Goal: Task Accomplishment & Management: Use online tool/utility

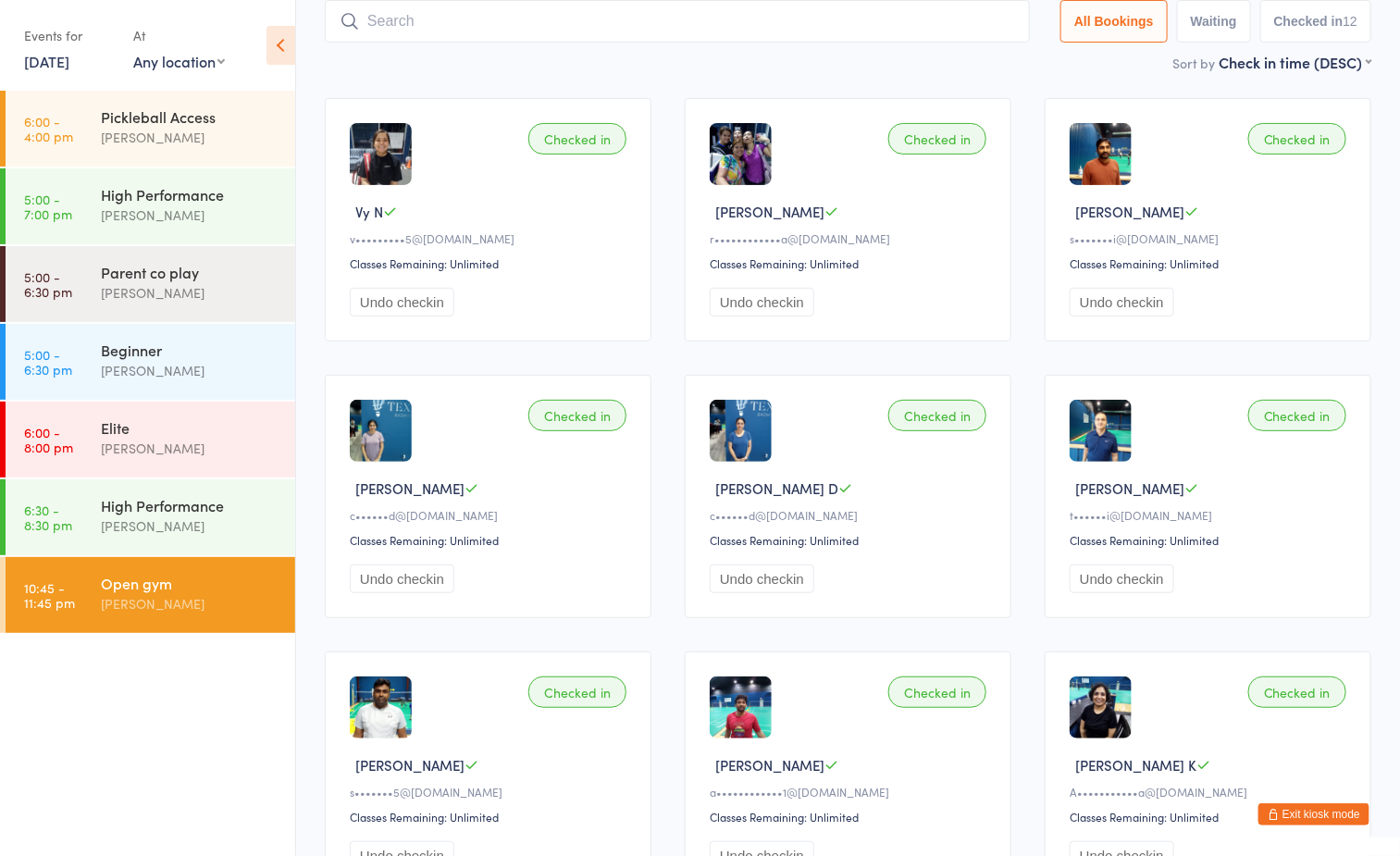
click at [436, 33] on input "search" at bounding box center [676, 21] width 705 height 42
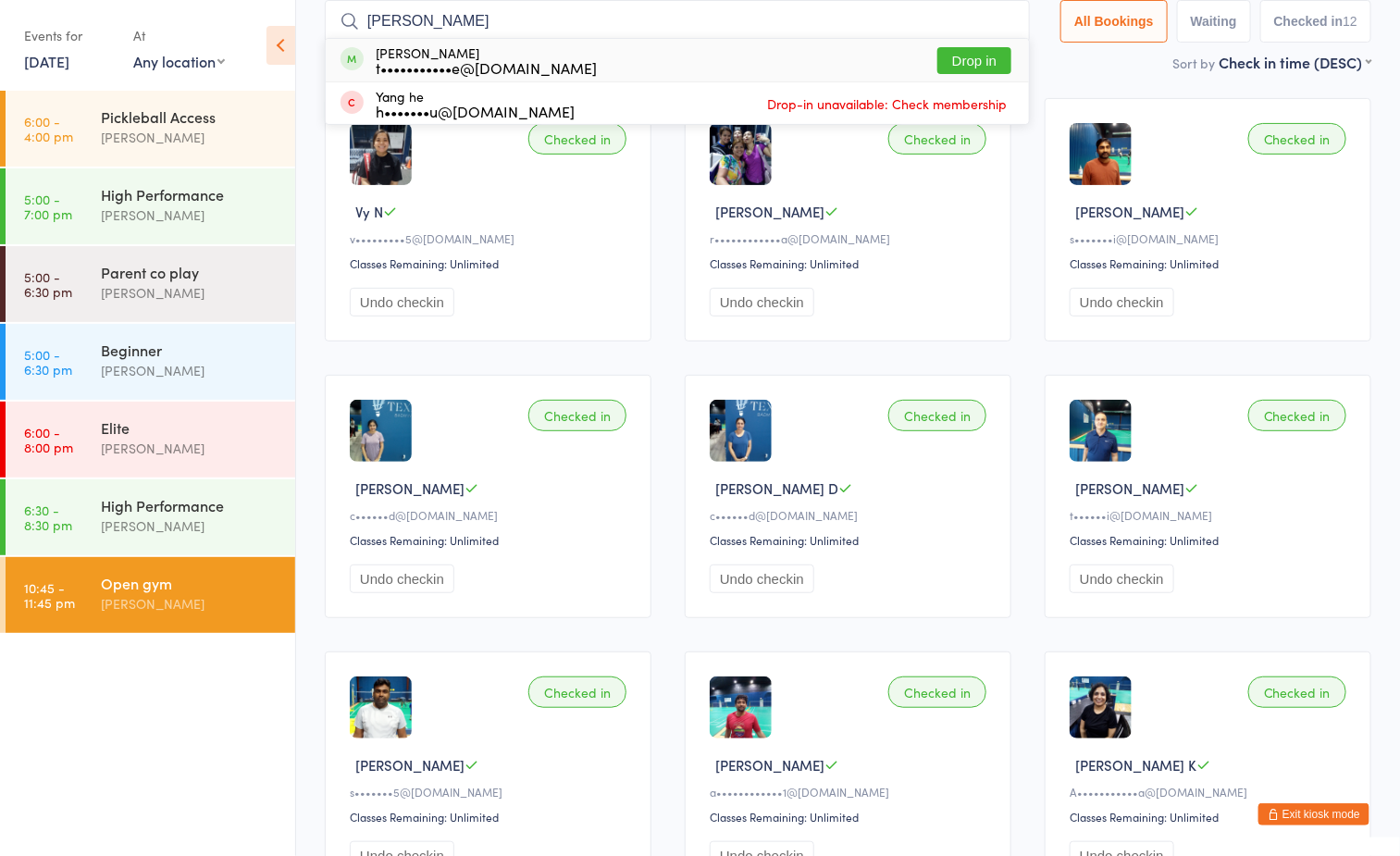
type input "[PERSON_NAME]"
click at [950, 61] on button "Drop in" at bounding box center [975, 60] width 75 height 26
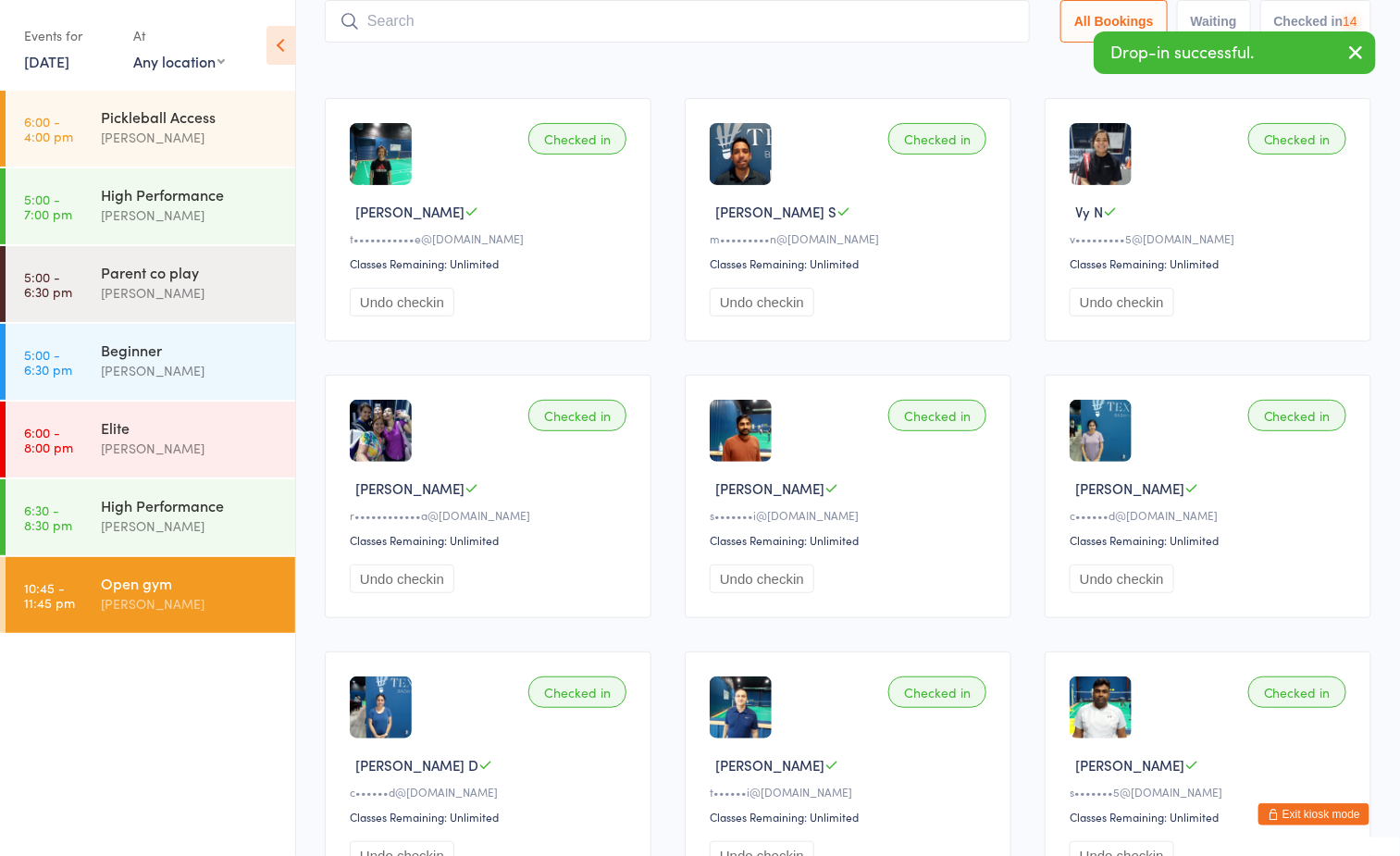
click at [659, 61] on div "Sort by Check in time (DESC) First name (ASC) First name (DESC) Last name (ASC)…" at bounding box center [848, 62] width 1047 height 21
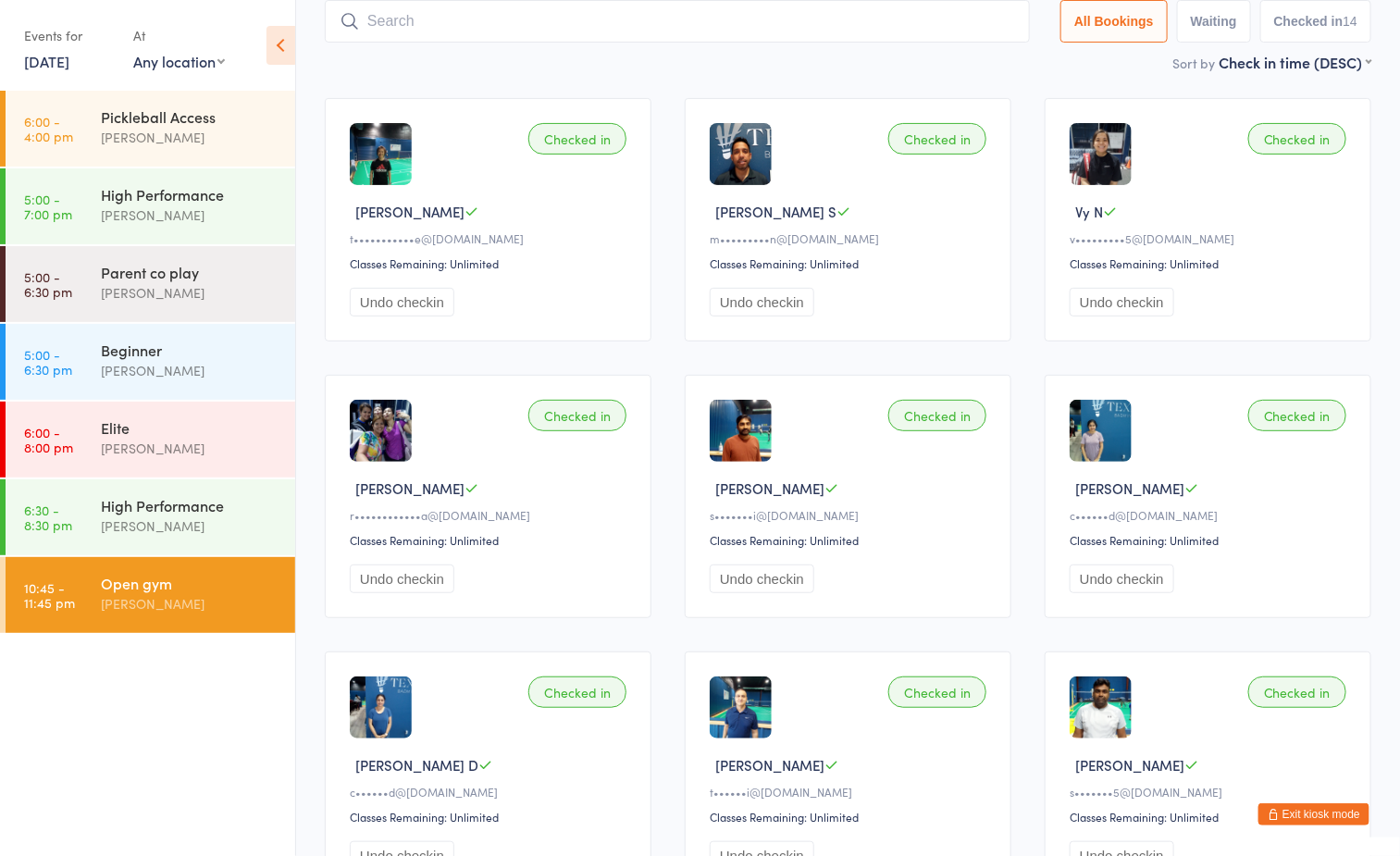
click at [1350, 817] on button "Exit kiosk mode" at bounding box center [1314, 814] width 111 height 23
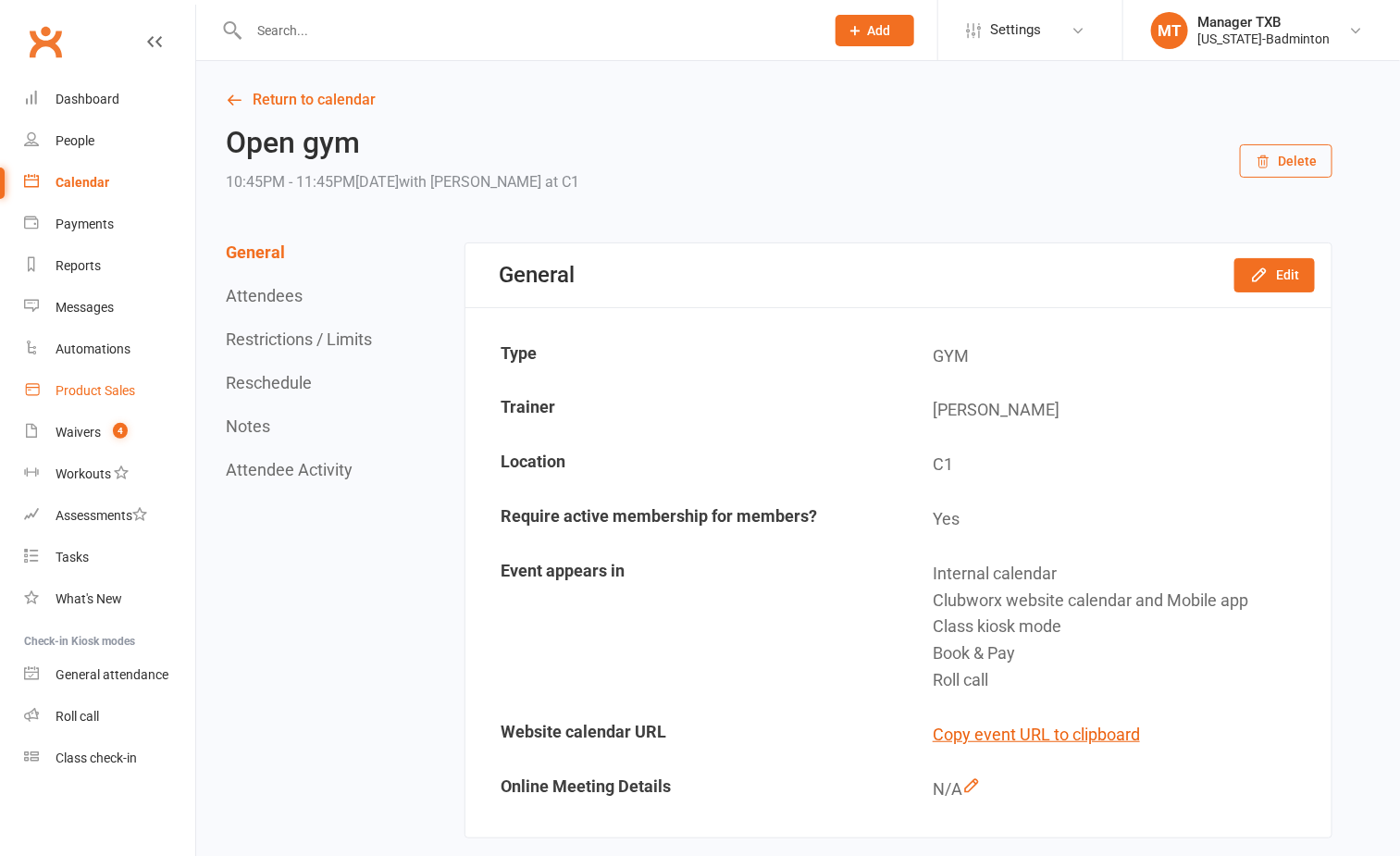
click at [109, 387] on div "Product Sales" at bounding box center [95, 390] width 79 height 15
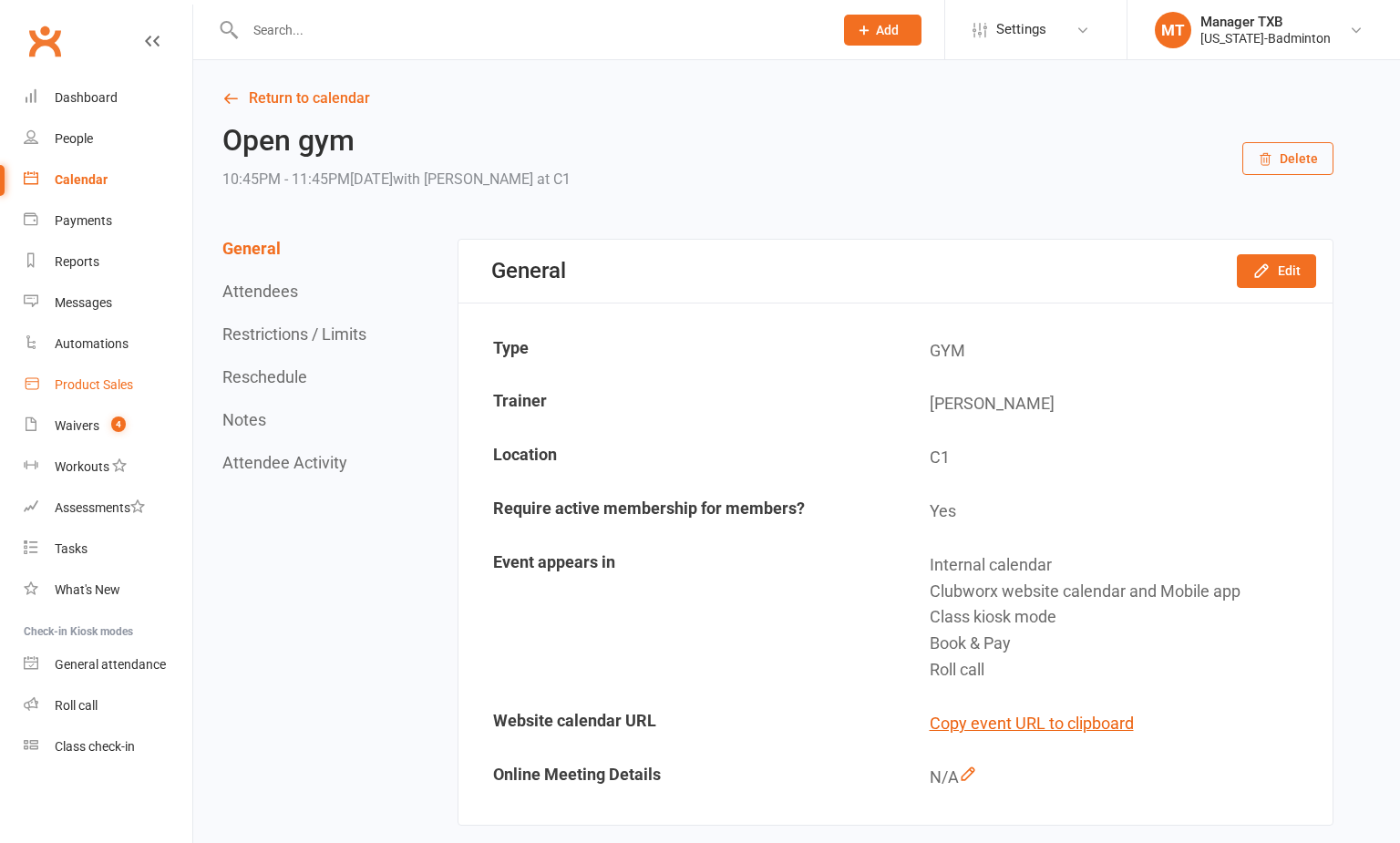
select select "100"
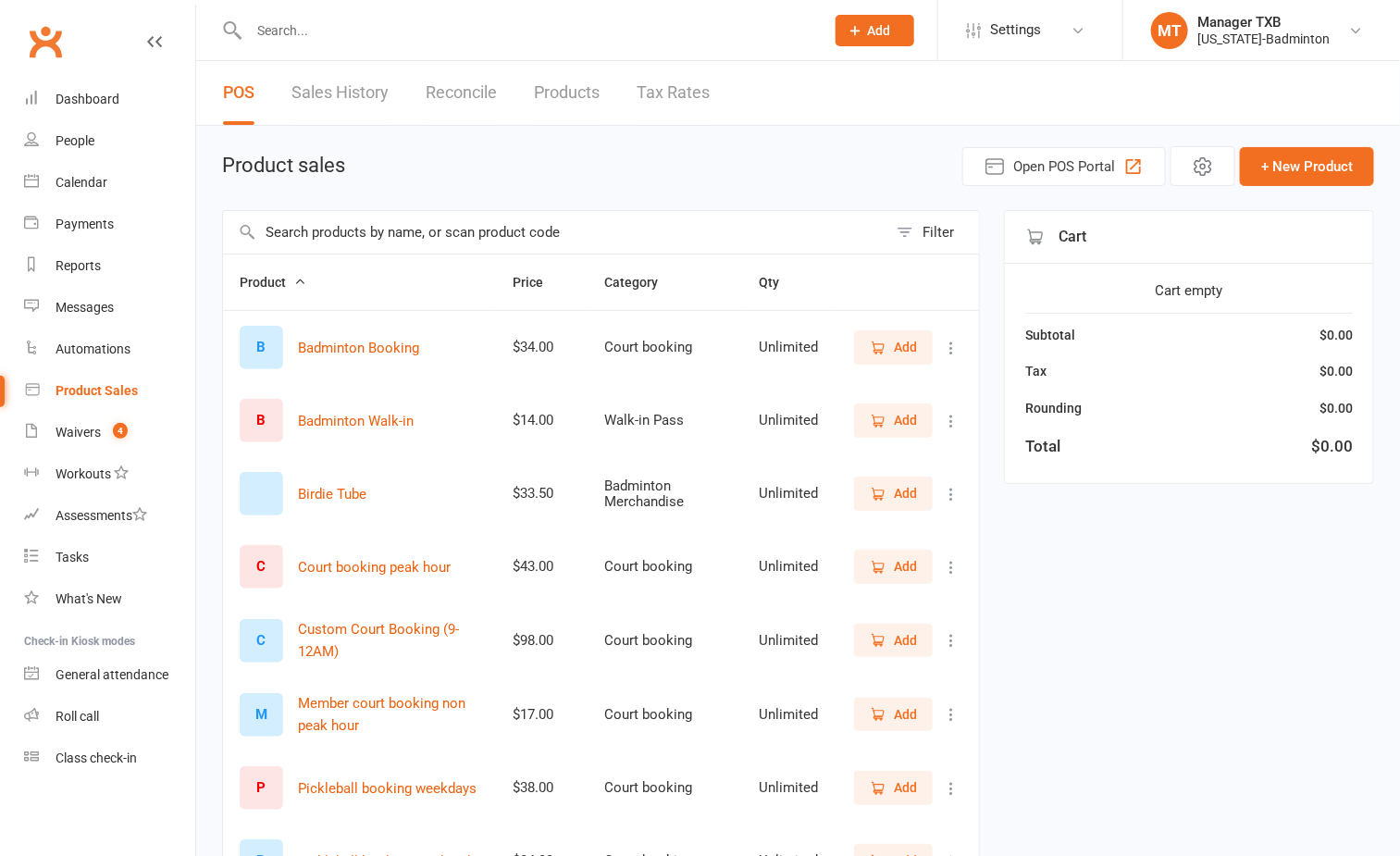
click at [881, 421] on icon "button" at bounding box center [877, 421] width 17 height 17
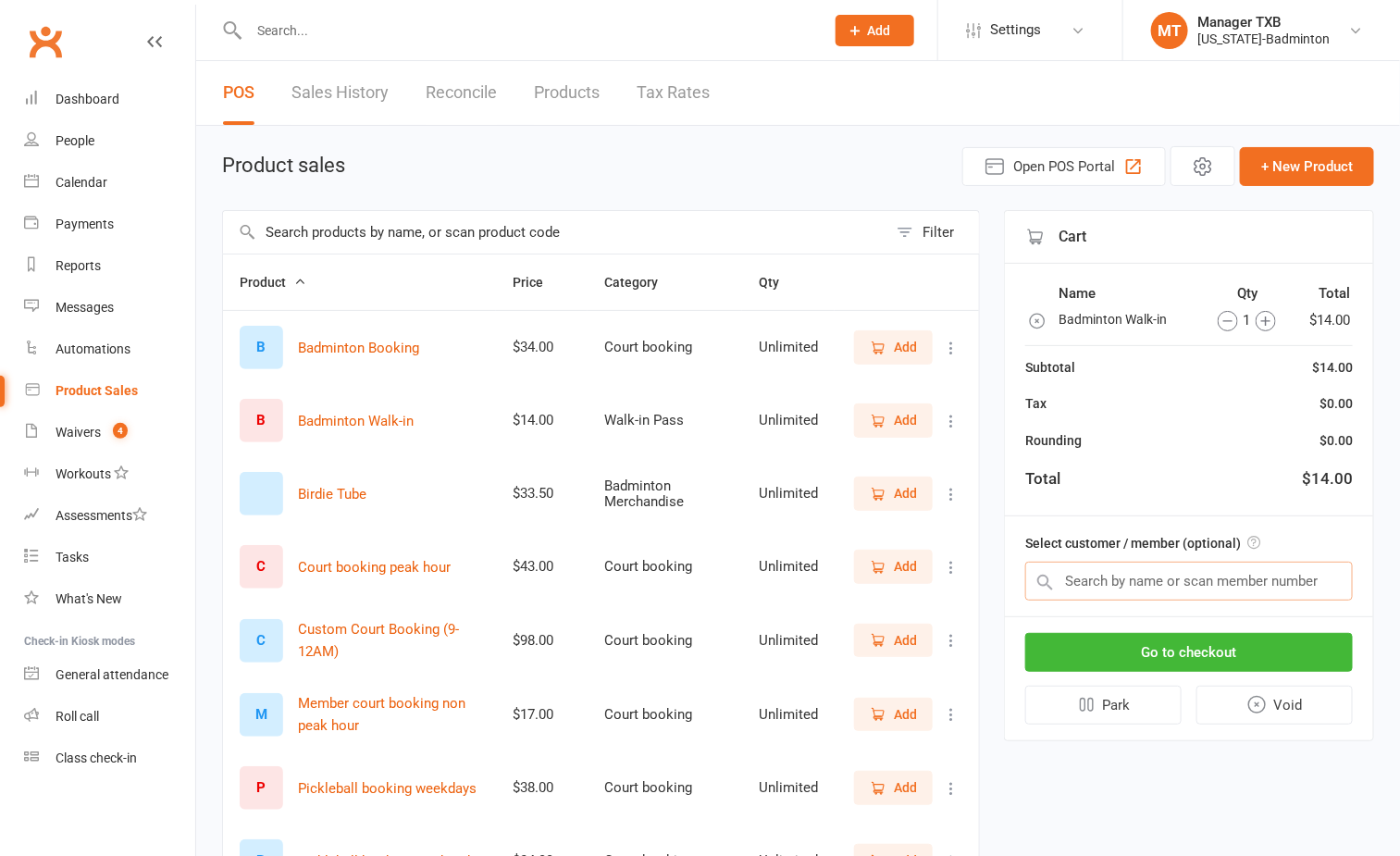
click at [1099, 588] on input "text" at bounding box center [1189, 581] width 327 height 39
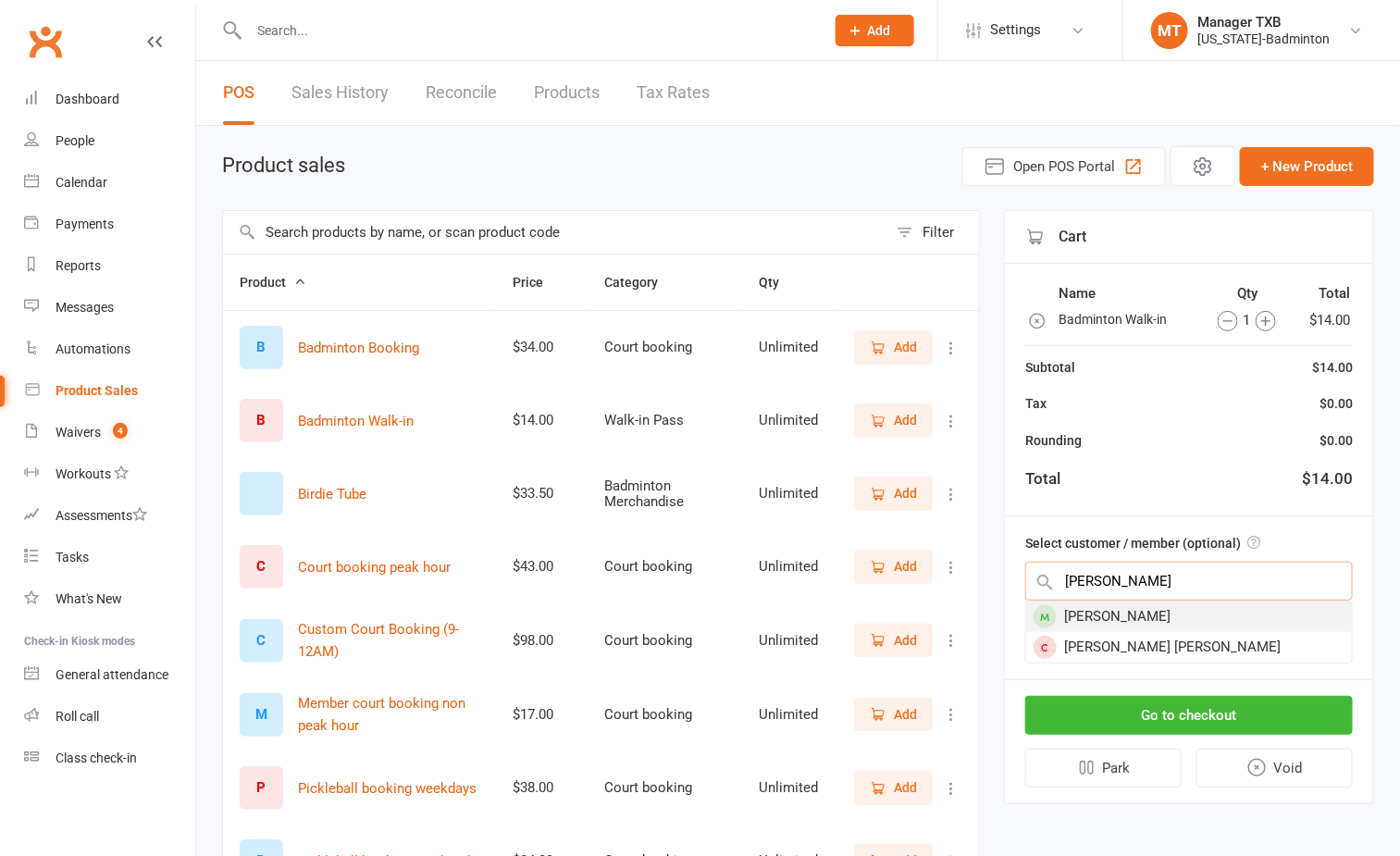
type input "helen"
click at [1105, 619] on div "Helen Lee" at bounding box center [1189, 617] width 325 height 30
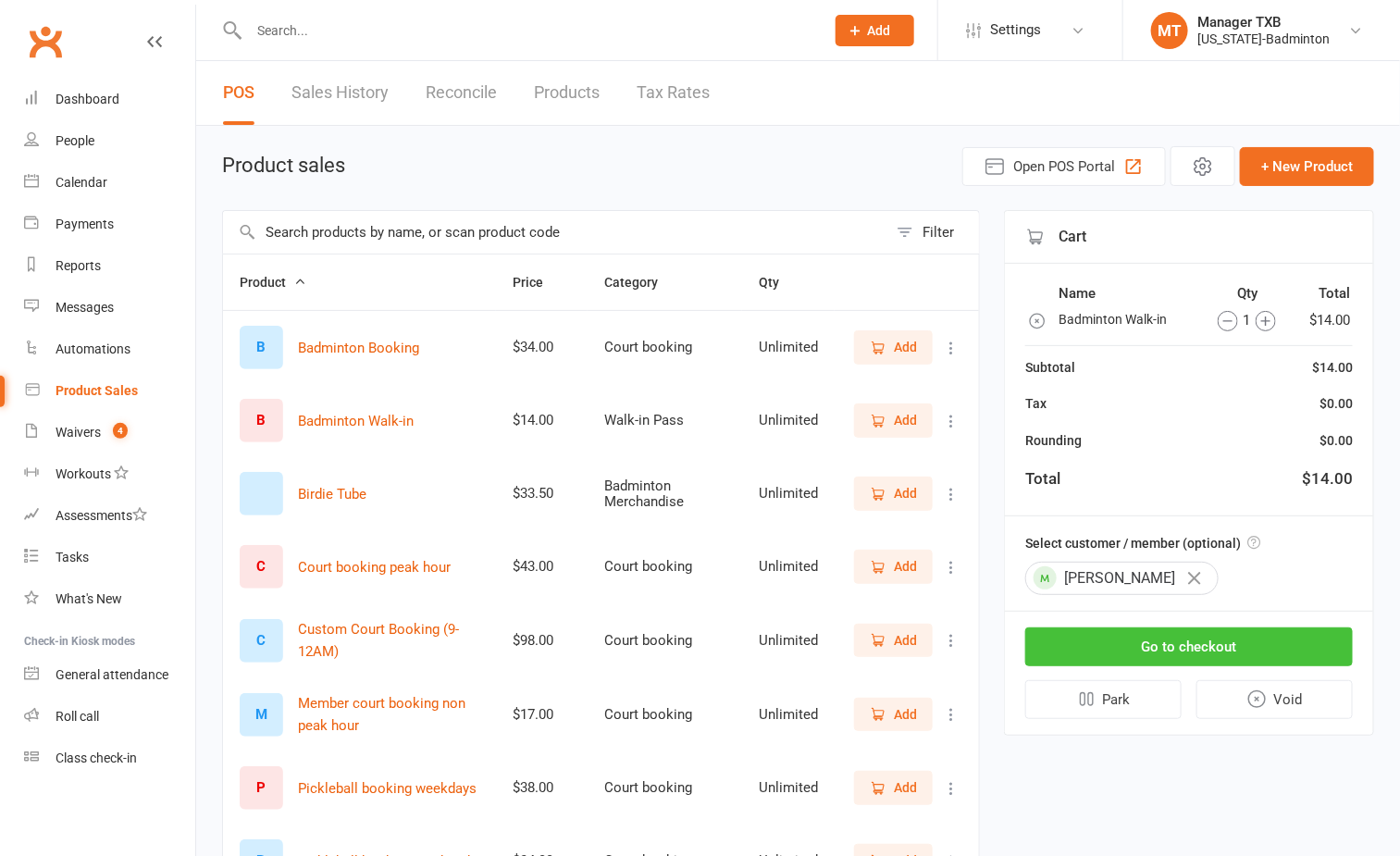
click at [1136, 653] on button "Go to checkout" at bounding box center [1189, 647] width 327 height 39
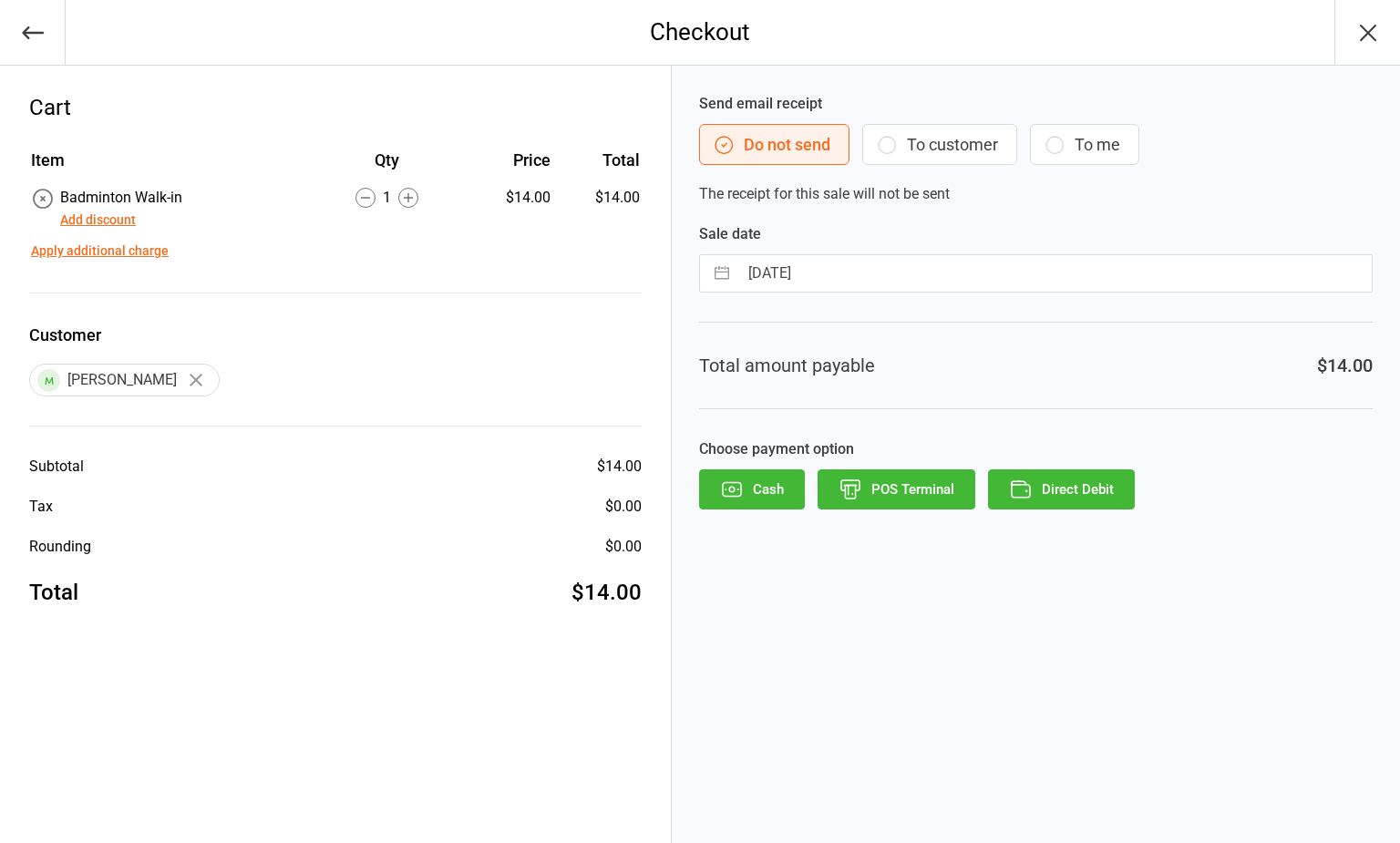
click at [951, 142] on button "To customer" at bounding box center [939, 144] width 154 height 41
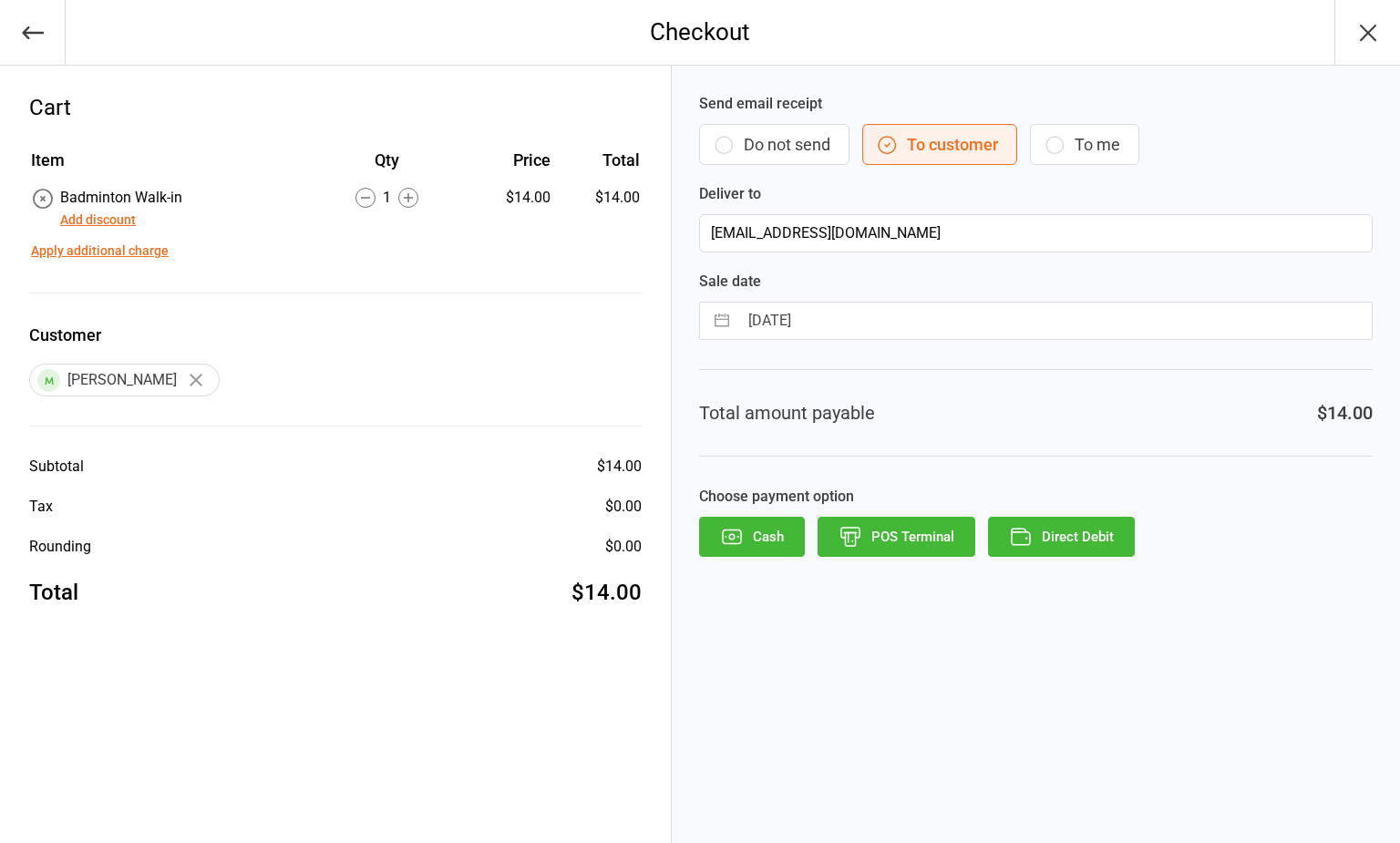
click at [1073, 545] on button "Direct Debit" at bounding box center [1061, 537] width 147 height 41
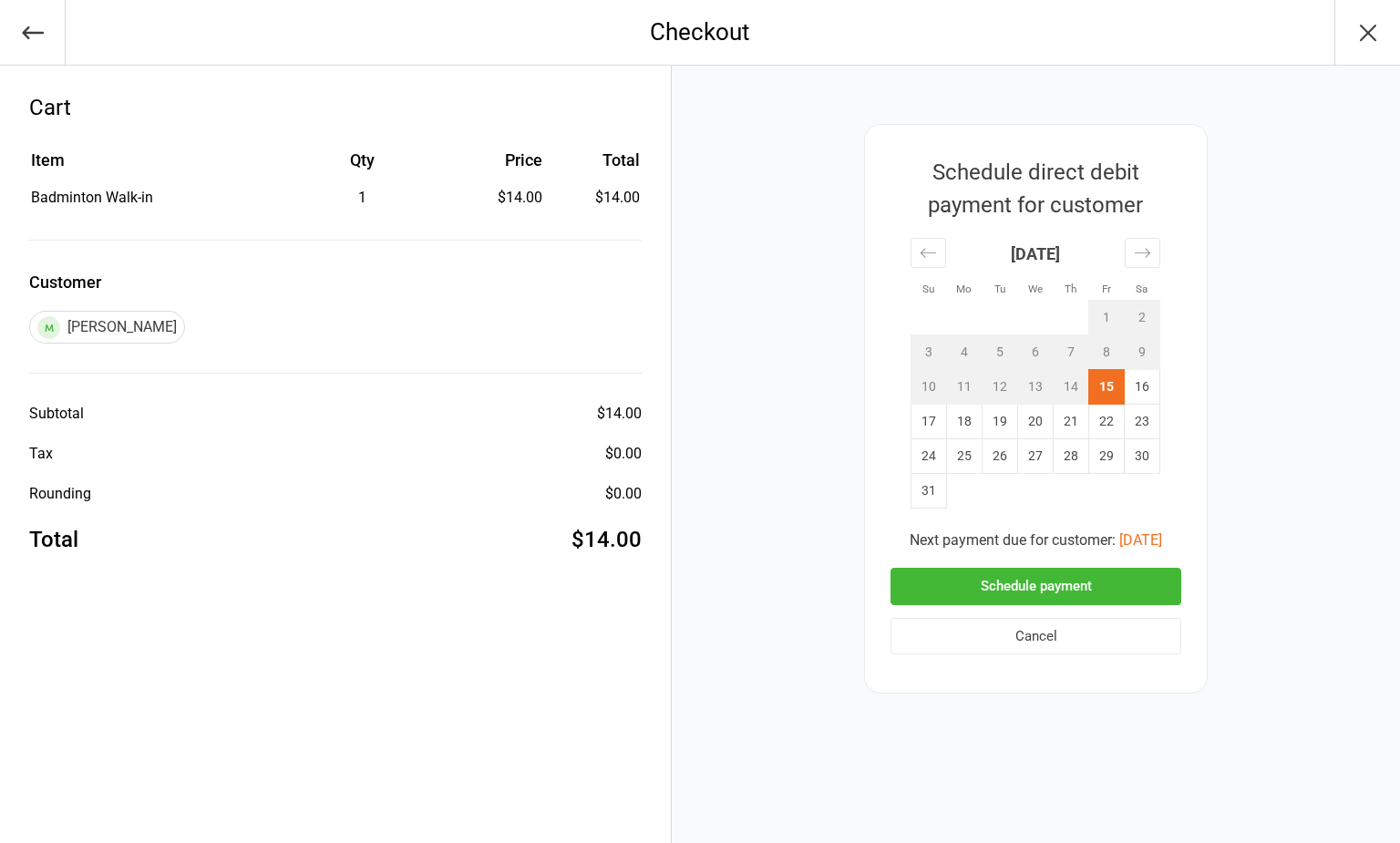
click at [1080, 586] on button "Schedule payment" at bounding box center [1035, 586] width 291 height 38
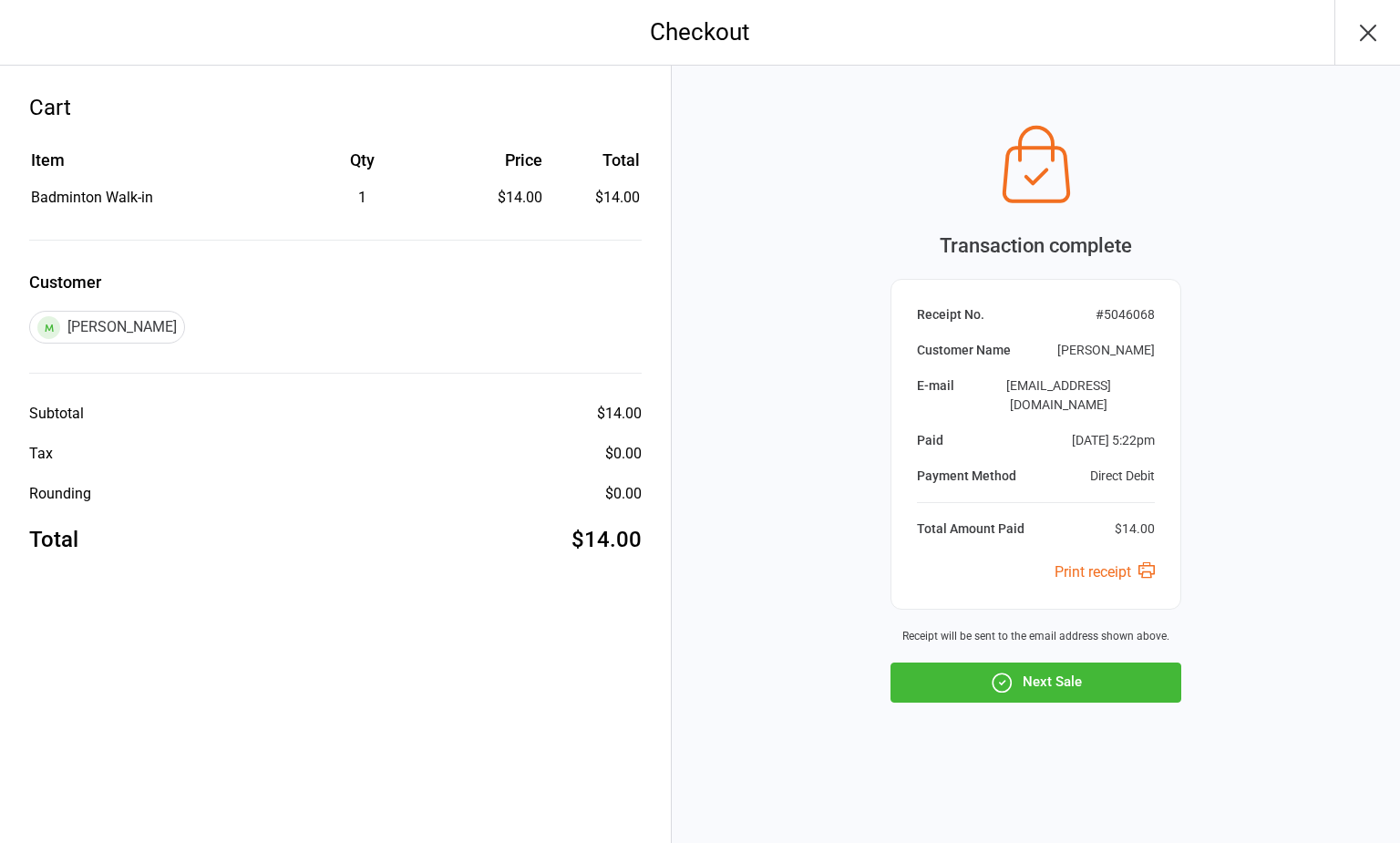
click at [1382, 30] on icon "button" at bounding box center [1368, 33] width 29 height 29
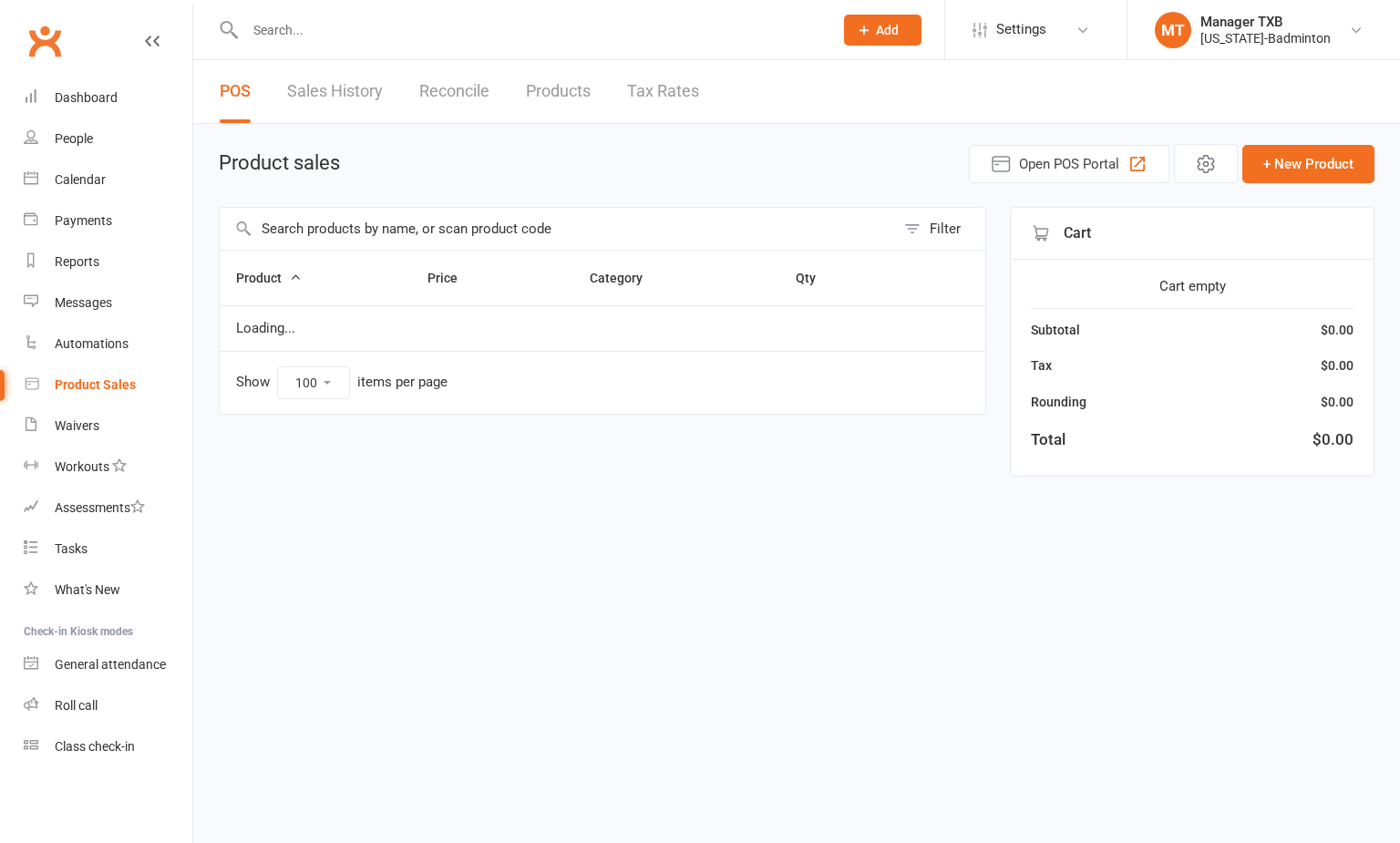
select select "100"
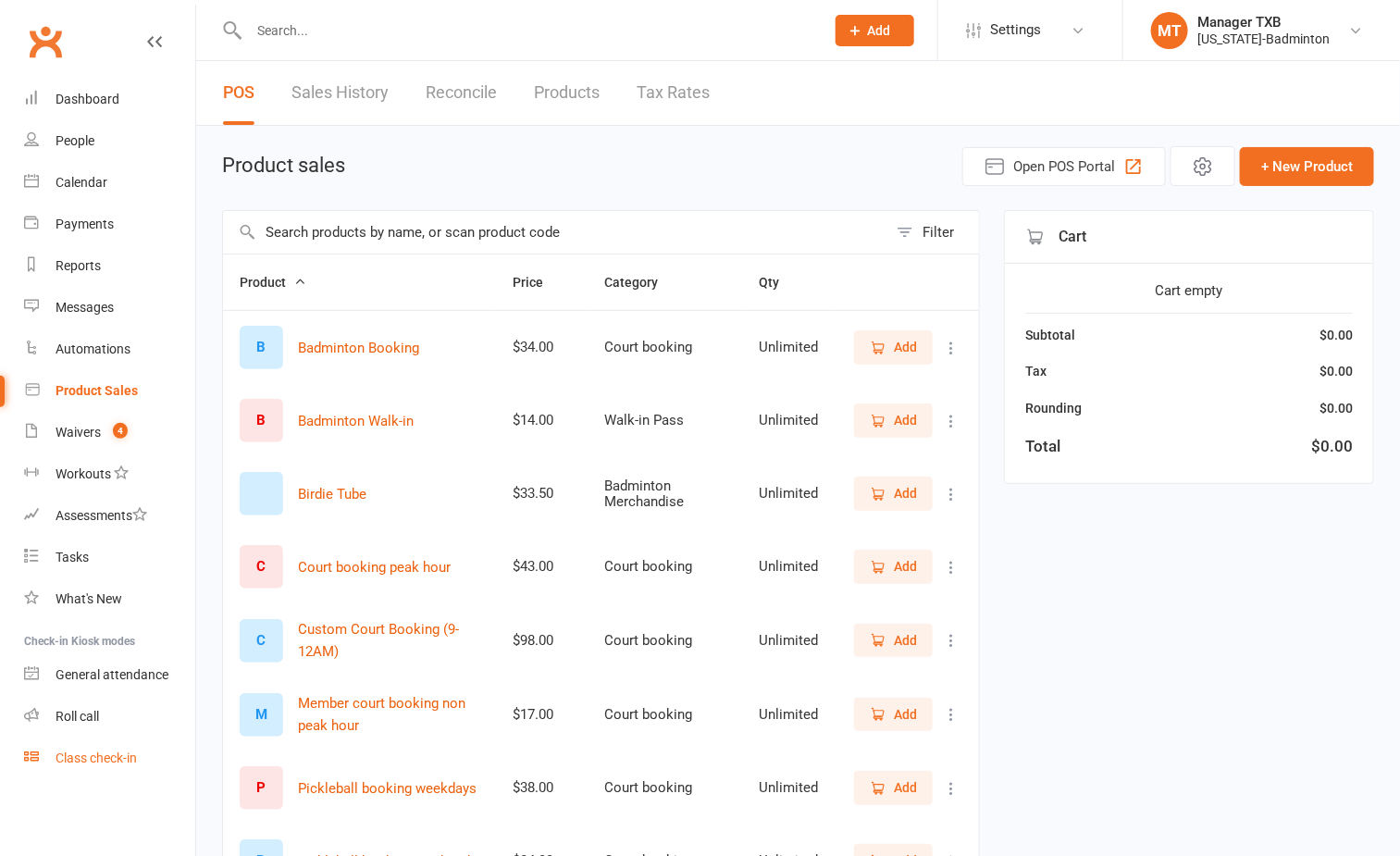
click at [78, 759] on div "Class check-in" at bounding box center [96, 758] width 81 height 15
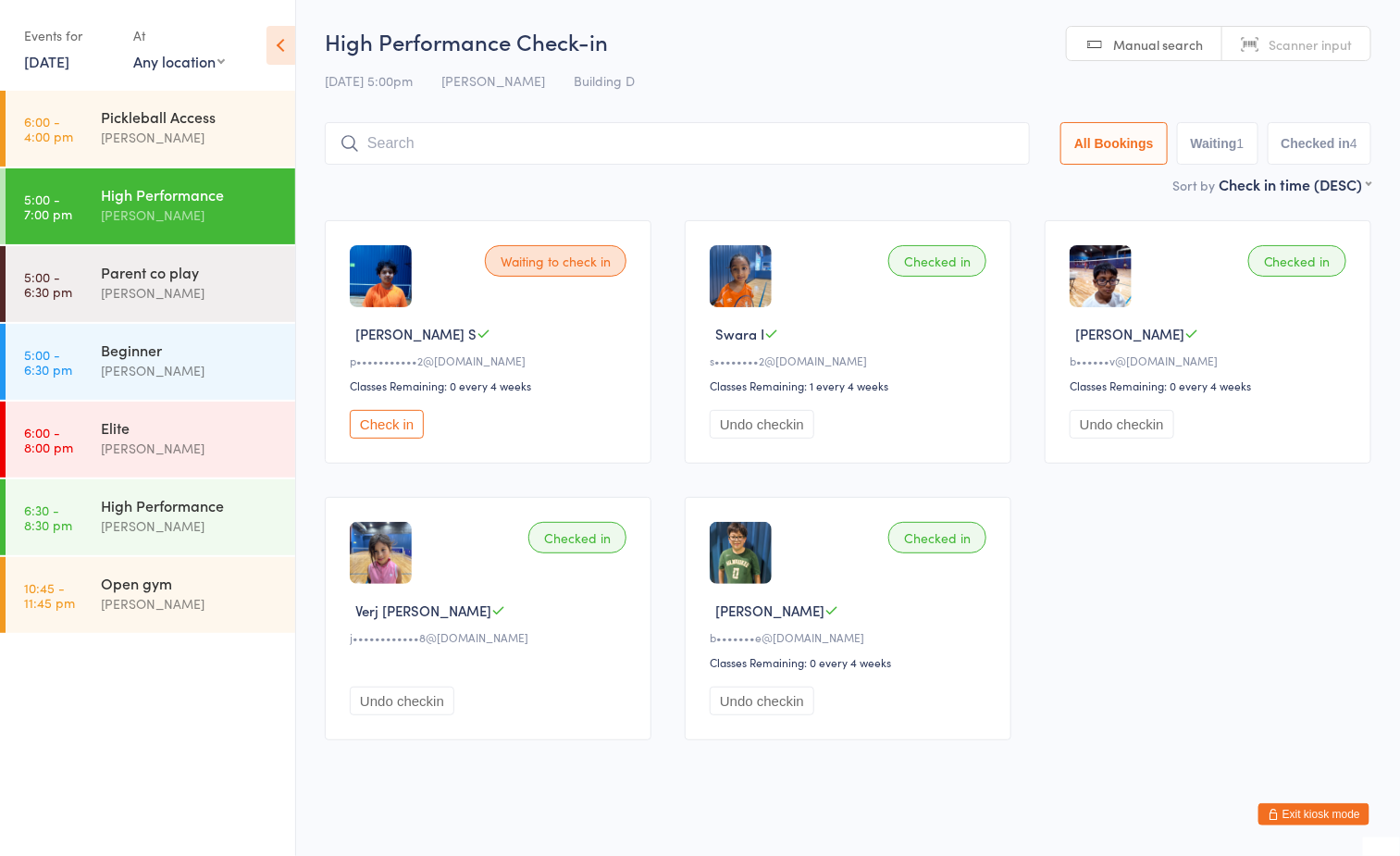
click at [573, 144] on input "search" at bounding box center [676, 143] width 705 height 42
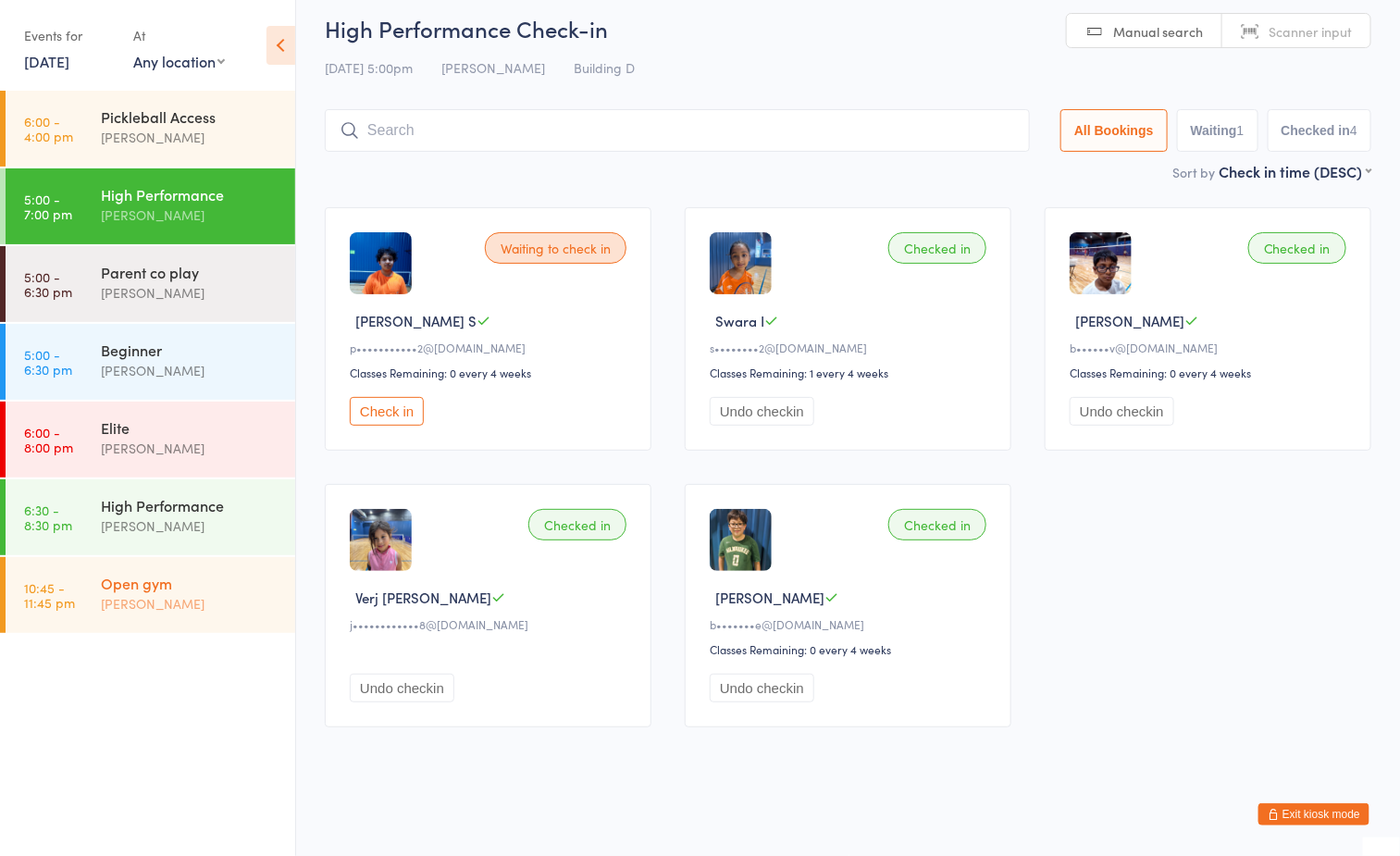
click at [223, 575] on div "Open gym" at bounding box center [190, 582] width 178 height 21
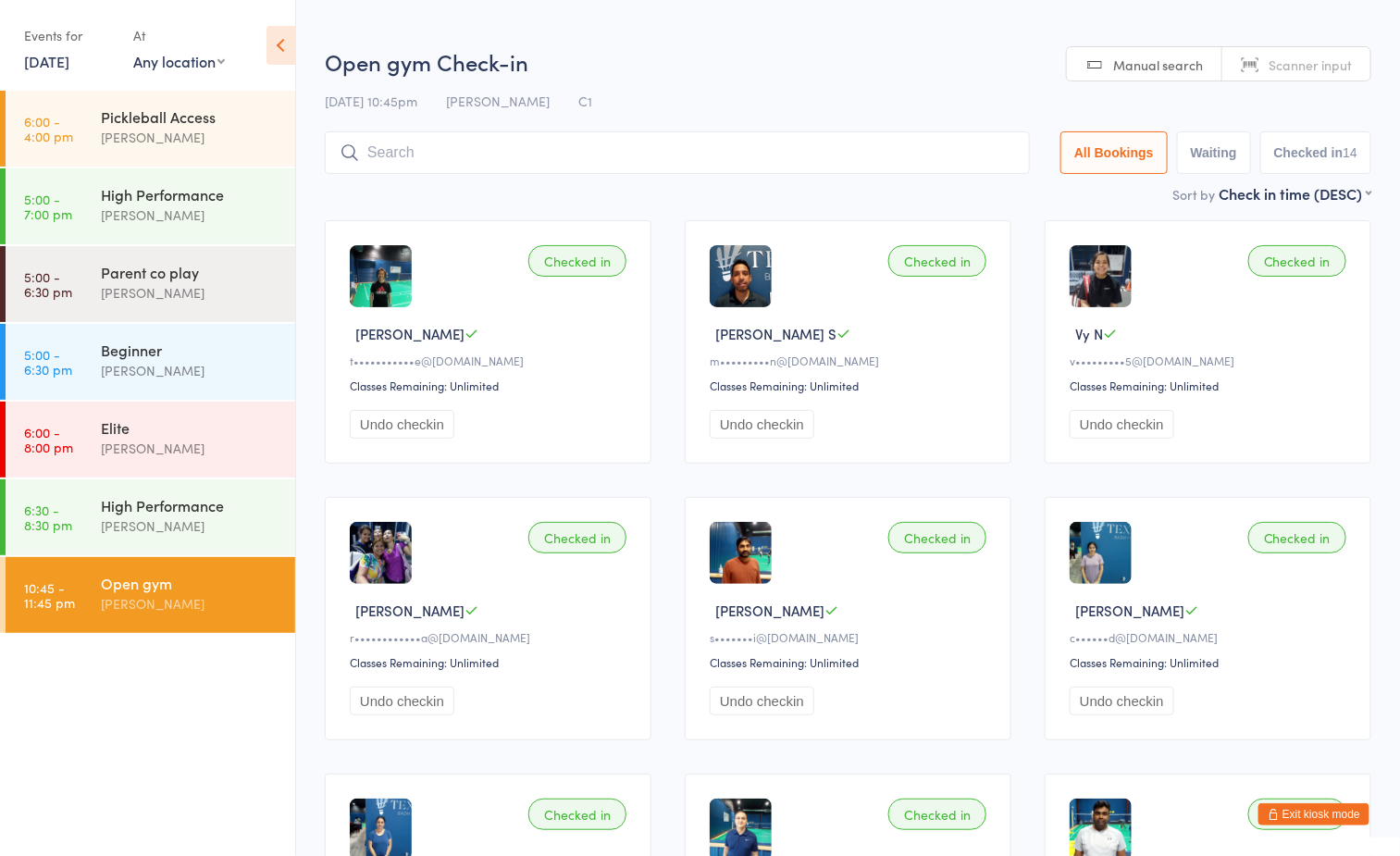
click at [511, 147] on input "search" at bounding box center [676, 152] width 705 height 42
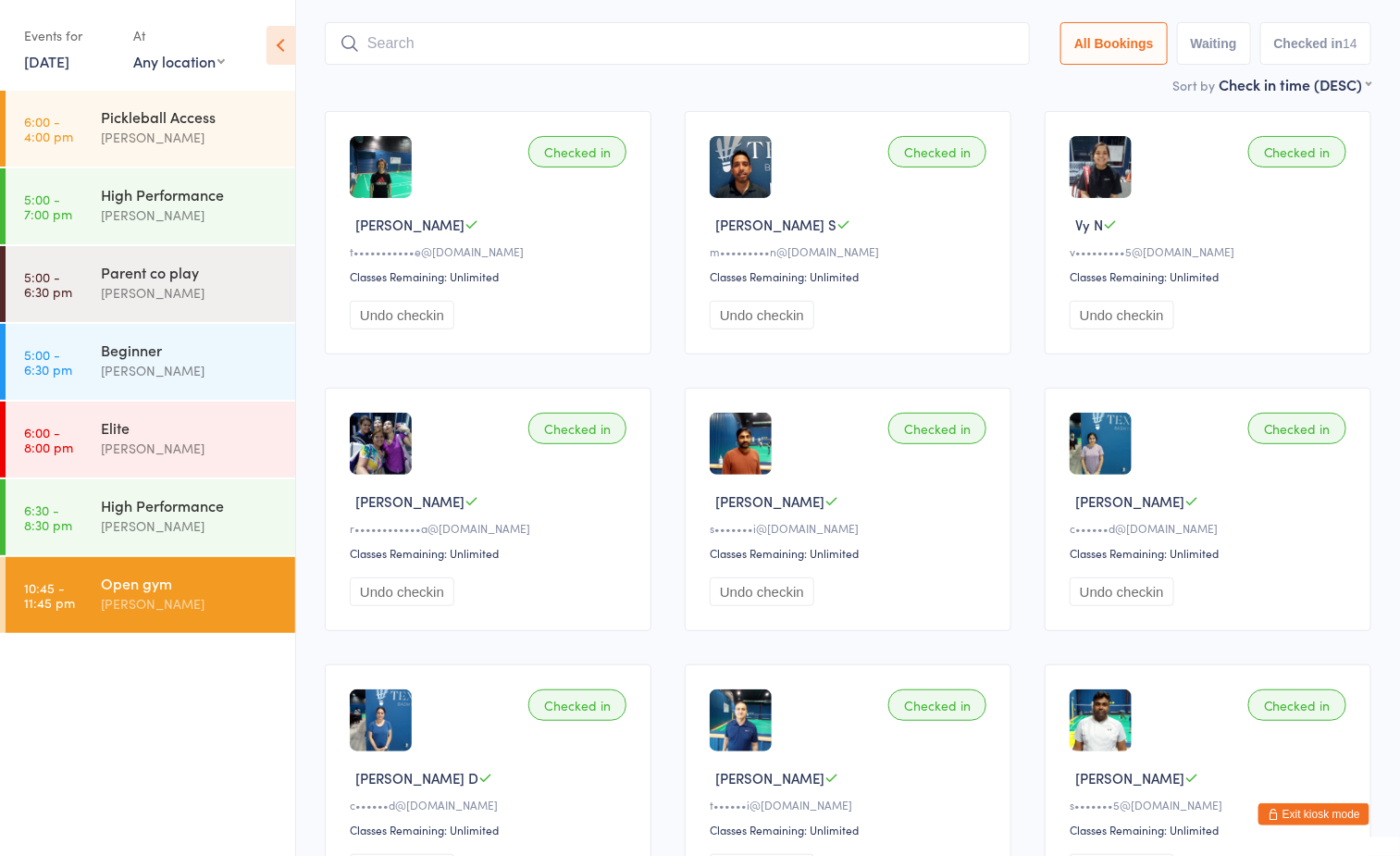
scroll to position [131, 0]
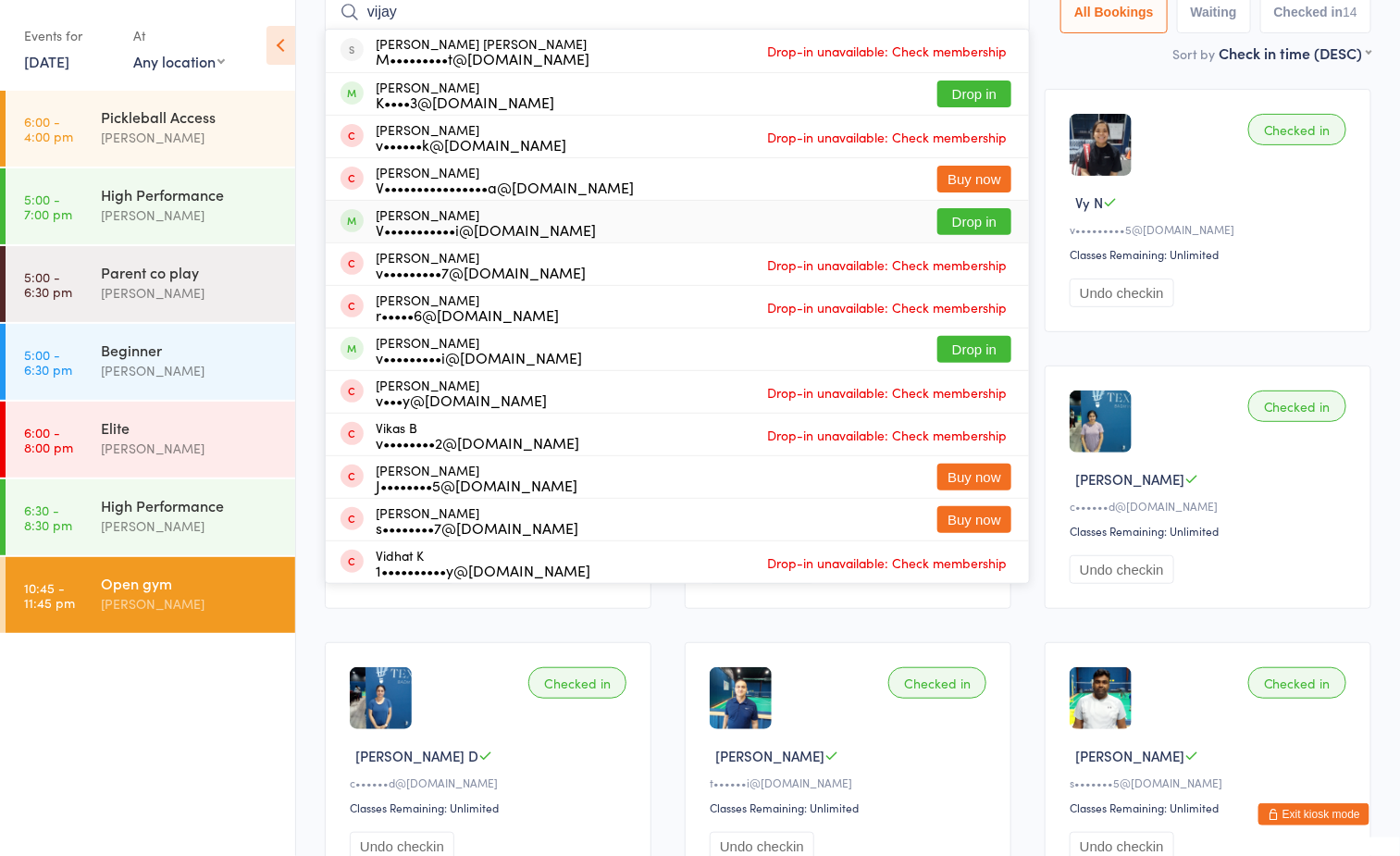
type input "vijay"
click at [975, 215] on button "Drop in" at bounding box center [975, 221] width 75 height 26
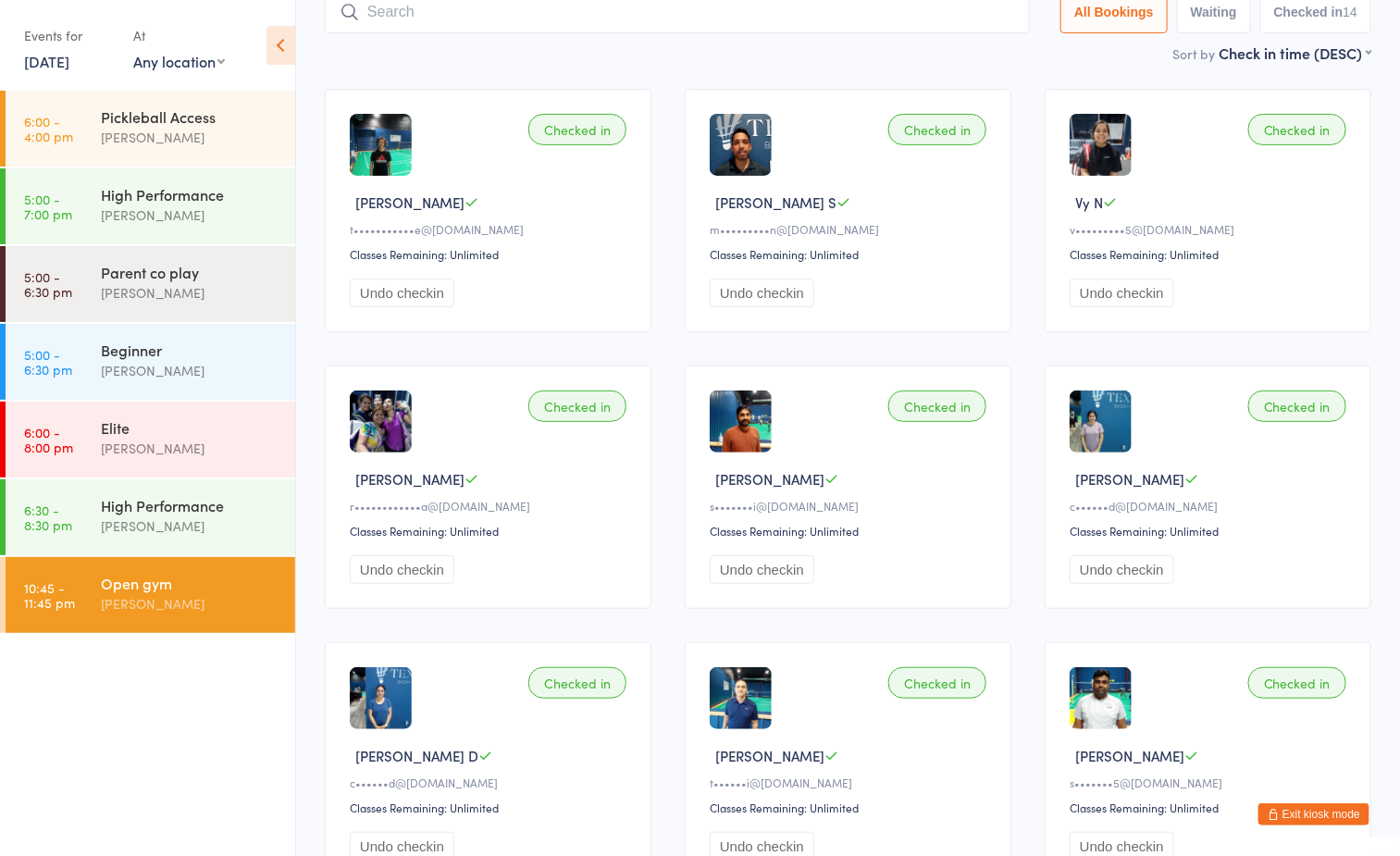
scroll to position [123, 0]
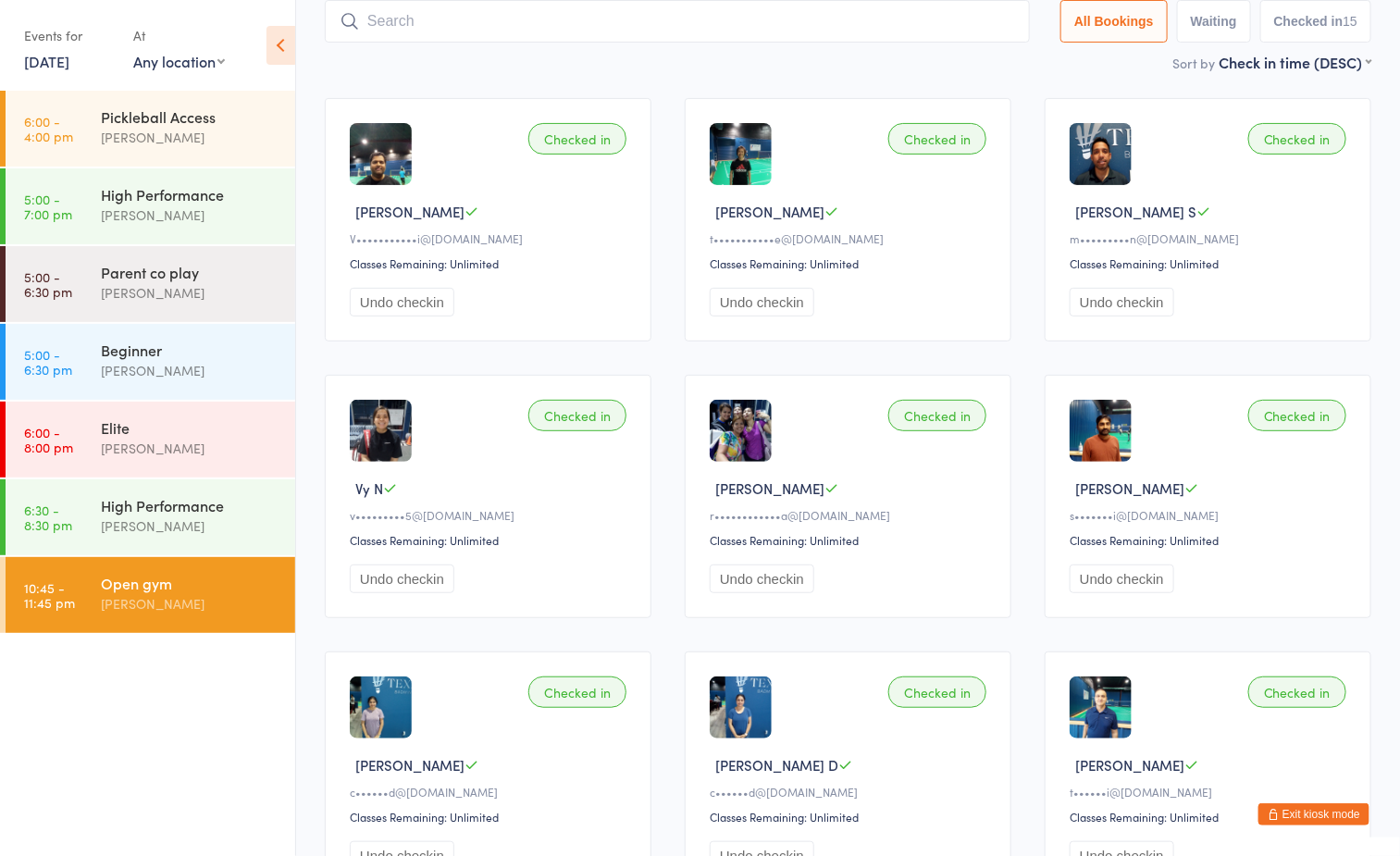
click at [197, 733] on ul "6:00 - 4:00 pm Pickleball Access Boyd Tahtat 5:00 - 7:00 pm High Performance Ay…" at bounding box center [147, 474] width 295 height 766
click at [212, 339] on div "Beginner" at bounding box center [190, 349] width 178 height 21
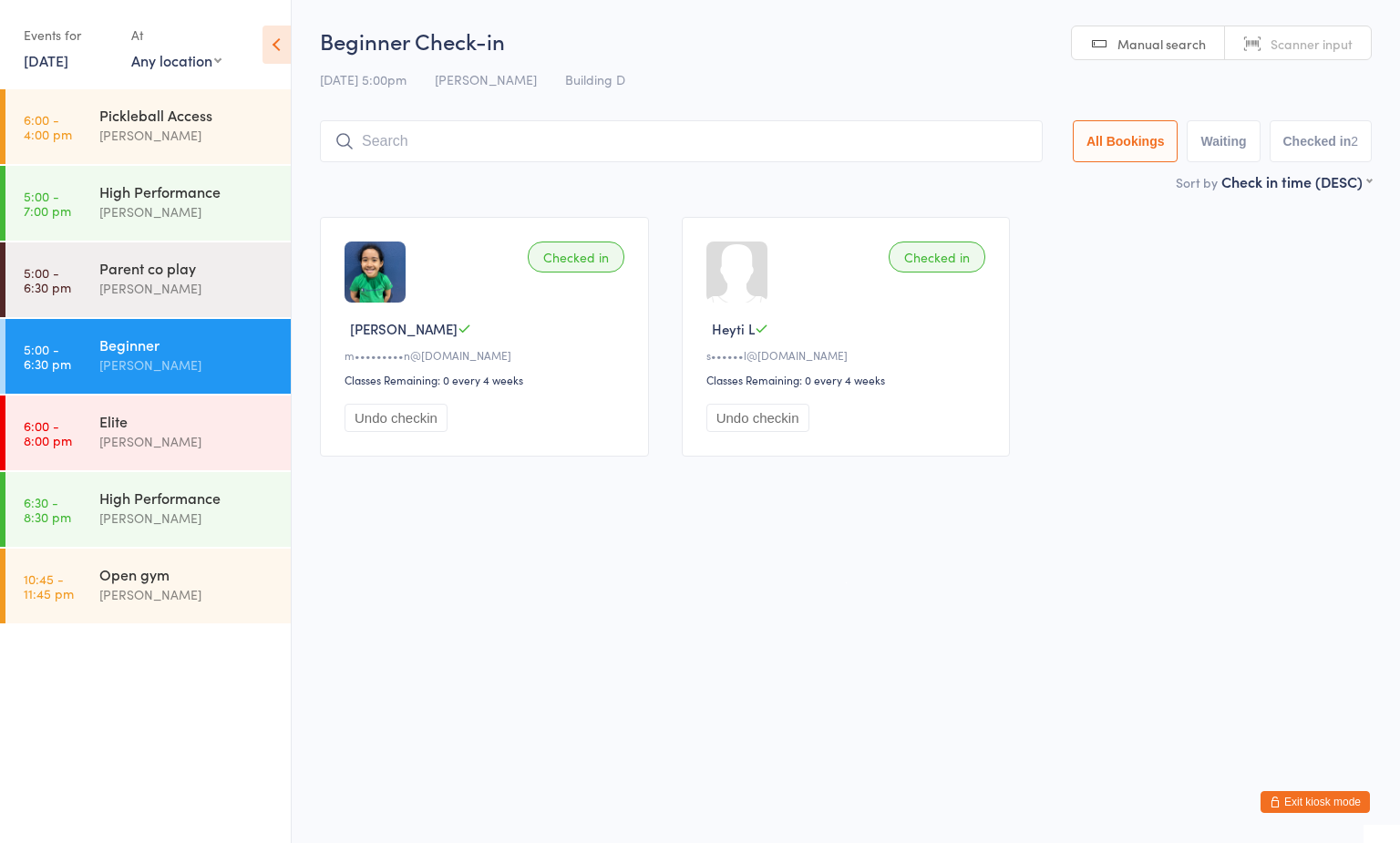
click at [93, 687] on ul "6:00 - 4:00 pm Pickleball Access Boyd Tahtat 5:00 - 7:00 pm High Performance Ay…" at bounding box center [145, 466] width 291 height 754
click at [179, 195] on div "High Performance" at bounding box center [187, 191] width 176 height 20
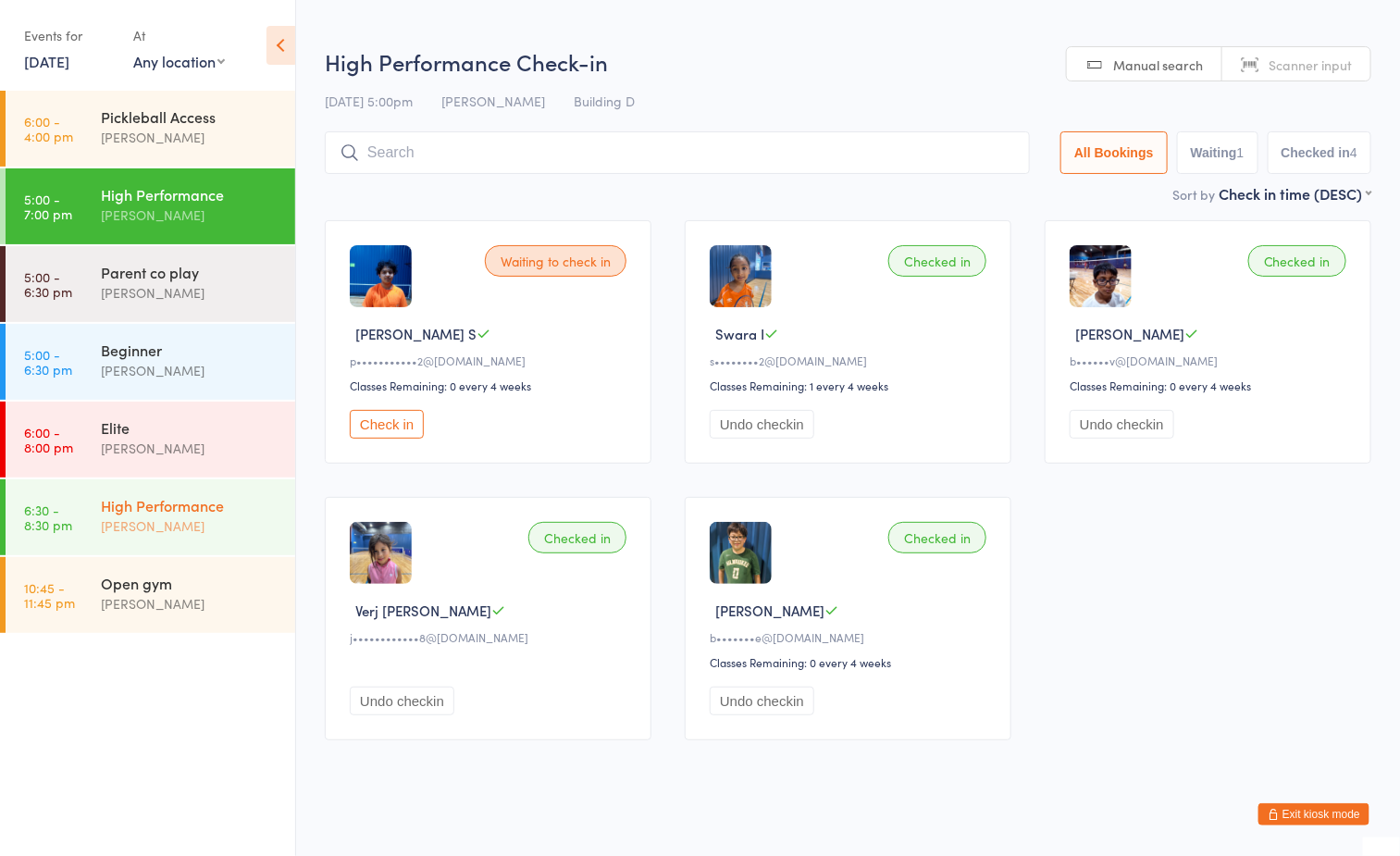
click at [203, 509] on div "High Performance" at bounding box center [190, 505] width 178 height 21
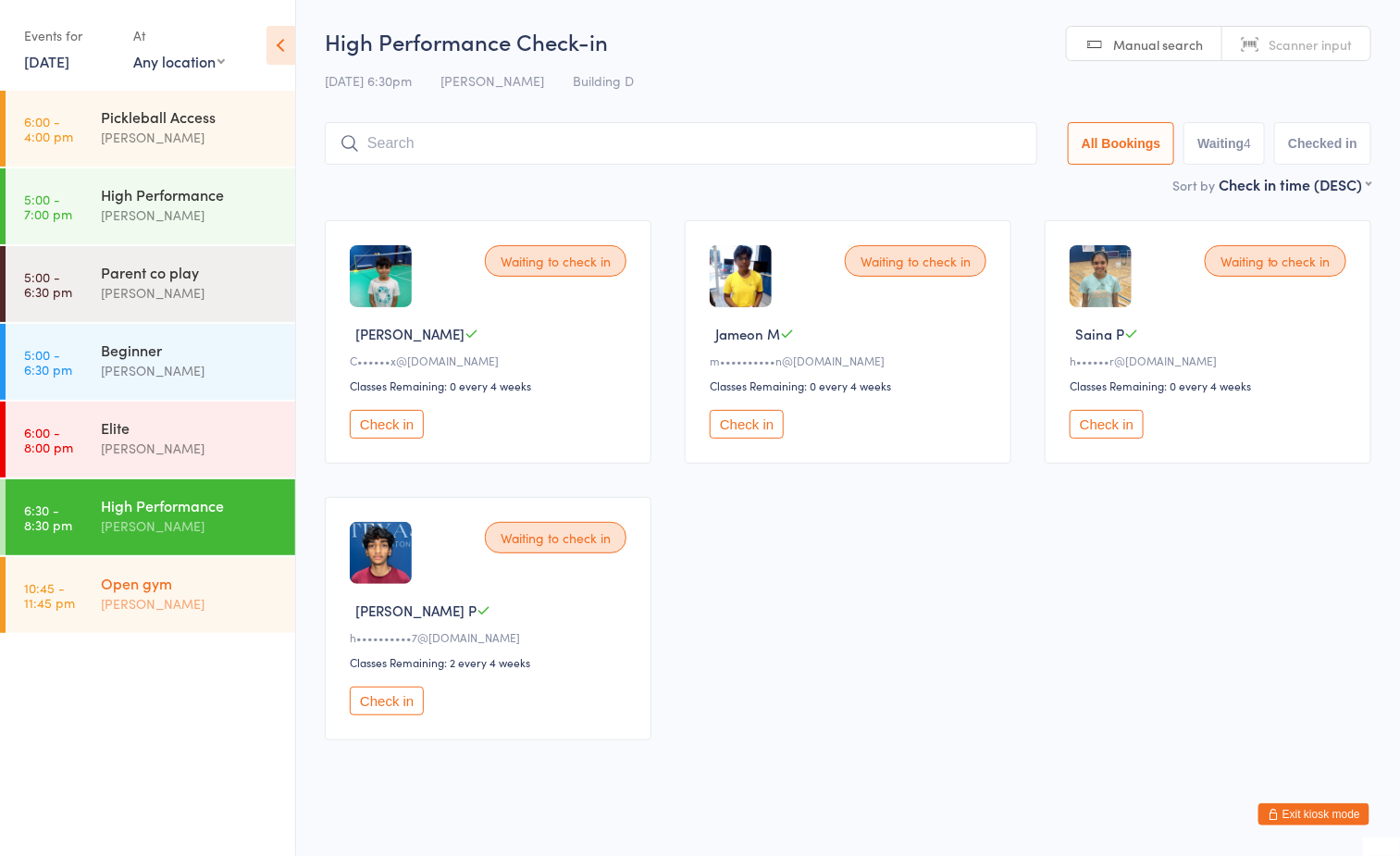
drag, startPoint x: 189, startPoint y: 611, endPoint x: 206, endPoint y: 595, distance: 23.3
click at [189, 611] on div "Boyd Tahtat" at bounding box center [190, 604] width 178 height 22
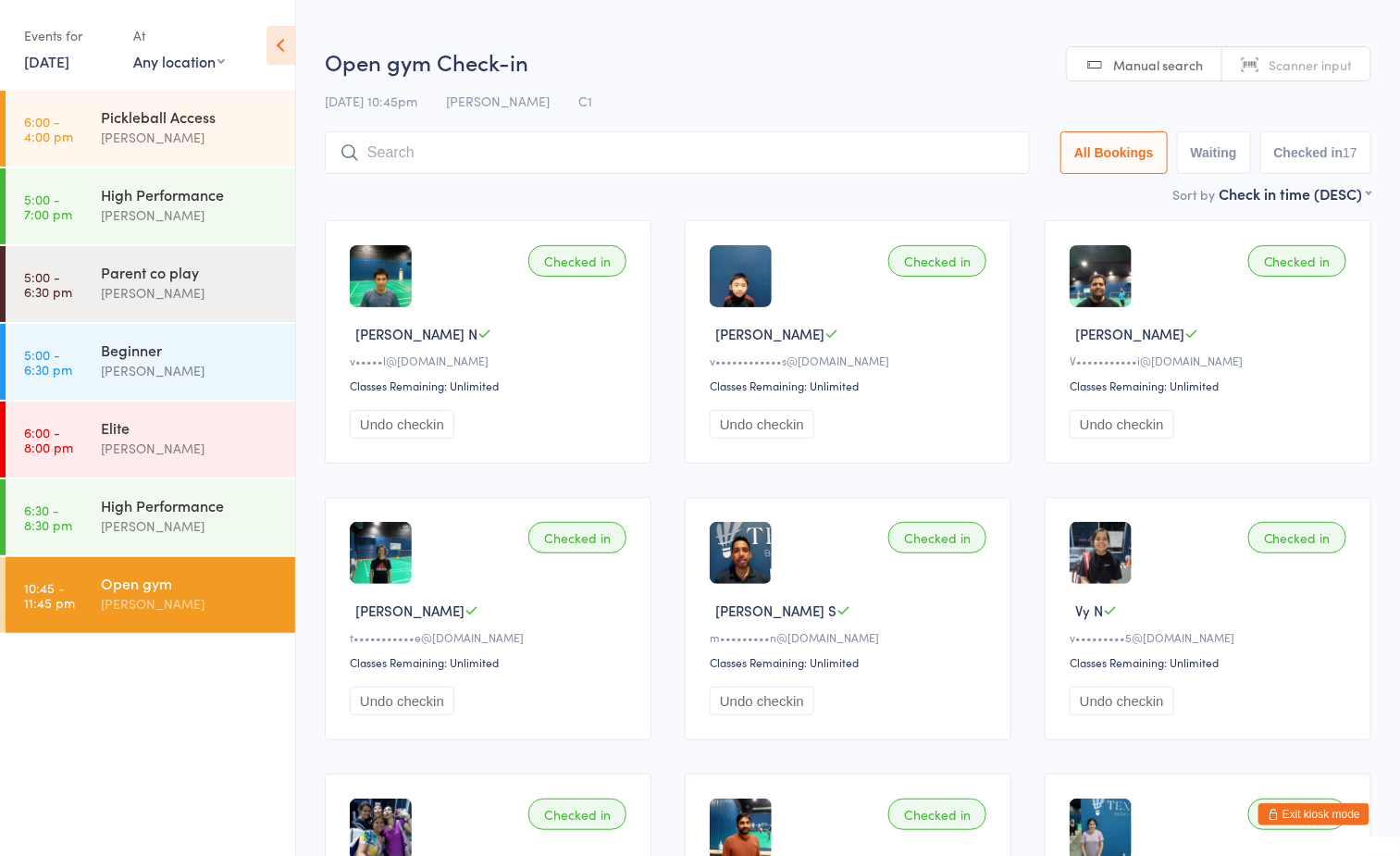
click at [723, 59] on h2 "Open gym Check-in" at bounding box center [848, 61] width 1047 height 30
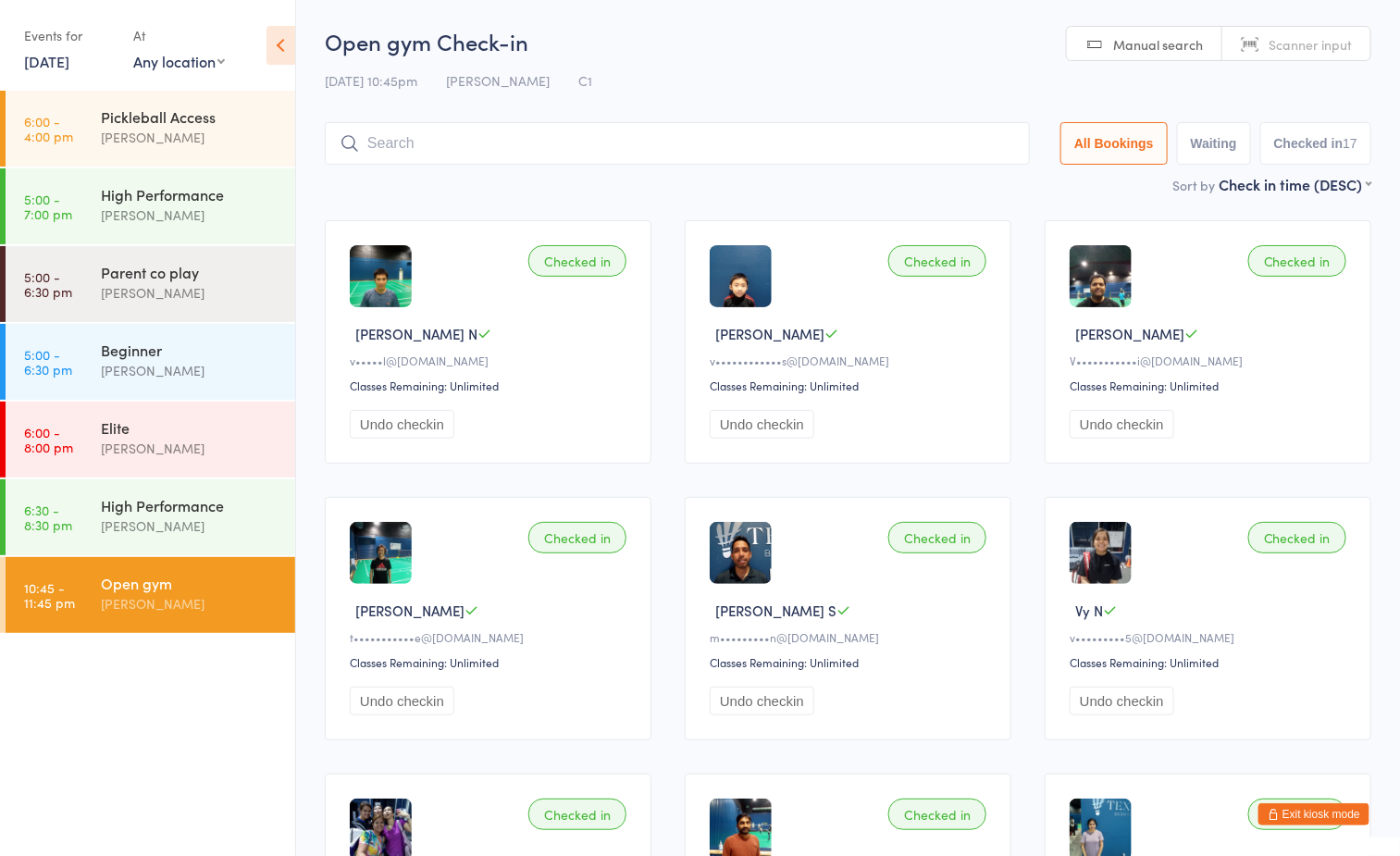
click at [664, 147] on input "search" at bounding box center [676, 143] width 705 height 42
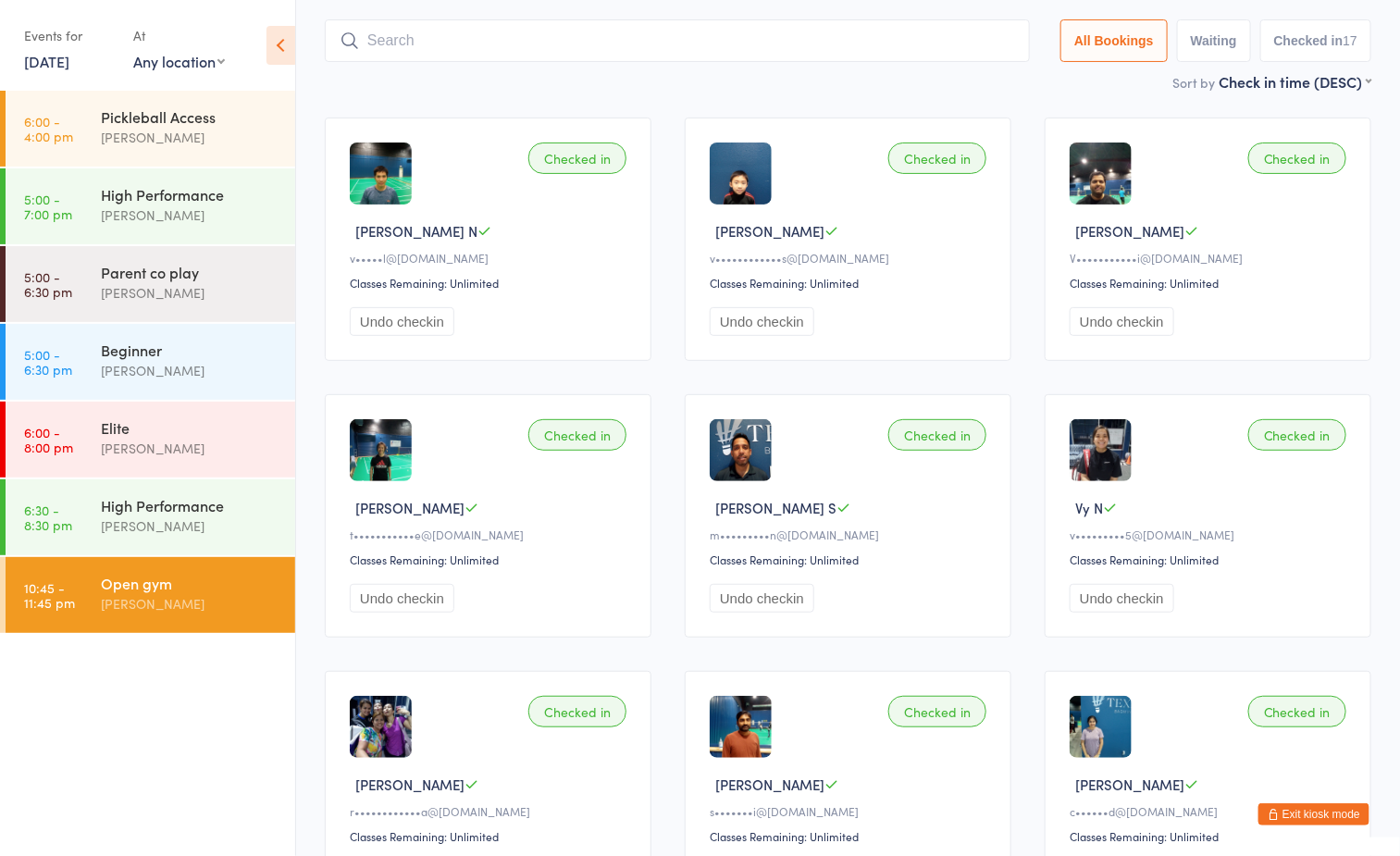
scroll to position [123, 0]
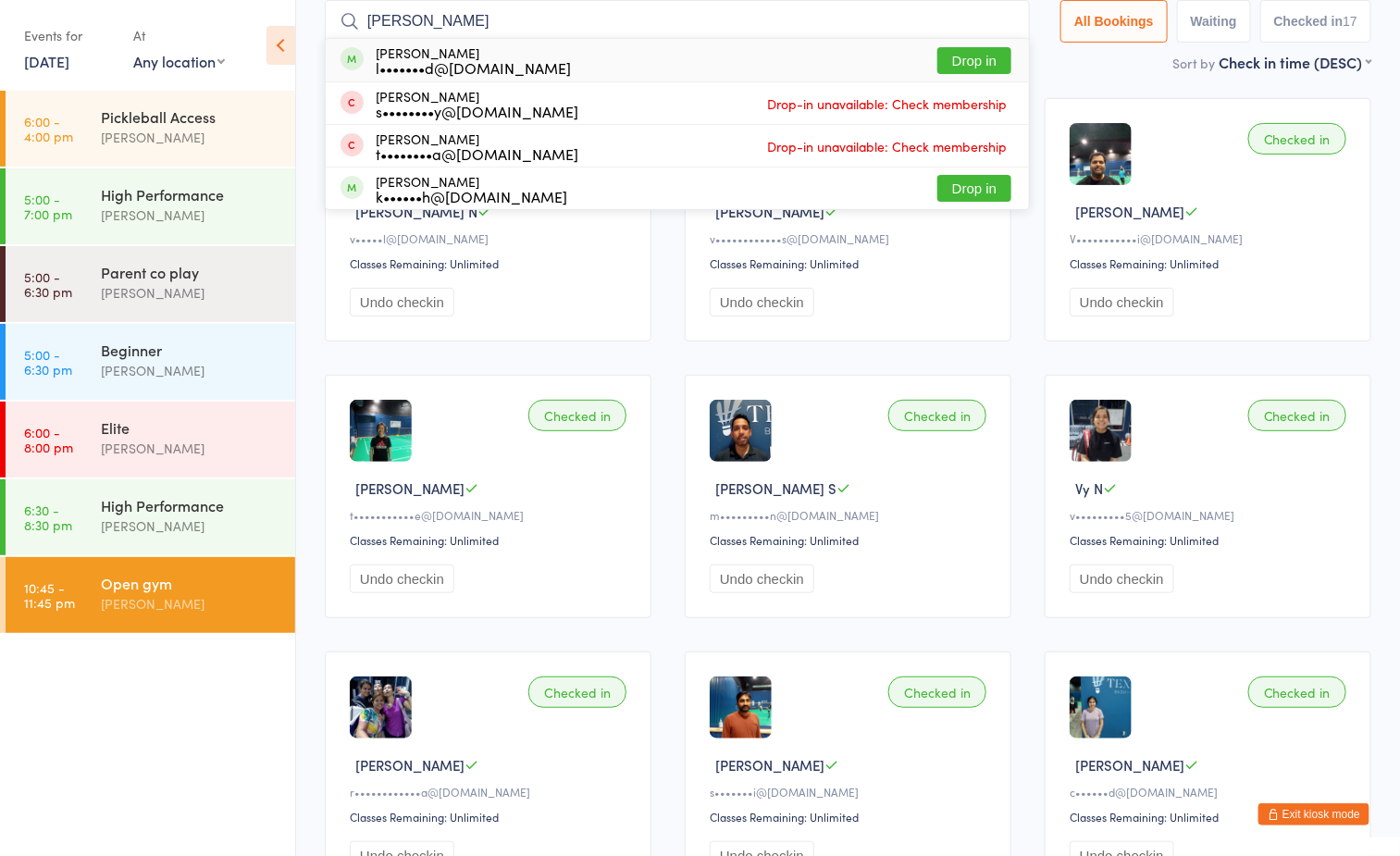
type input "raymond"
click at [944, 59] on button "Drop in" at bounding box center [975, 60] width 75 height 26
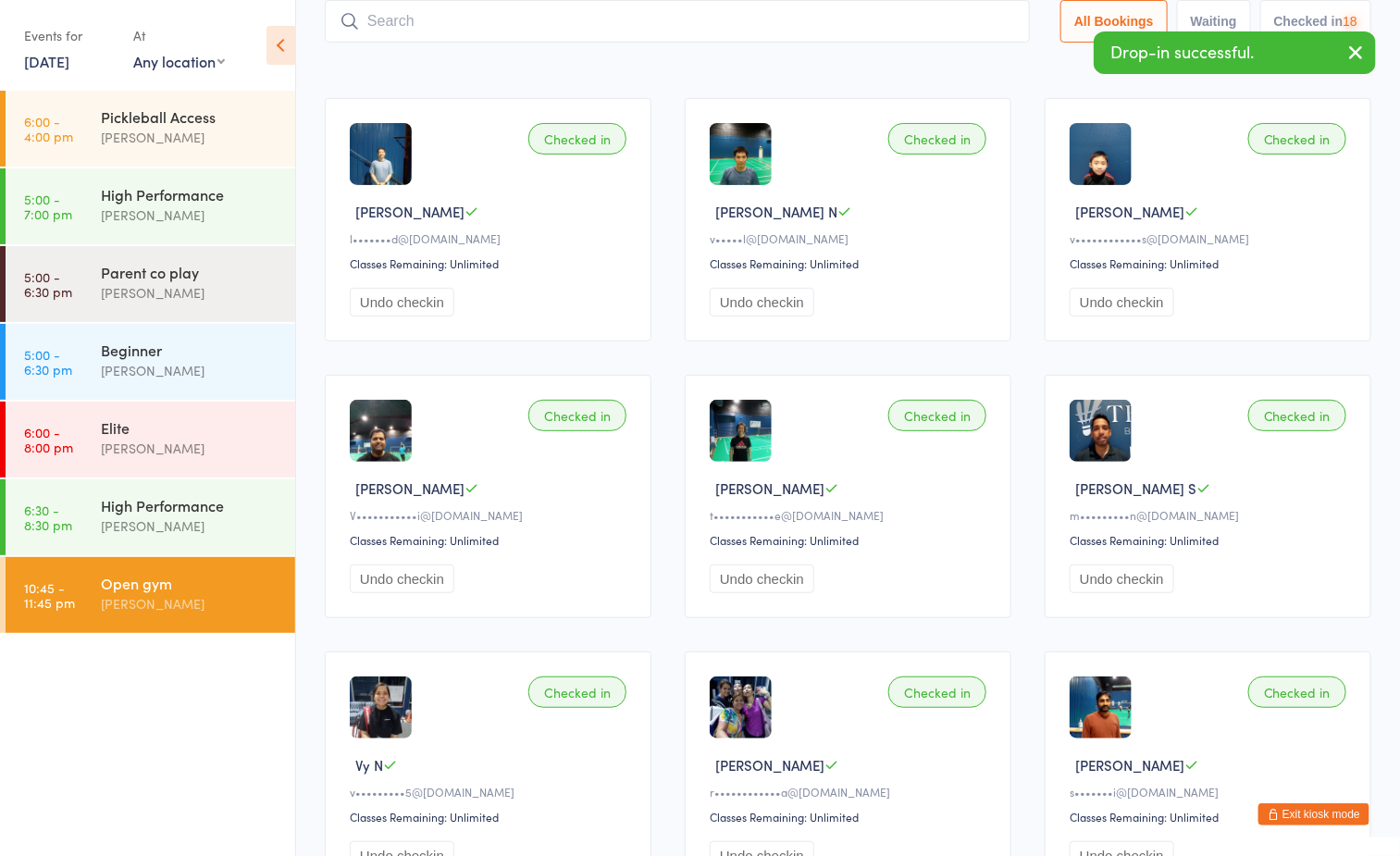
click at [775, 71] on div "Sort by Check in time (DESC) First name (ASC) First name (DESC) Last name (ASC)…" at bounding box center [848, 62] width 1047 height 21
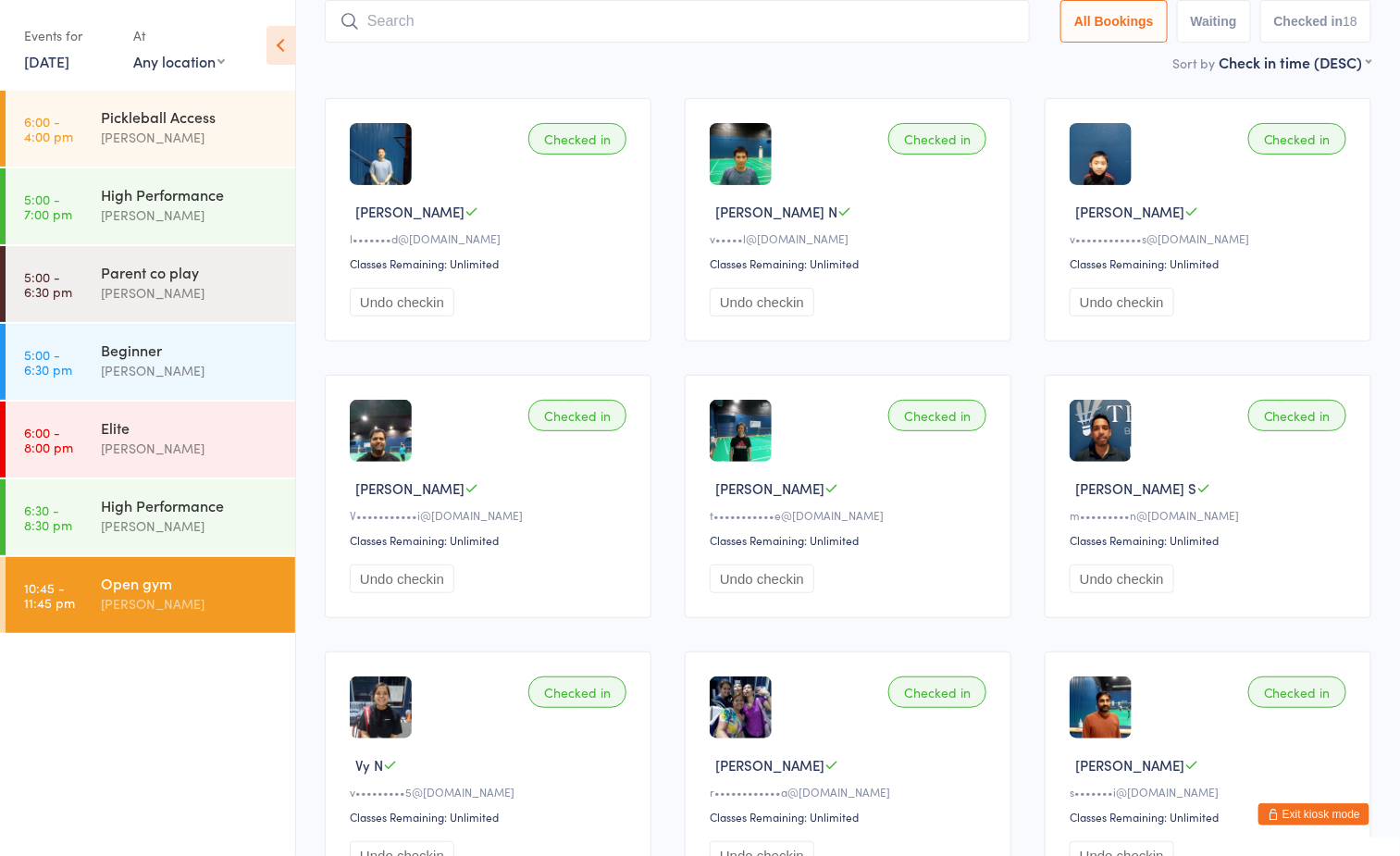
click at [542, 20] on input "search" at bounding box center [676, 21] width 705 height 42
type input "bobby"
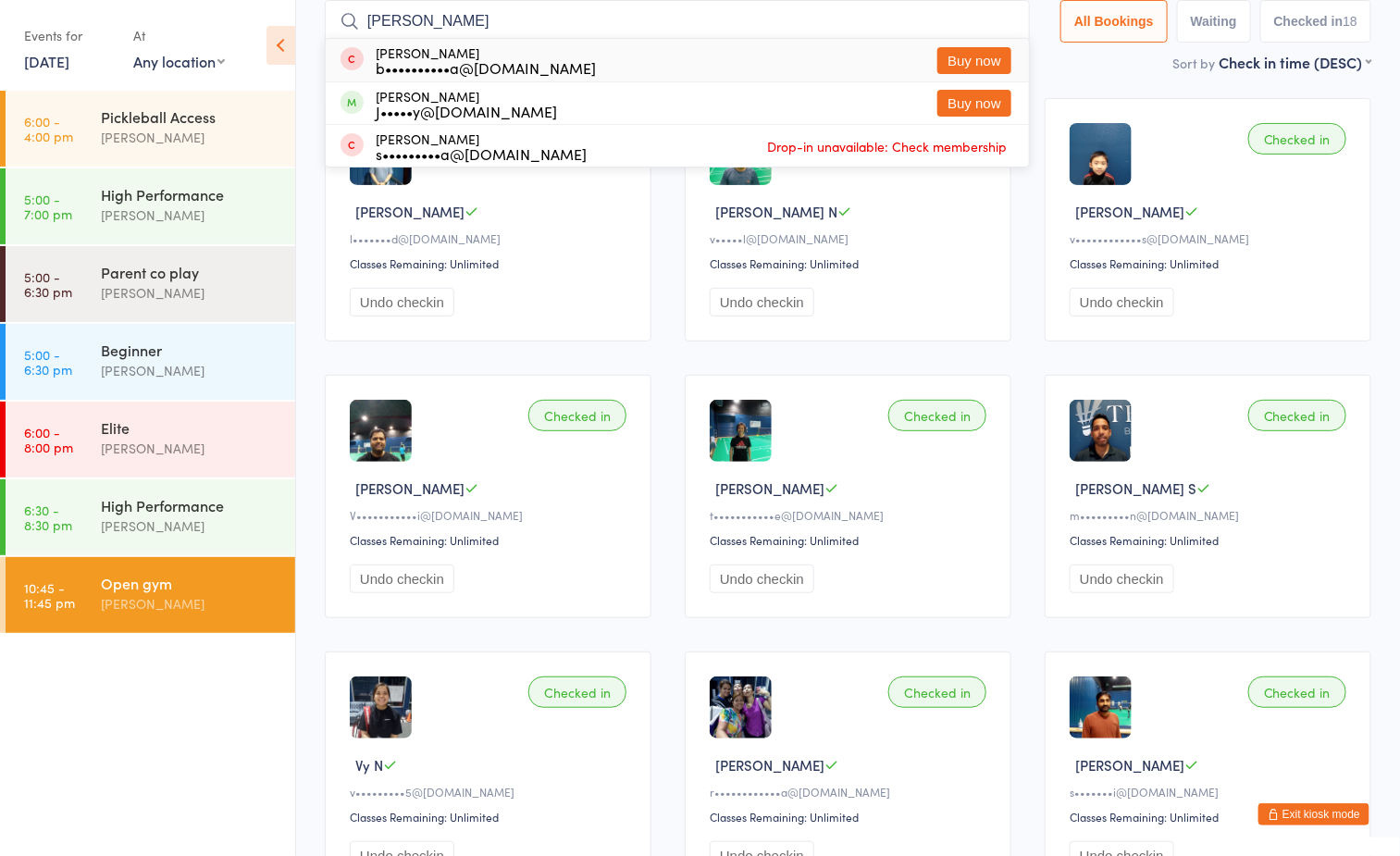
click at [992, 21] on input "bobby" at bounding box center [676, 21] width 705 height 42
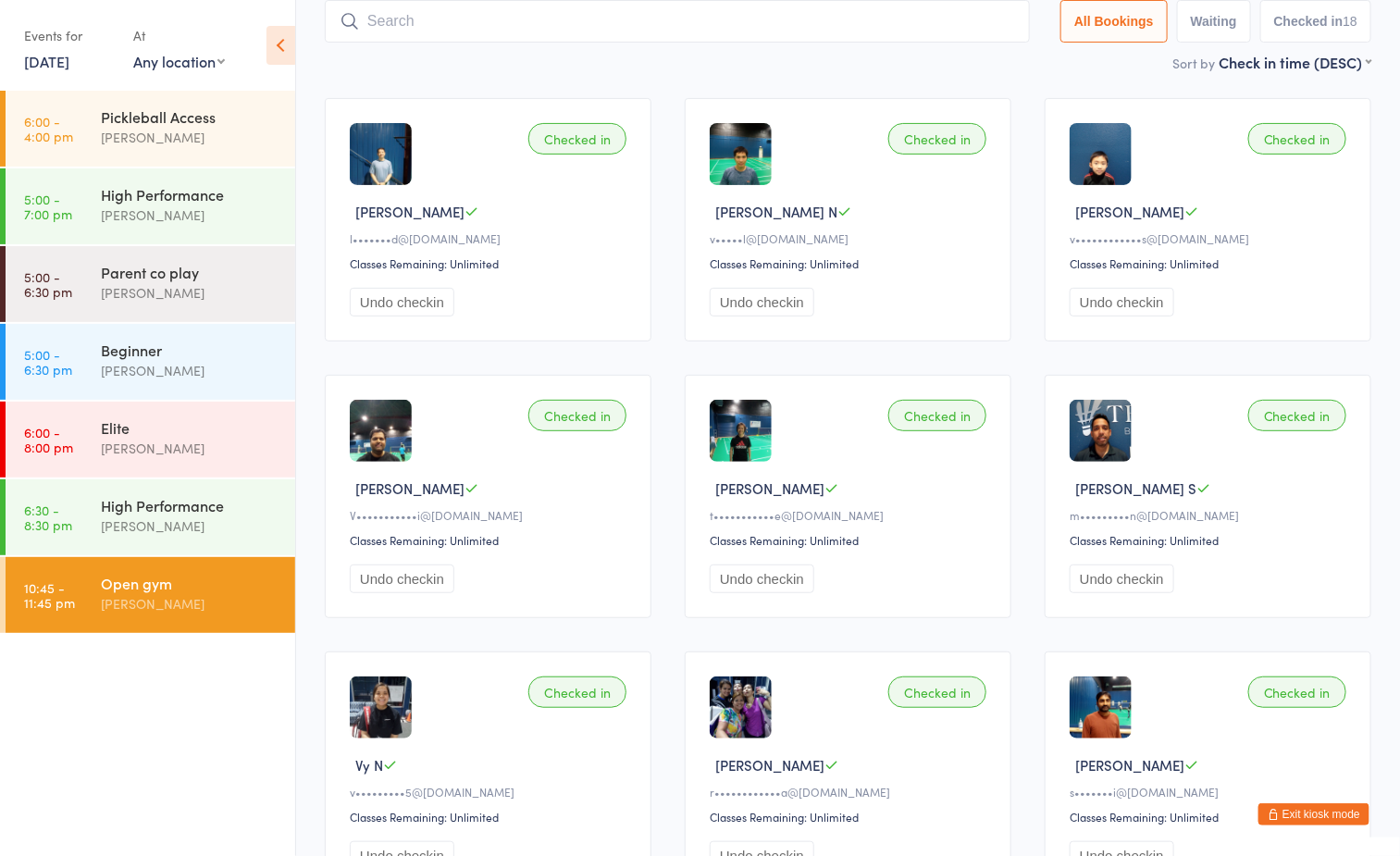
click at [1016, 74] on main "Open gym Check-in 15 Aug 10:45pm Boyd Tahtat C1 Manual search Scanner input All…" at bounding box center [848, 823] width 1047 height 1838
click at [137, 506] on div "High Performance" at bounding box center [190, 505] width 178 height 21
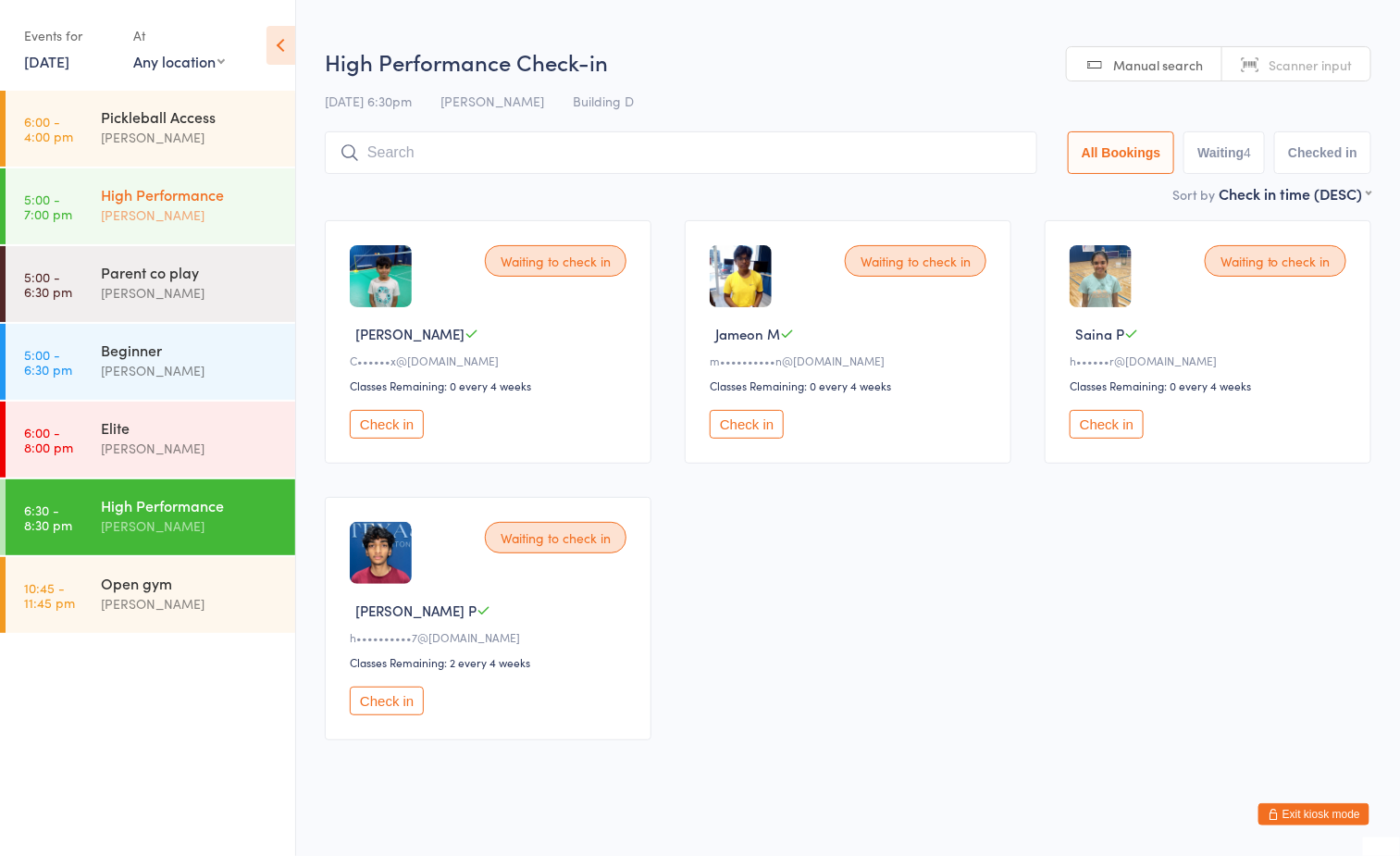
click at [175, 195] on div "High Performance" at bounding box center [190, 194] width 178 height 21
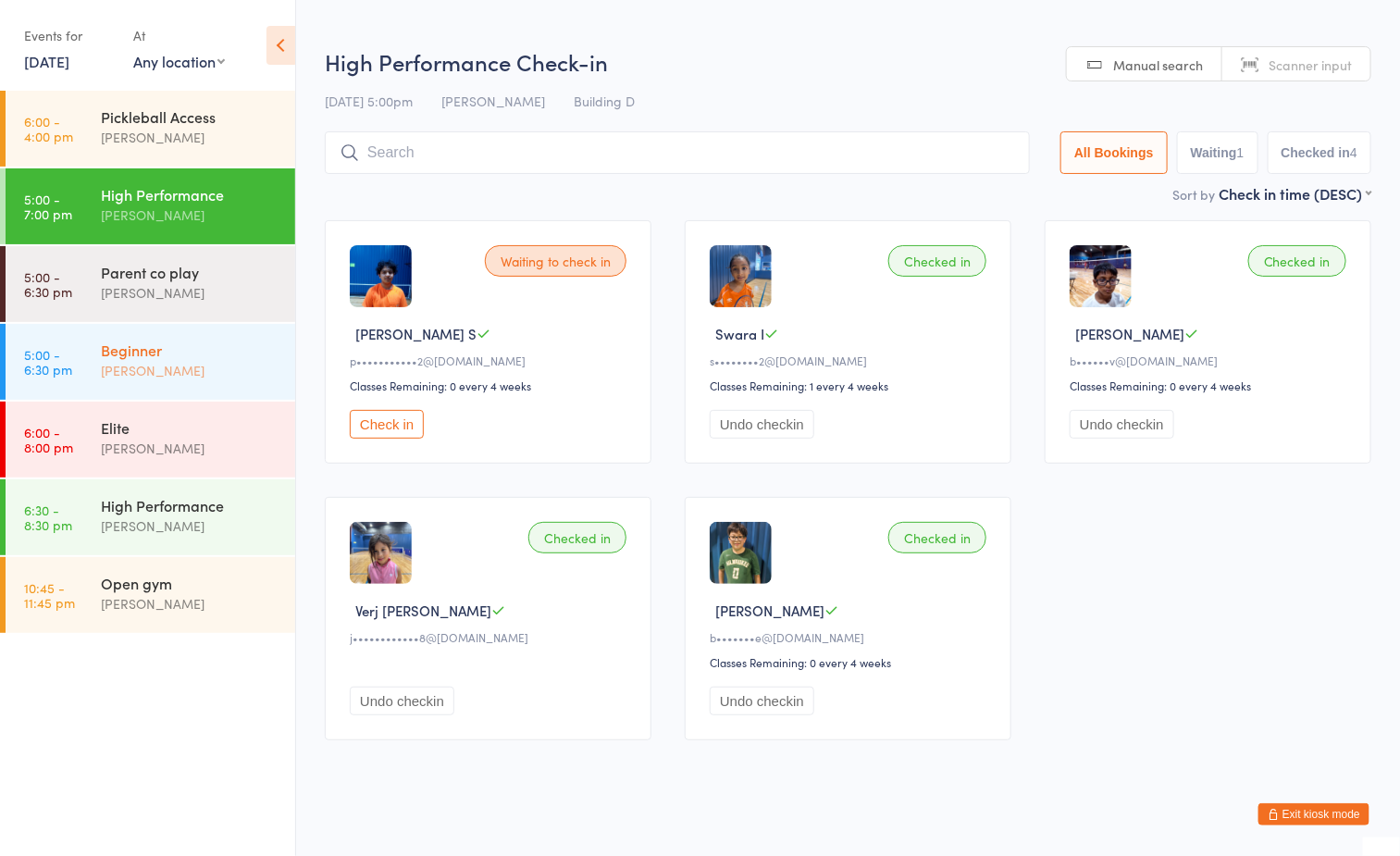
click at [157, 348] on div "Beginner" at bounding box center [190, 349] width 178 height 21
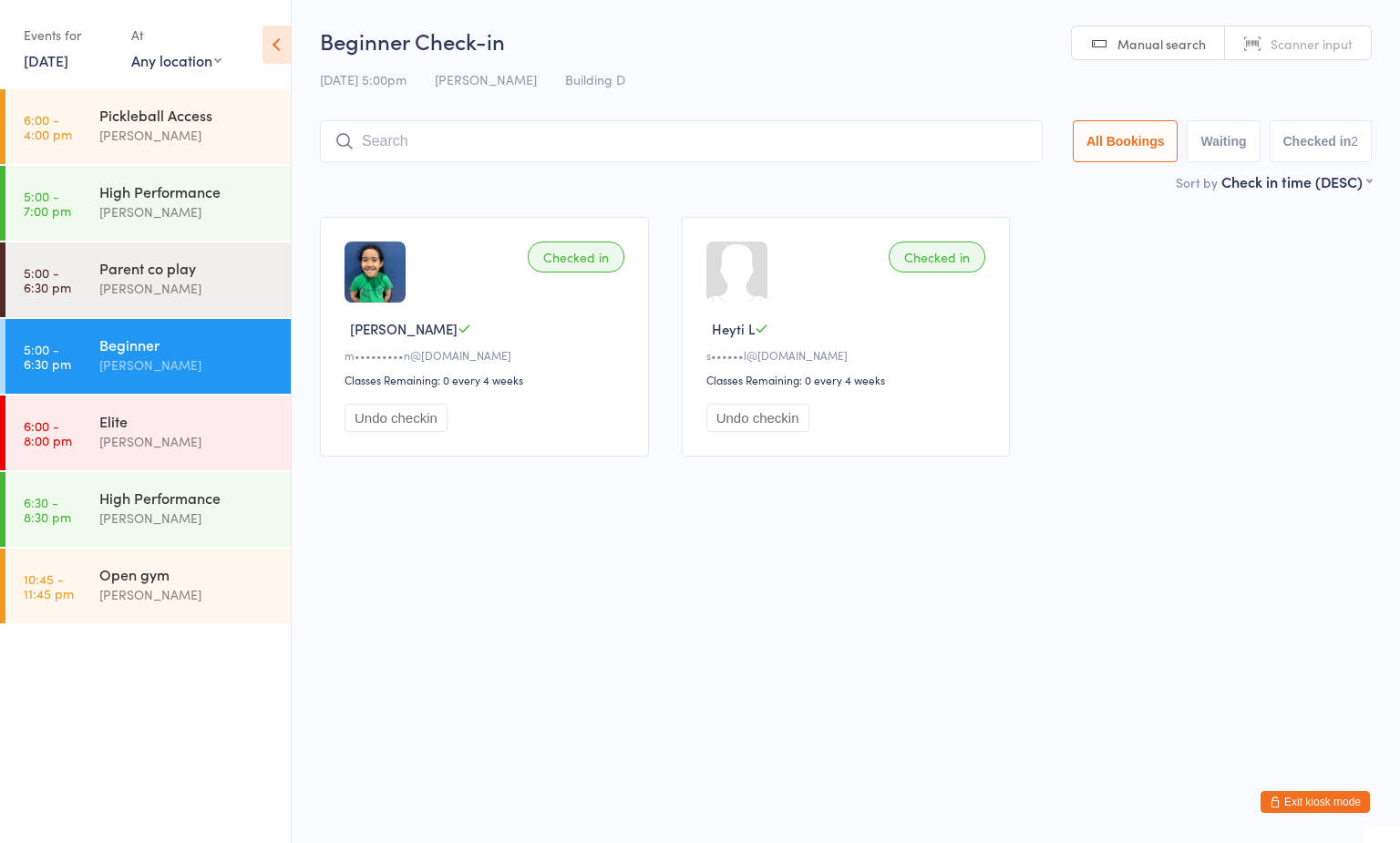
click at [788, 57] on div "Beginner Check-in 15 Aug 5:00pm Ayu Gary Luna Building D Manual search Scanner …" at bounding box center [845, 98] width 1051 height 146
click at [1326, 804] on button "Exit kiosk mode" at bounding box center [1314, 801] width 109 height 22
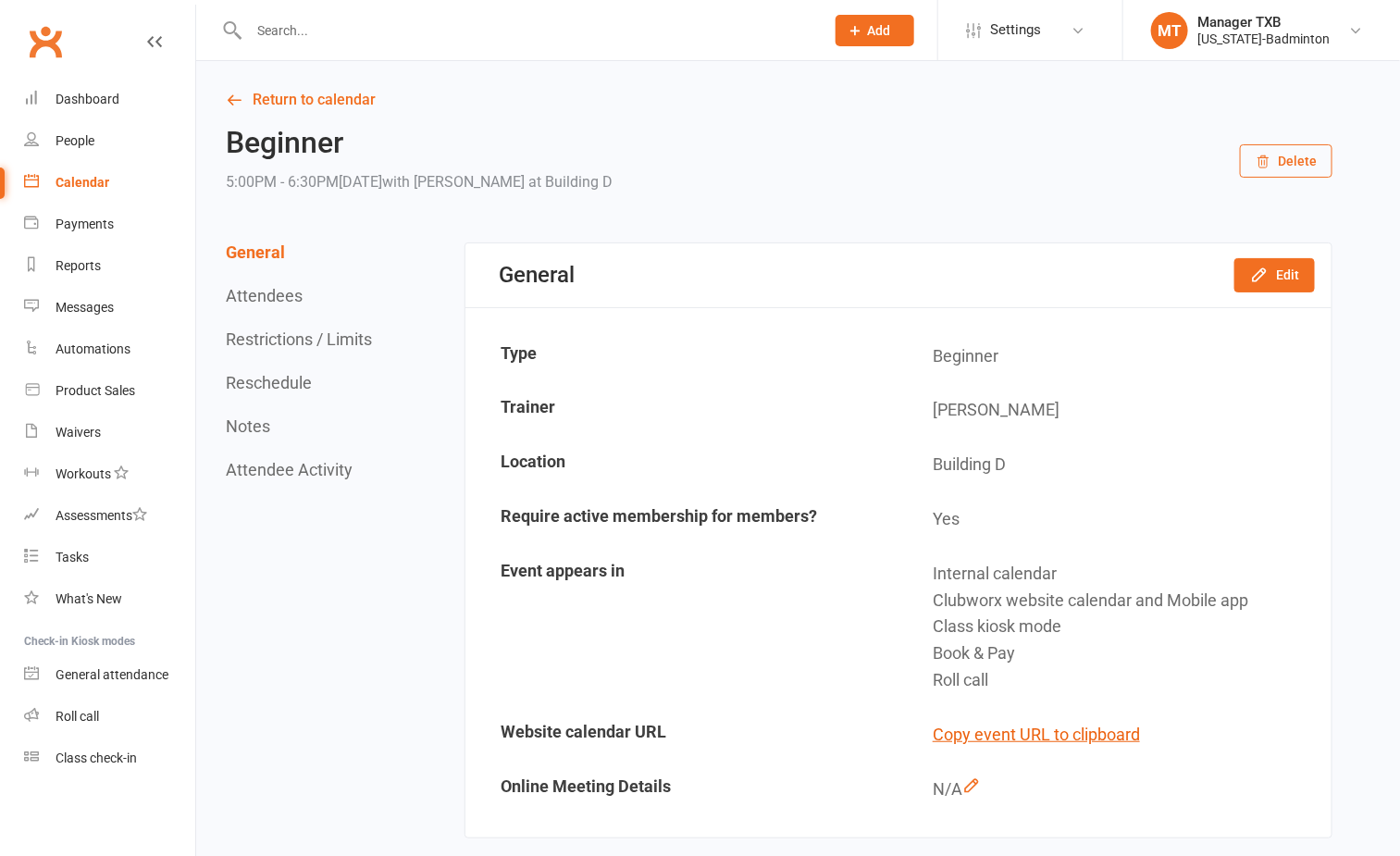
click at [471, 30] on input "text" at bounding box center [527, 30] width 569 height 25
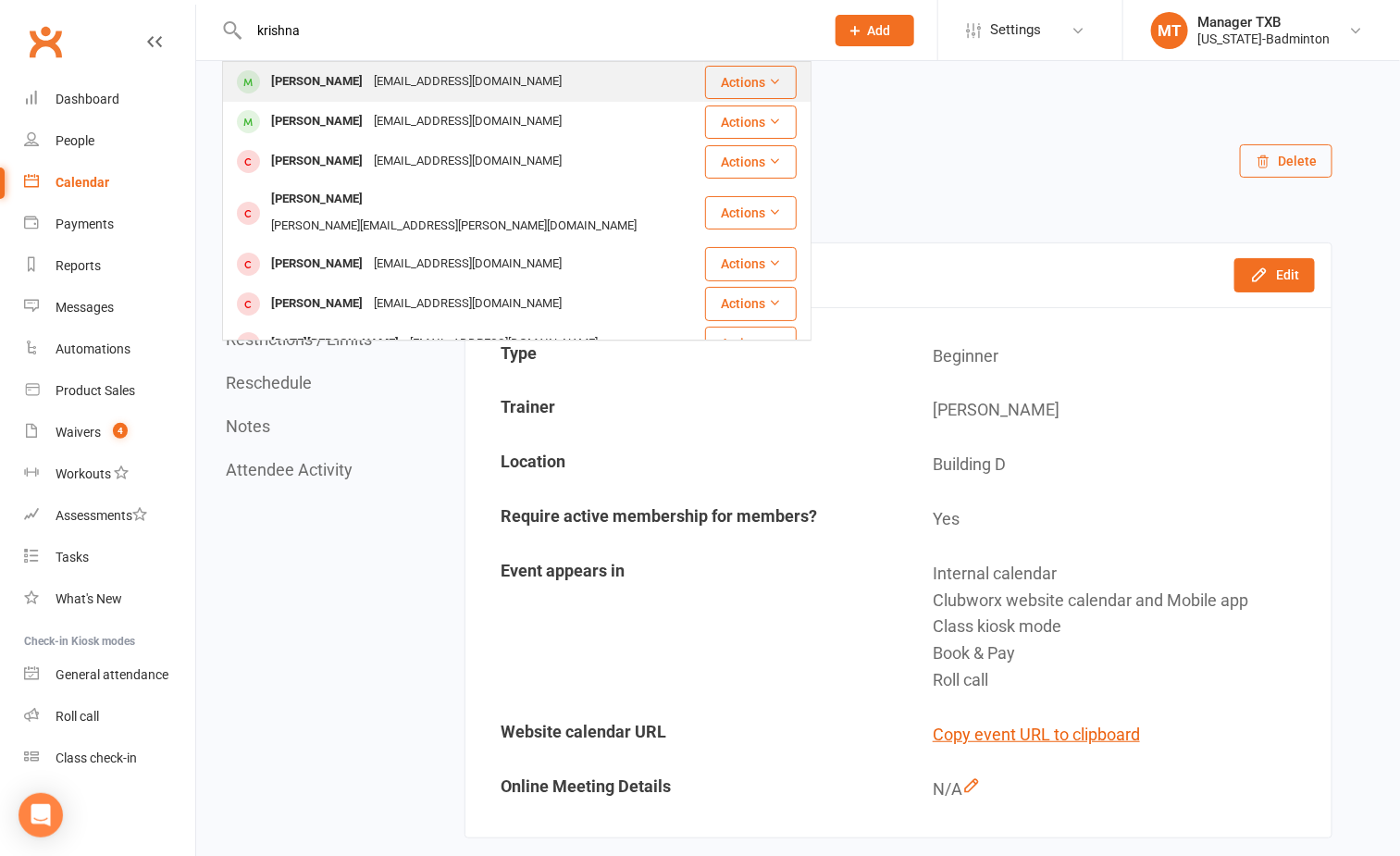
type input "krishna"
click at [406, 84] on div "rkkrishk@yahoo.co.in" at bounding box center [468, 81] width 199 height 26
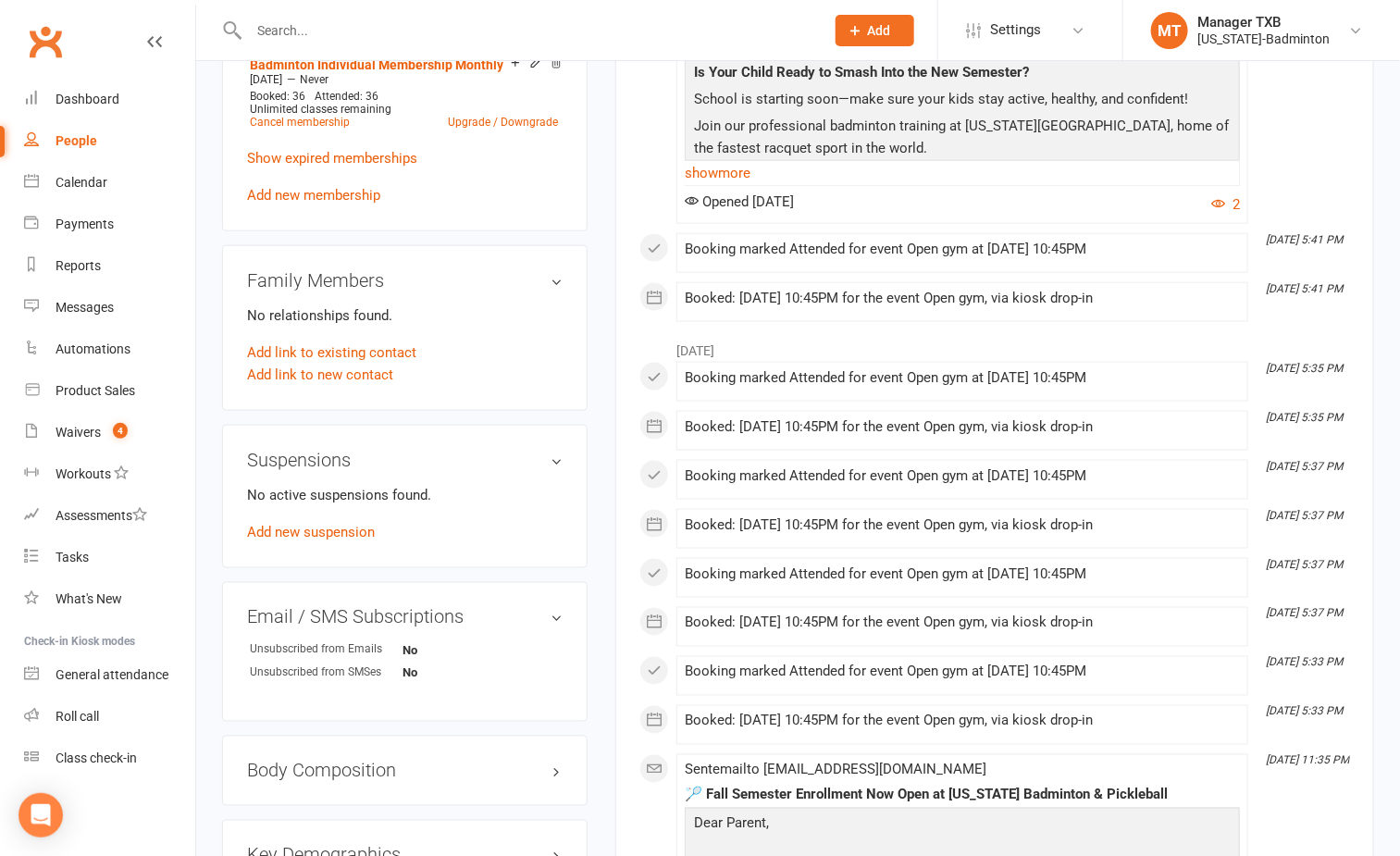
scroll to position [833, 0]
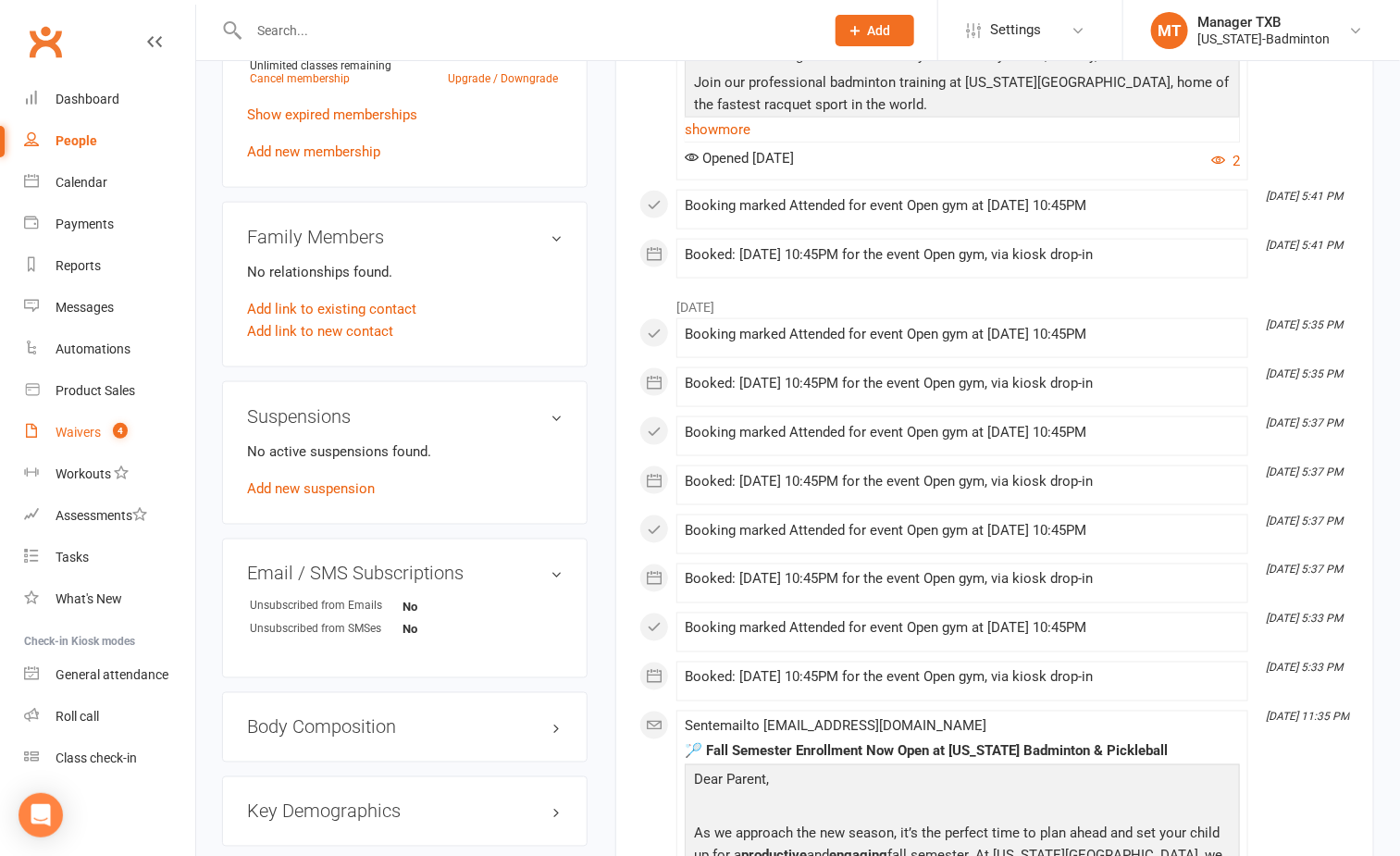
click at [80, 428] on div "Waivers" at bounding box center [78, 431] width 45 height 15
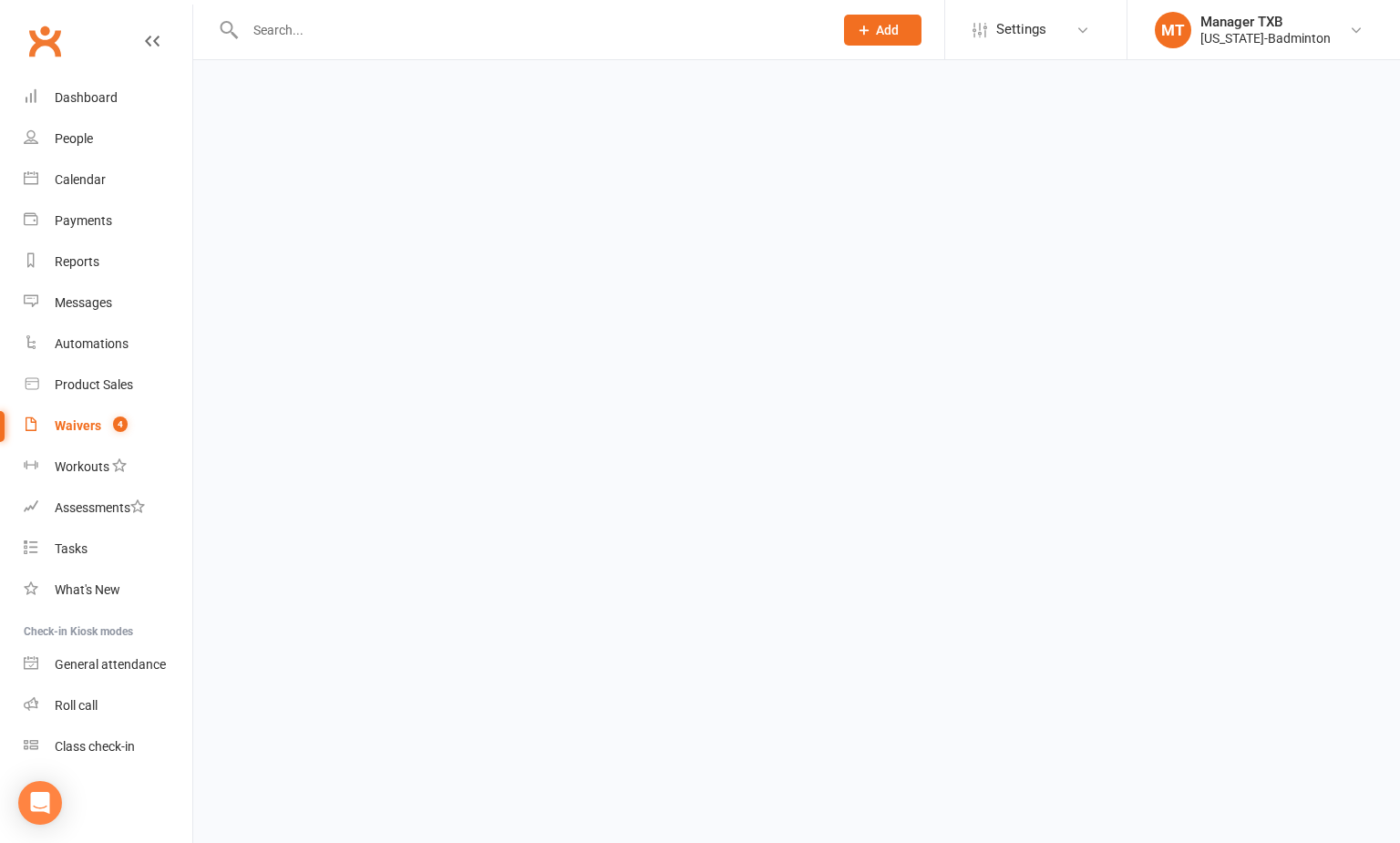
select select "100"
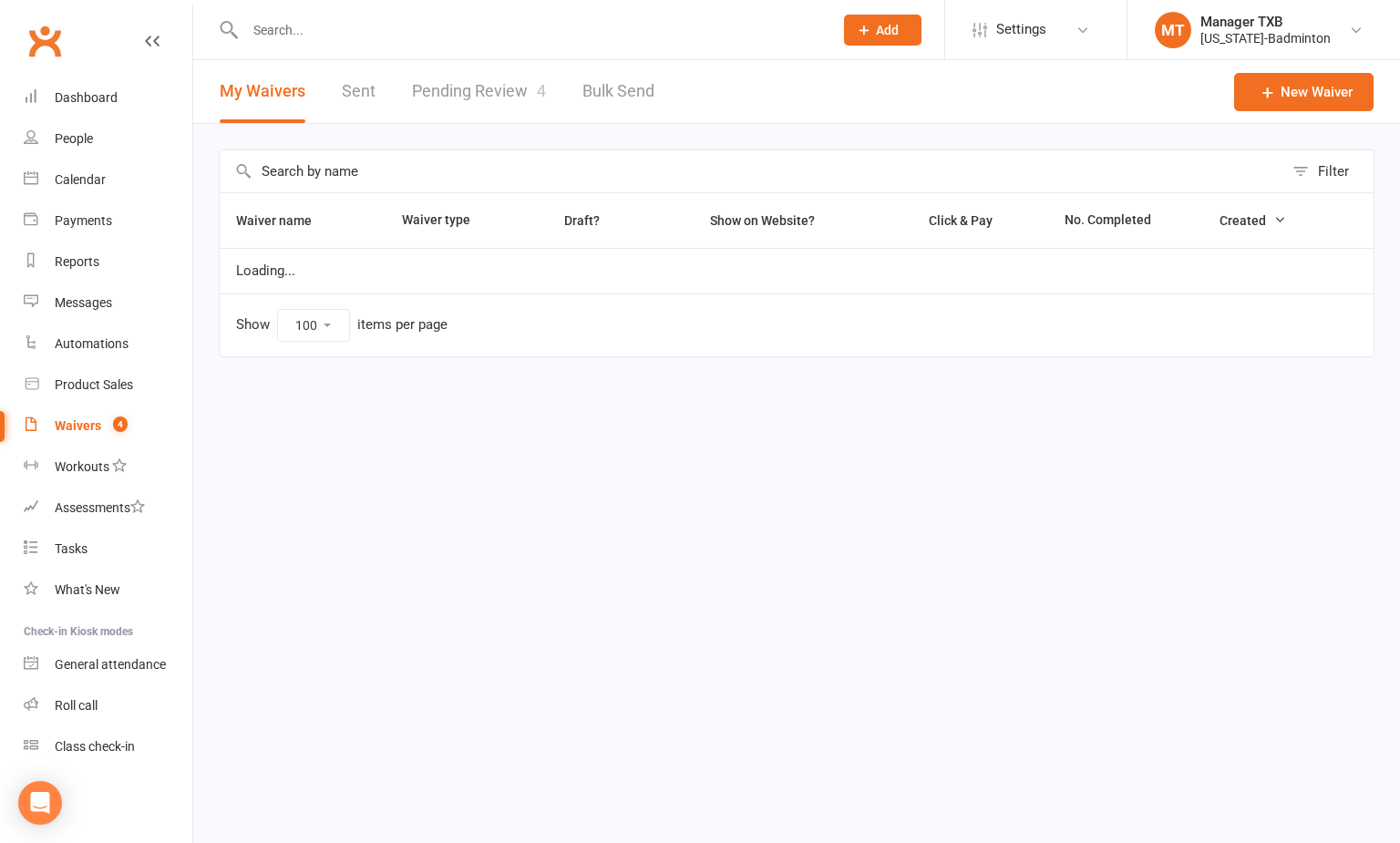
click at [461, 83] on link "Pending Review 4" at bounding box center [479, 91] width 134 height 63
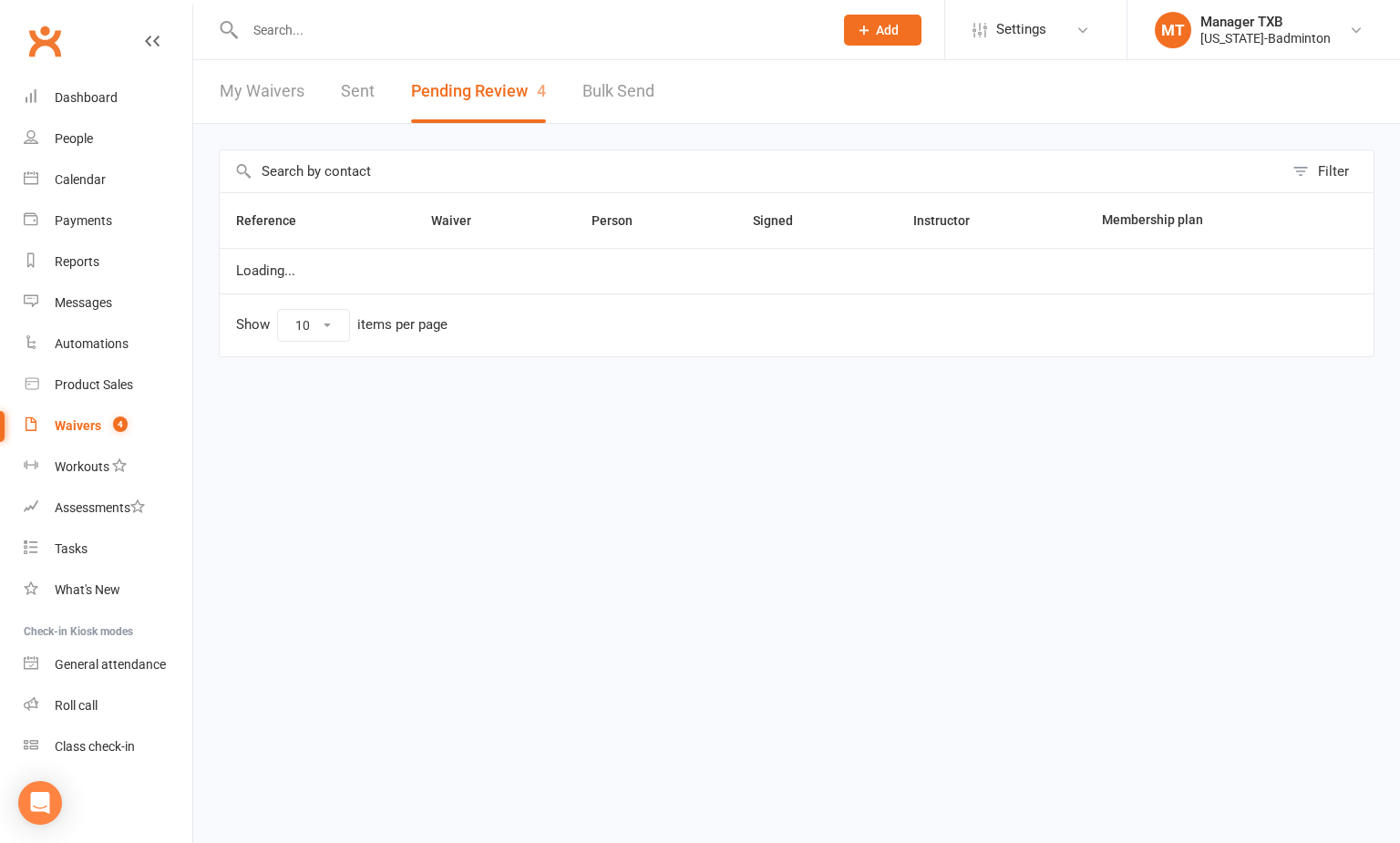
select select "25"
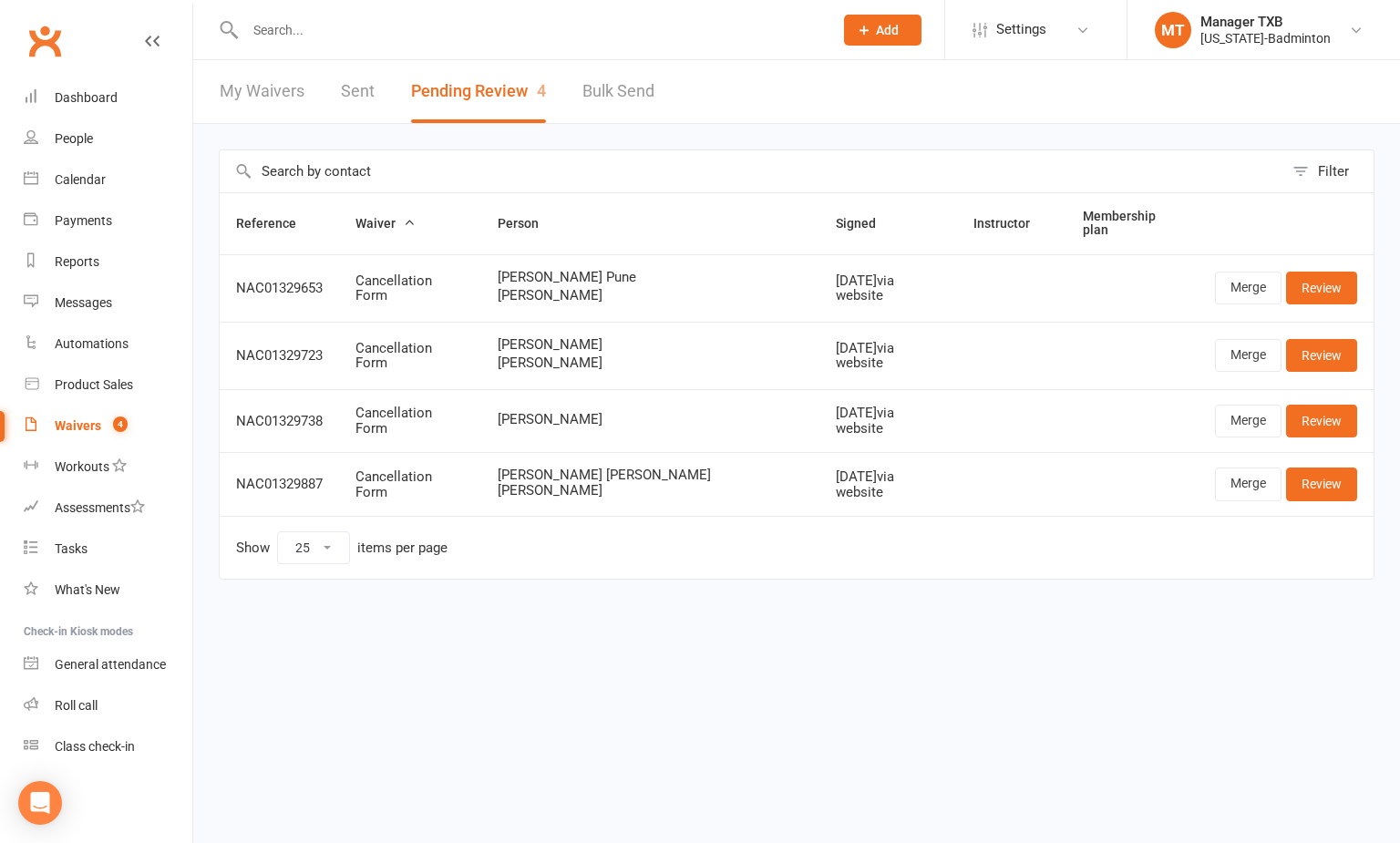
click at [304, 34] on input "text" at bounding box center [529, 30] width 580 height 25
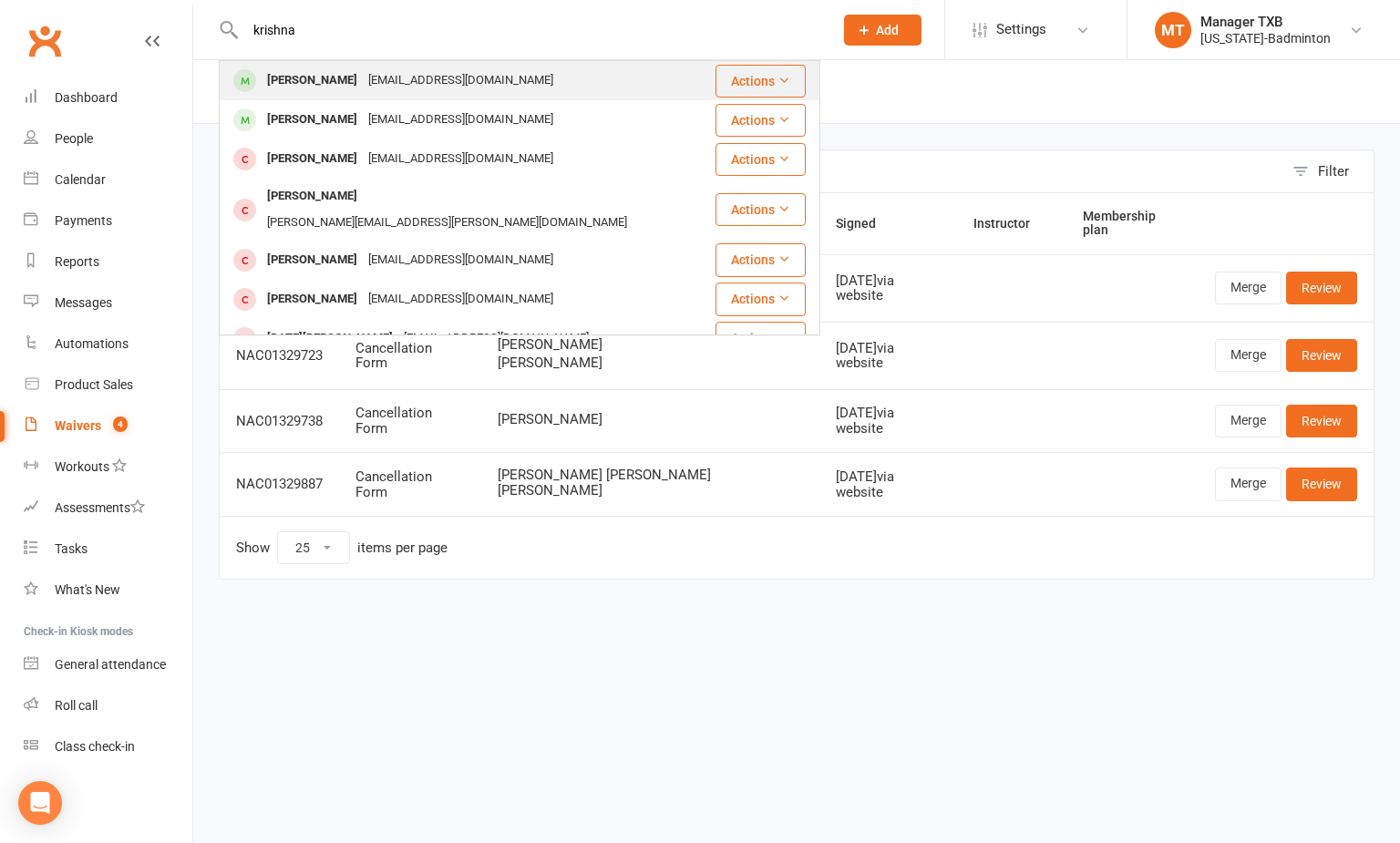
type input "krishna"
click at [406, 74] on div "rkkrishk@yahoo.co.in" at bounding box center [461, 80] width 196 height 26
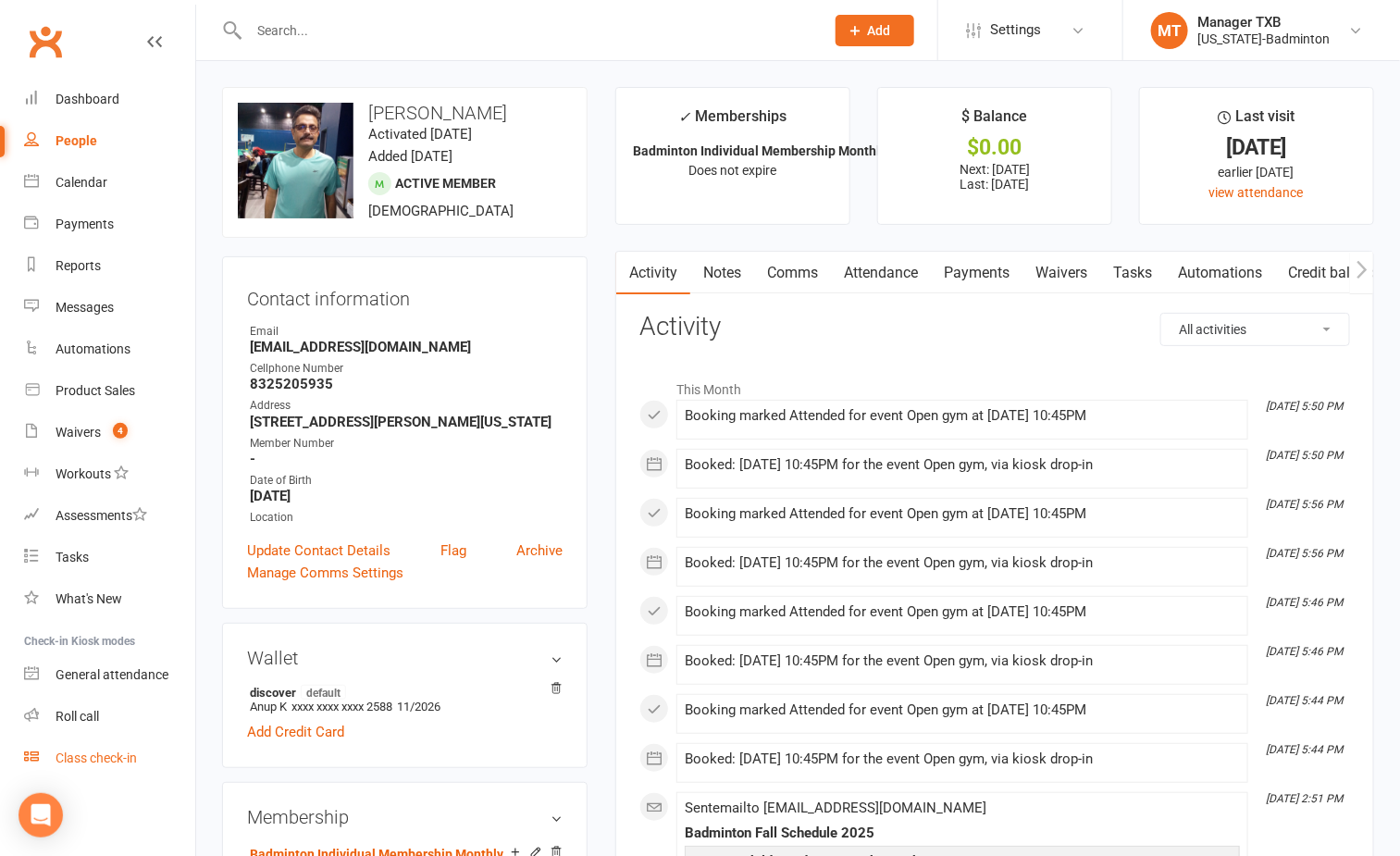
click at [91, 764] on div "Class check-in" at bounding box center [96, 758] width 81 height 15
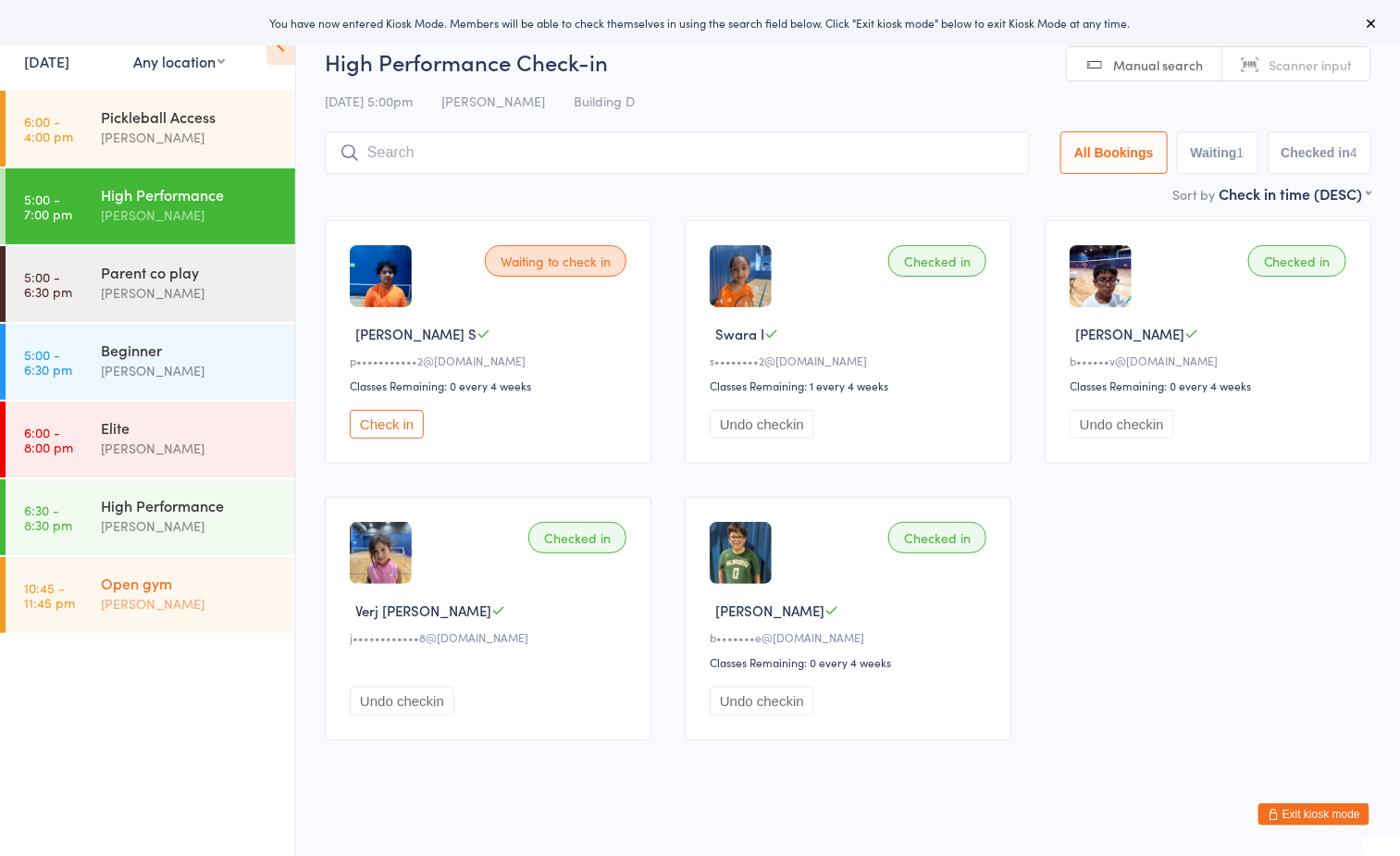
click at [192, 591] on div "Open gym" at bounding box center [190, 582] width 178 height 21
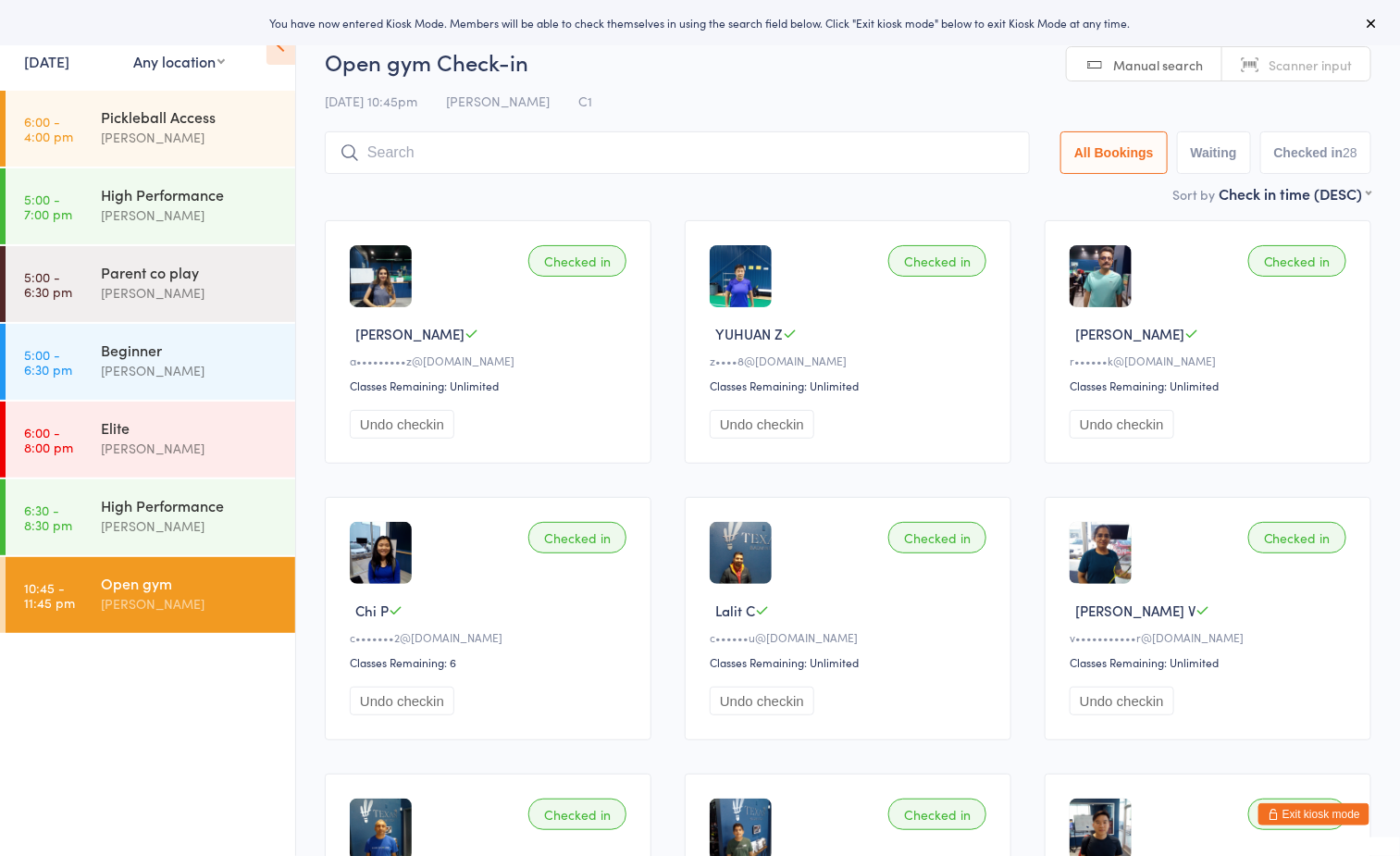
click at [585, 145] on input "search" at bounding box center [676, 152] width 705 height 42
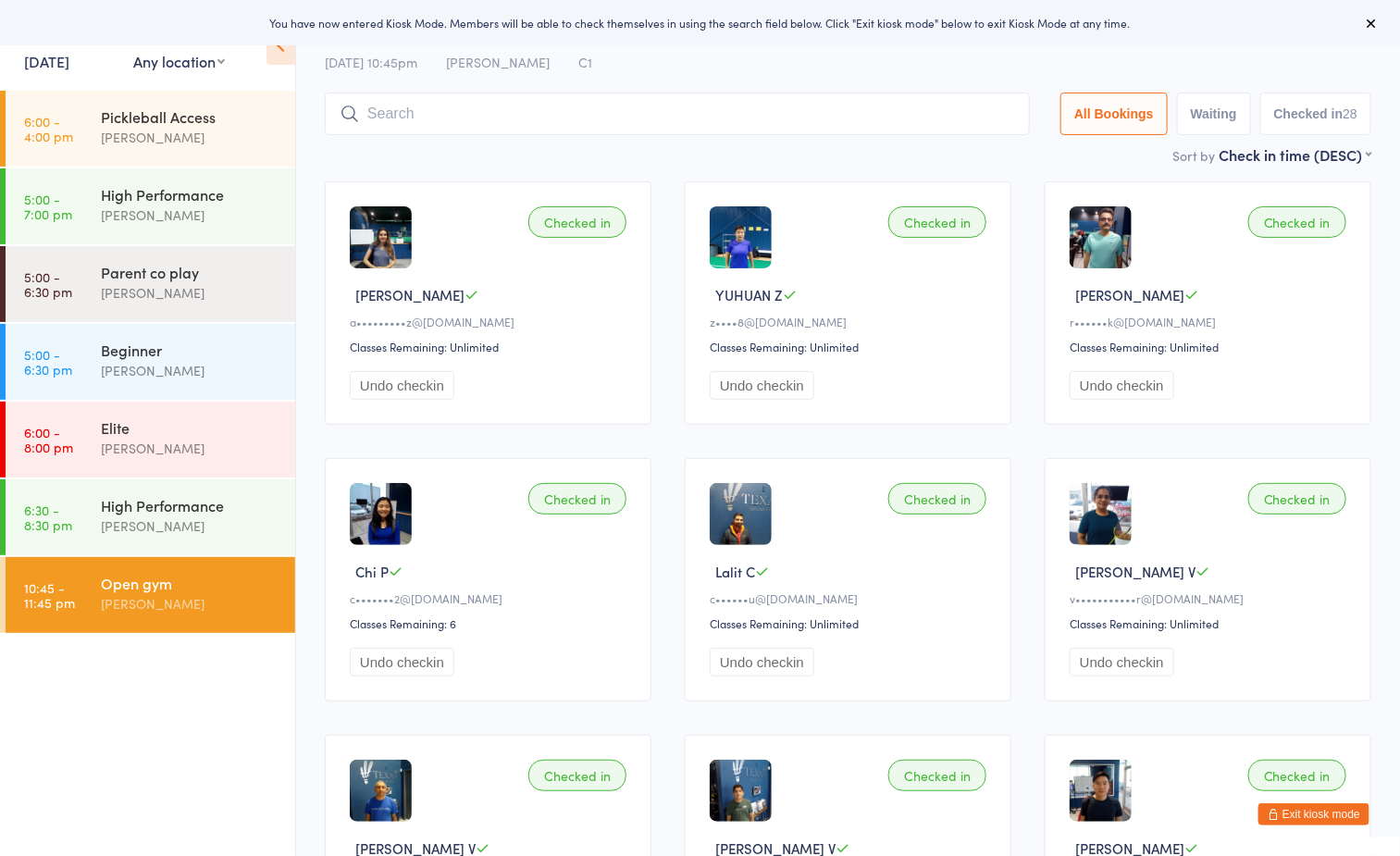
scroll to position [131, 0]
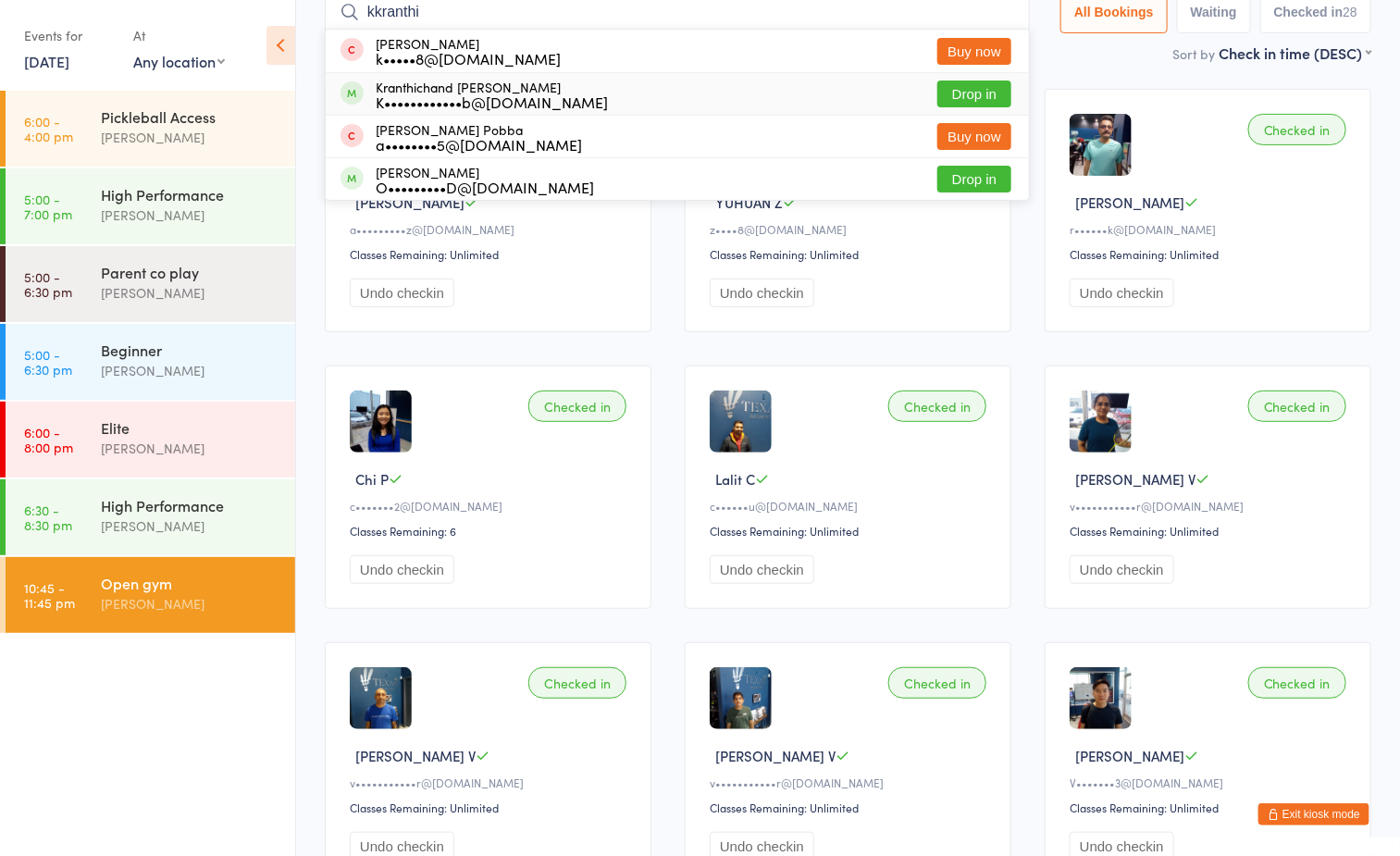
type input "kkranthi"
click at [981, 95] on button "Drop in" at bounding box center [975, 93] width 75 height 26
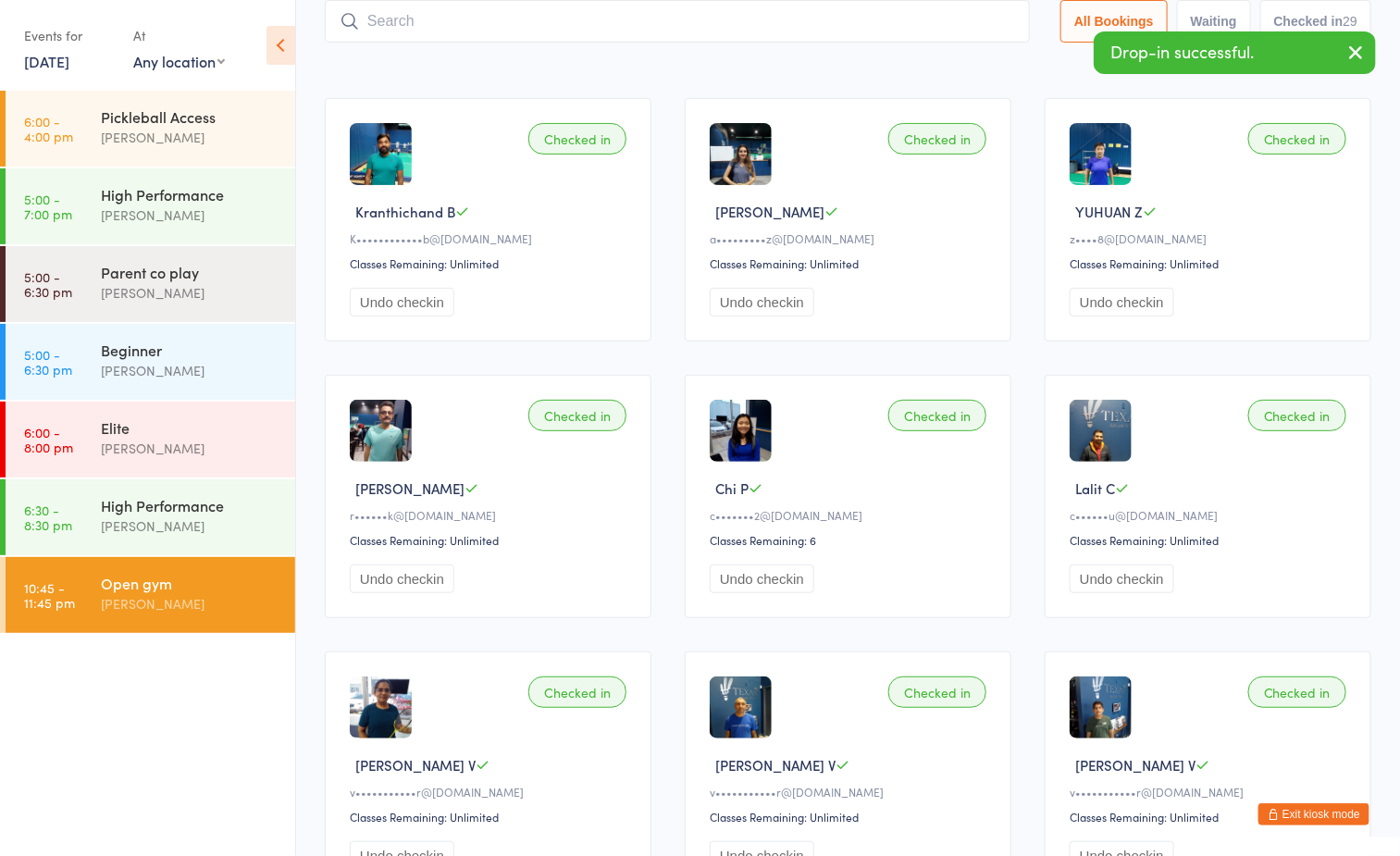
click at [568, 58] on div "Sort by Check in time (DESC) First name (ASC) First name (DESC) Last name (ASC)…" at bounding box center [848, 62] width 1047 height 21
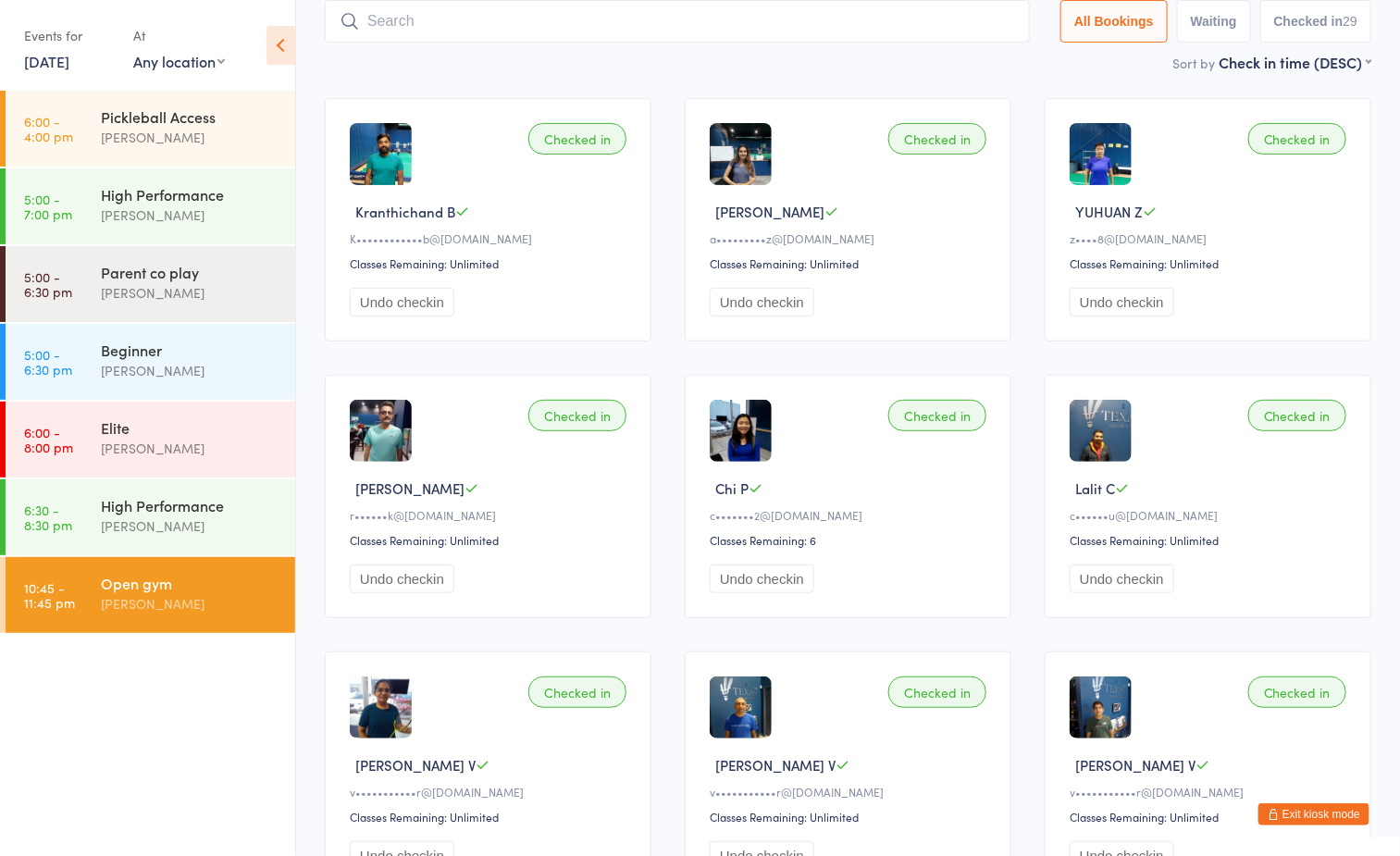
click at [1323, 808] on button "Exit kiosk mode" at bounding box center [1314, 814] width 111 height 23
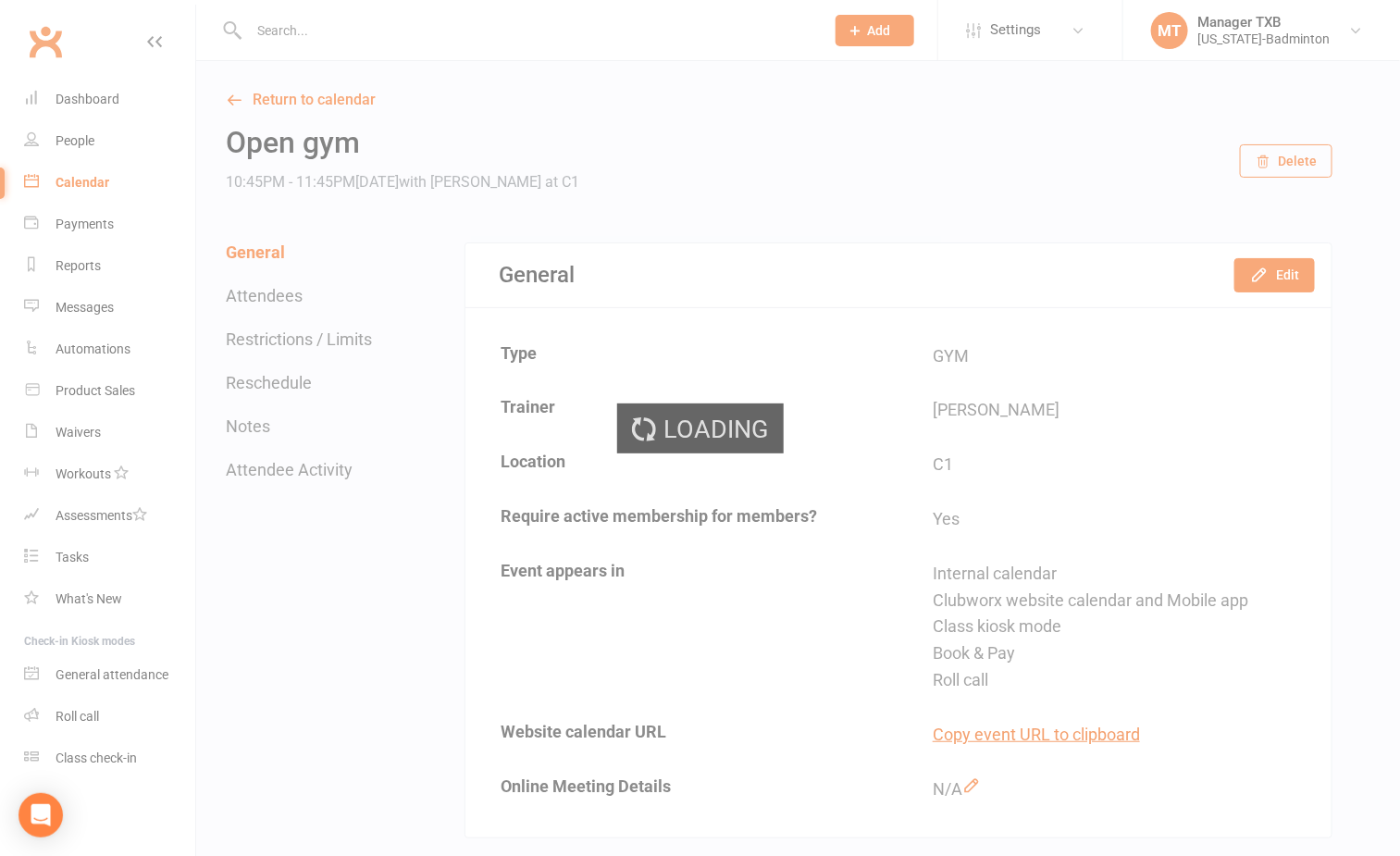
click at [498, 27] on div "Loading" at bounding box center [700, 428] width 1400 height 856
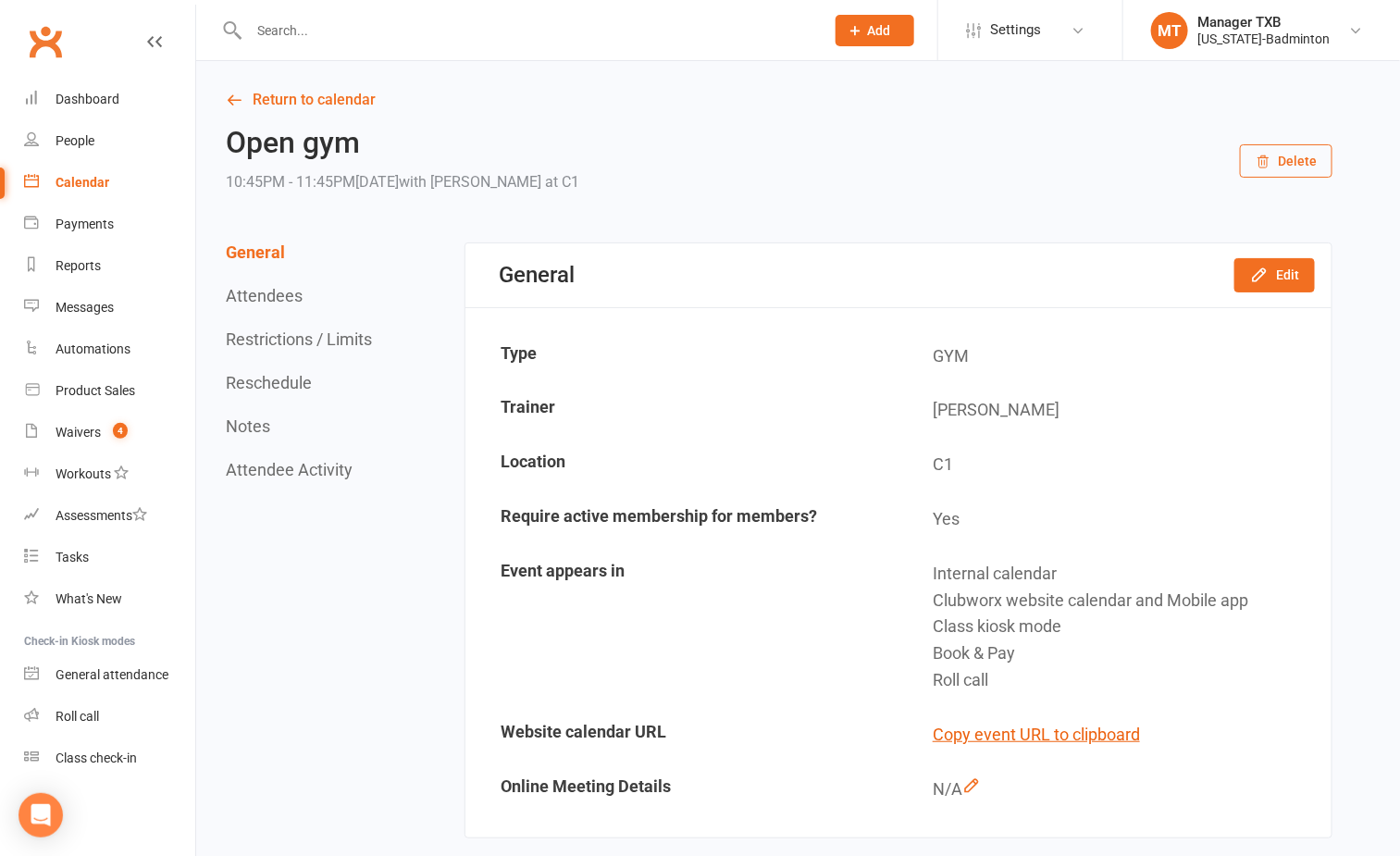
click at [498, 27] on input "text" at bounding box center [527, 30] width 569 height 25
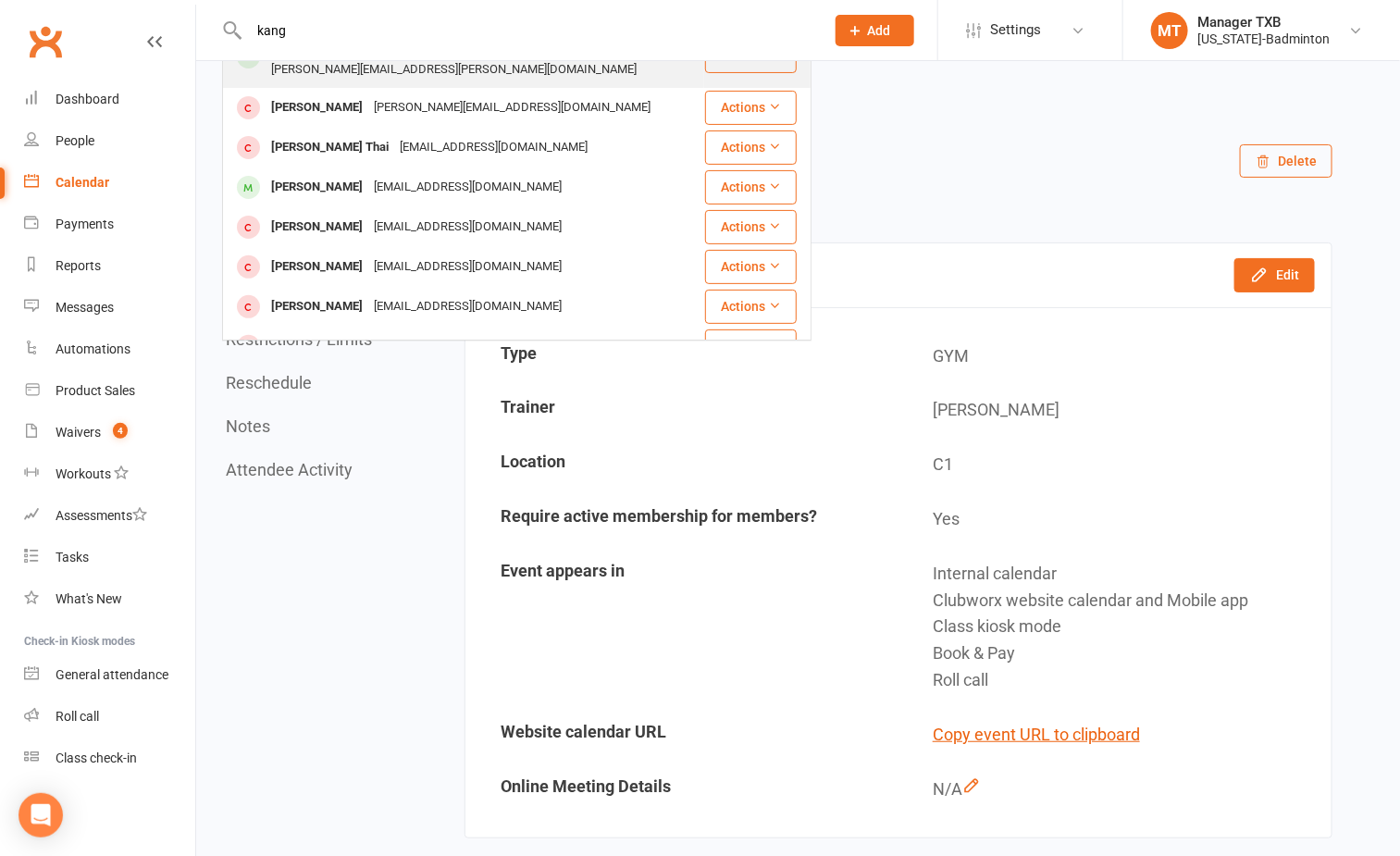
scroll to position [277, 0]
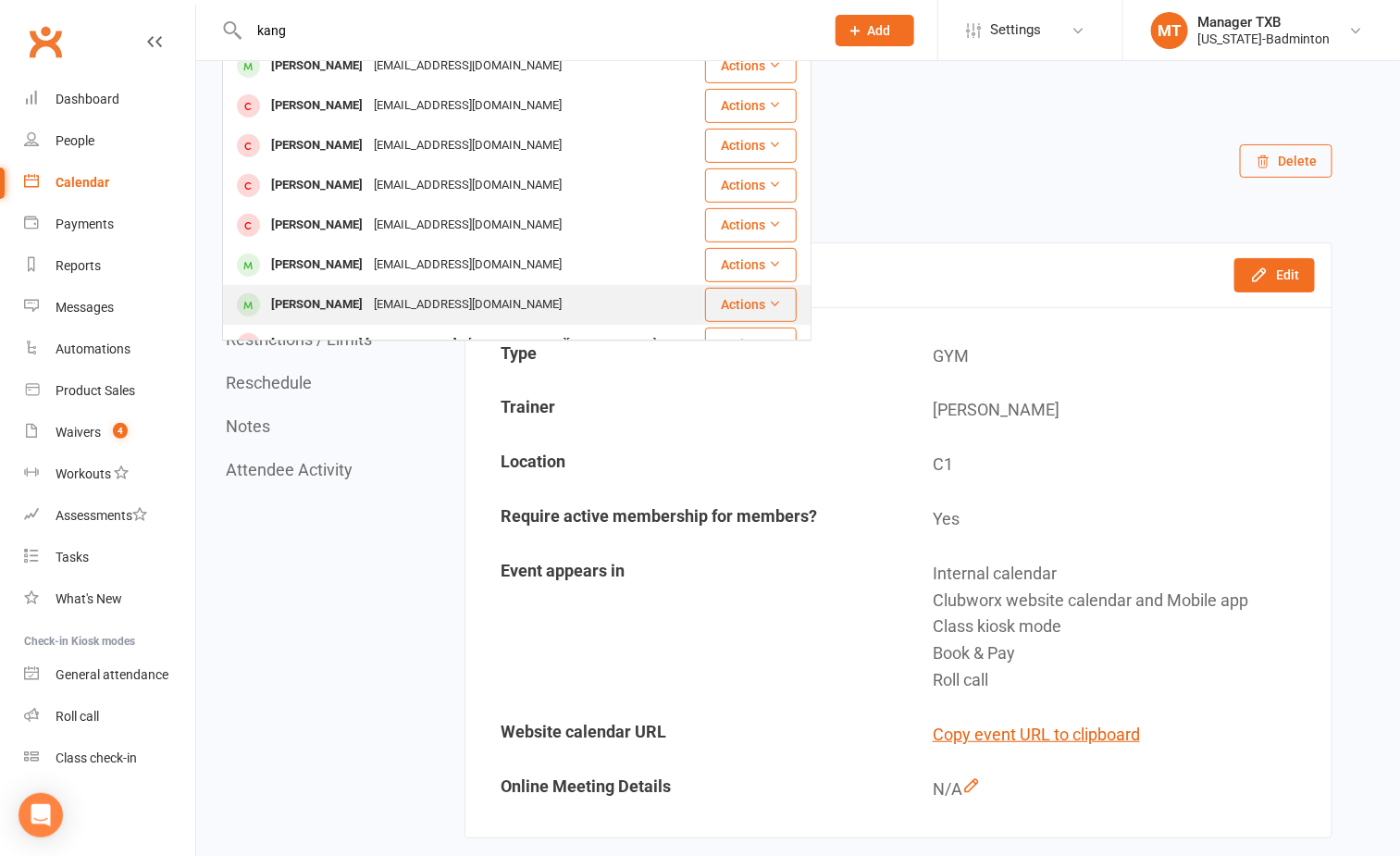
type input "kang"
click at [465, 291] on div "huukhang1606@gmail.com" at bounding box center [468, 304] width 199 height 26
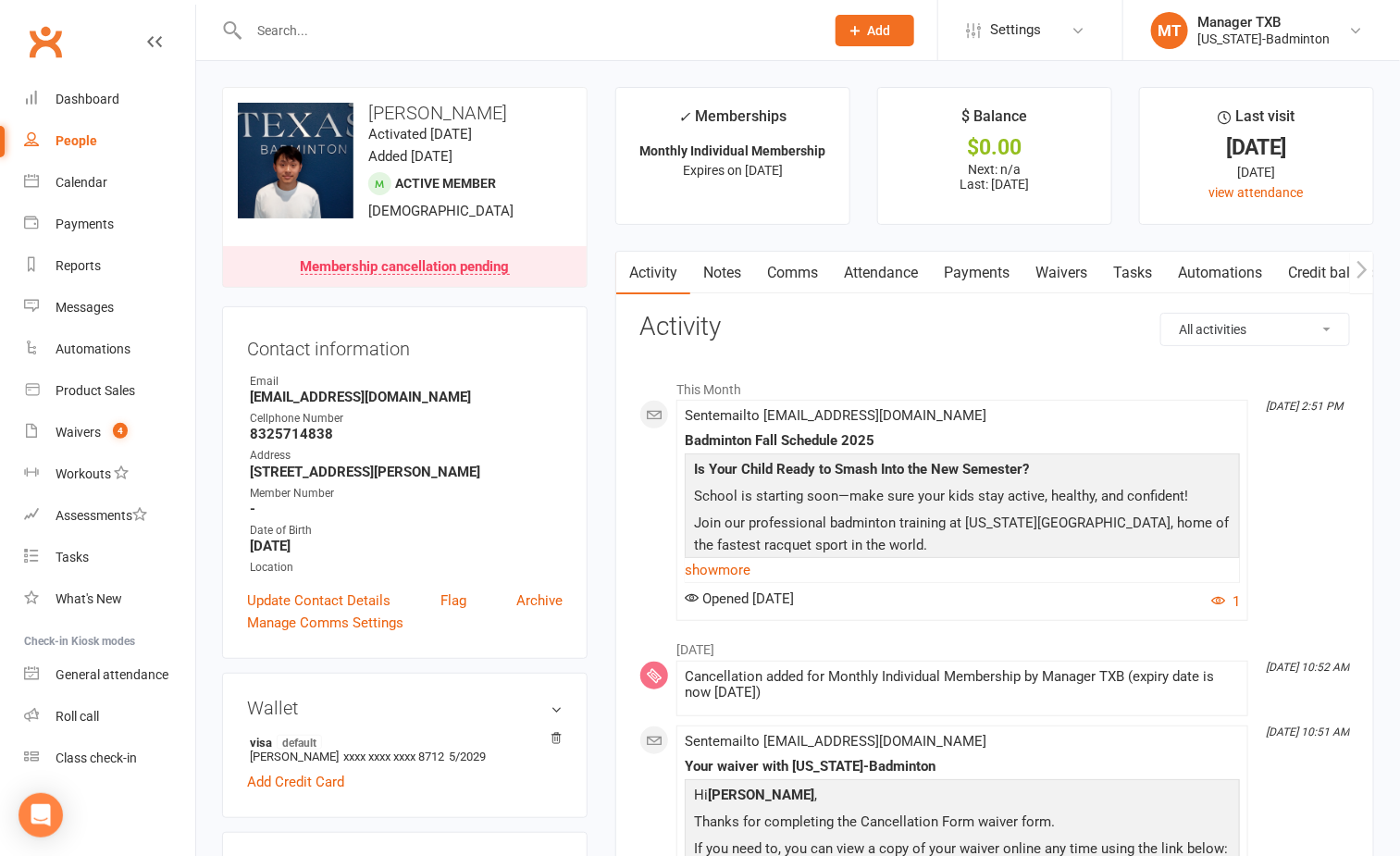
click at [354, 28] on input "text" at bounding box center [527, 30] width 569 height 25
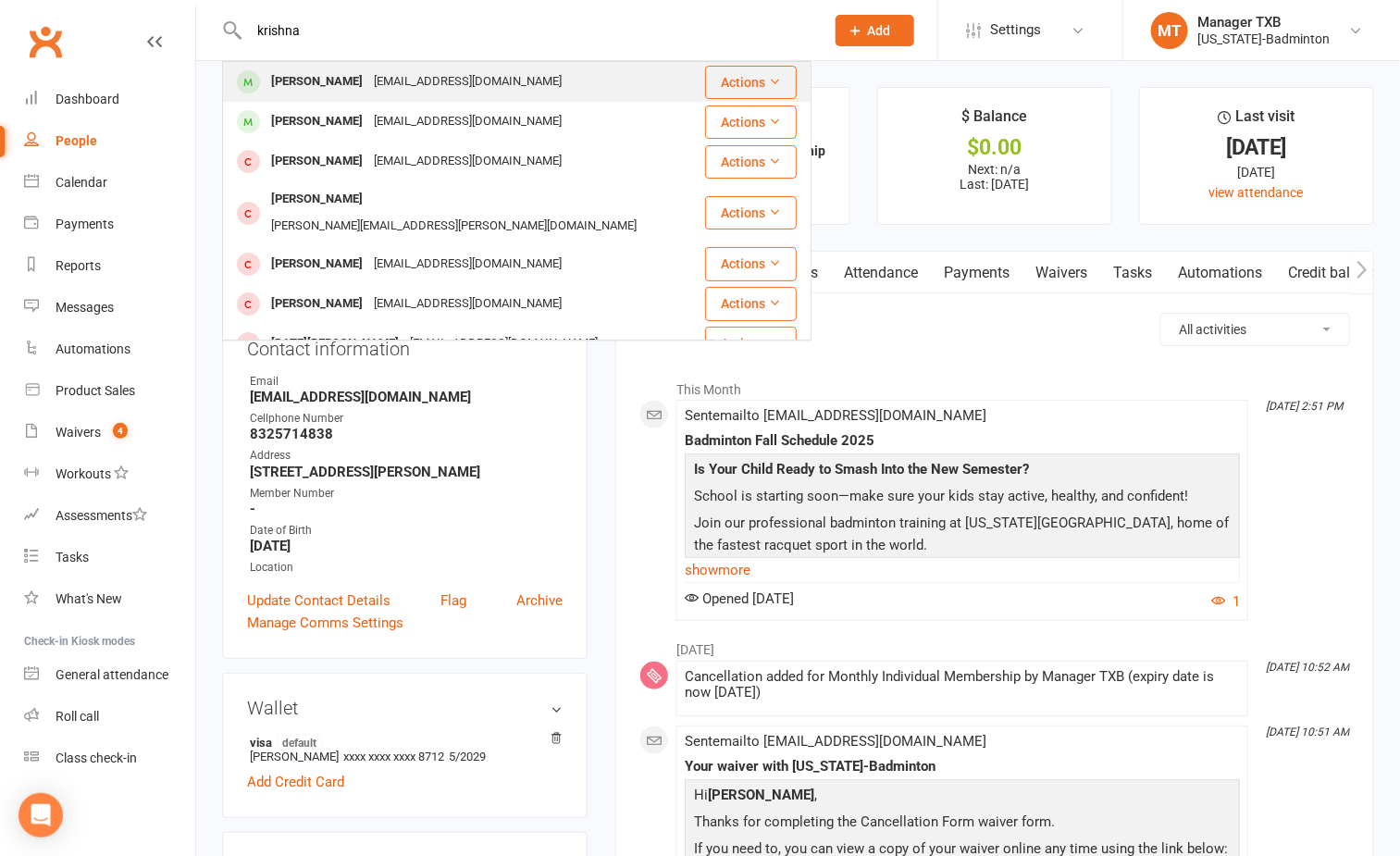
type input "krishna"
click at [375, 83] on div "[EMAIL_ADDRESS][DOMAIN_NAME]" at bounding box center [468, 81] width 199 height 26
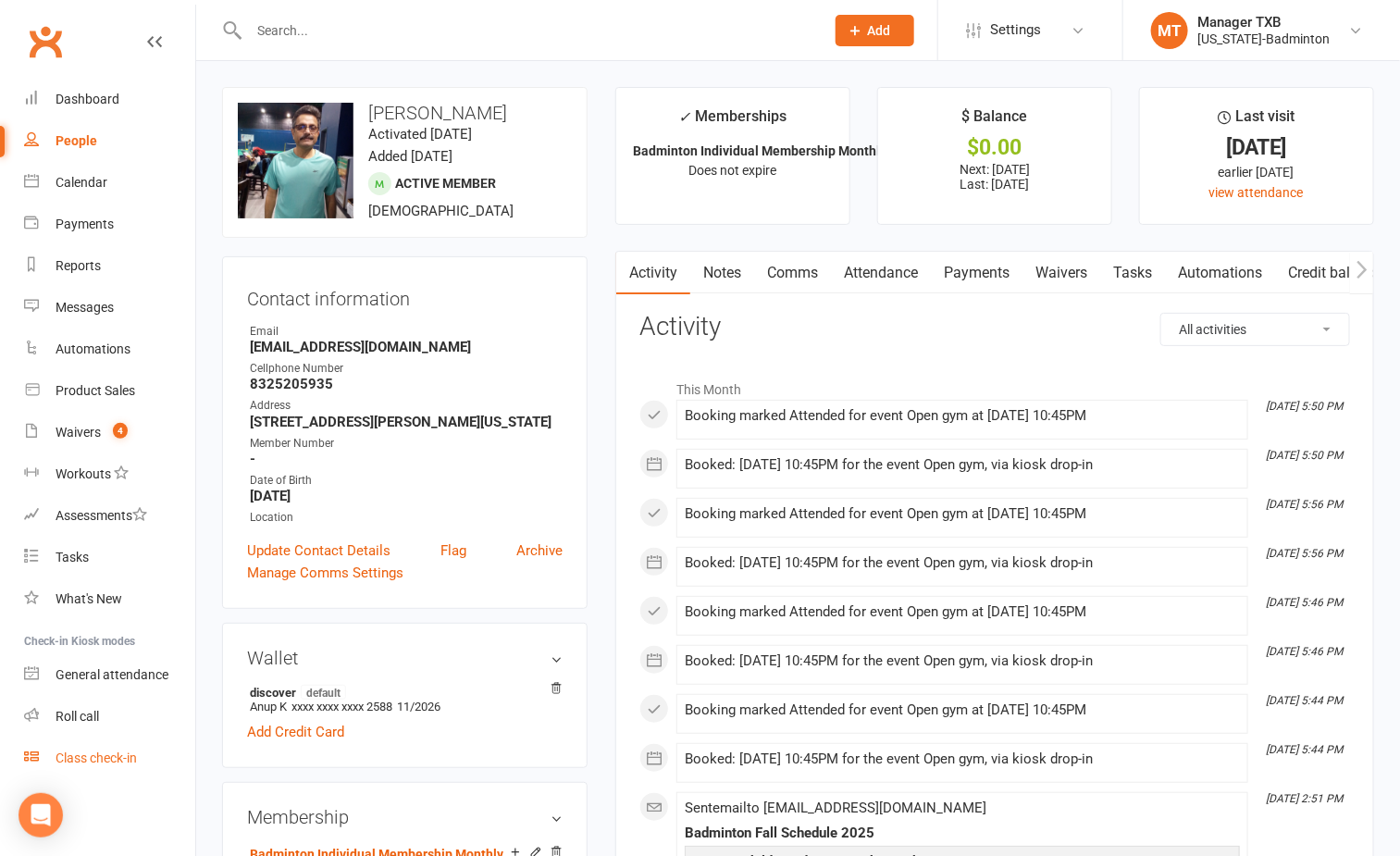
click at [124, 753] on div "Class check-in" at bounding box center [96, 758] width 81 height 15
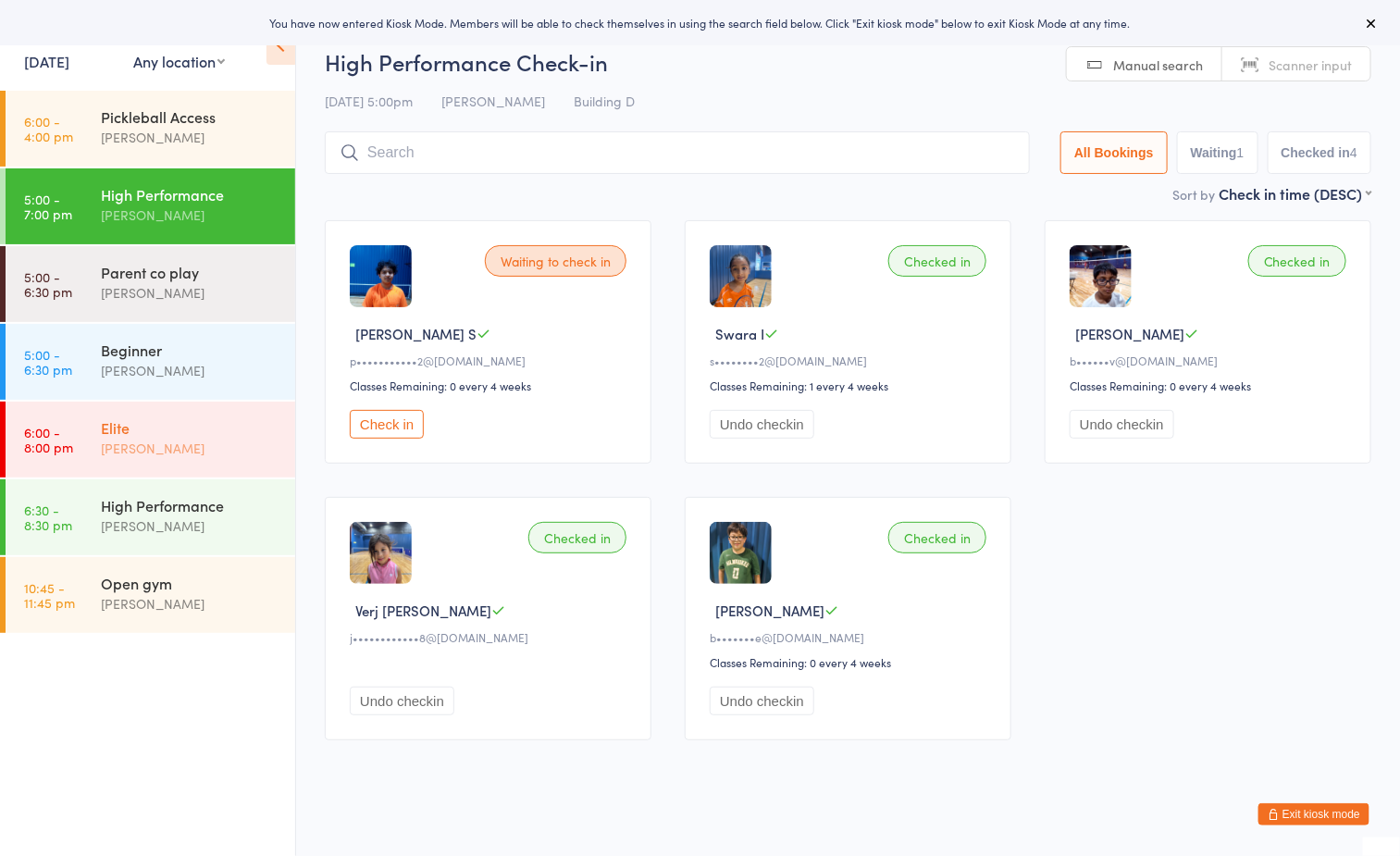
click at [198, 434] on div "Elite" at bounding box center [190, 428] width 178 height 21
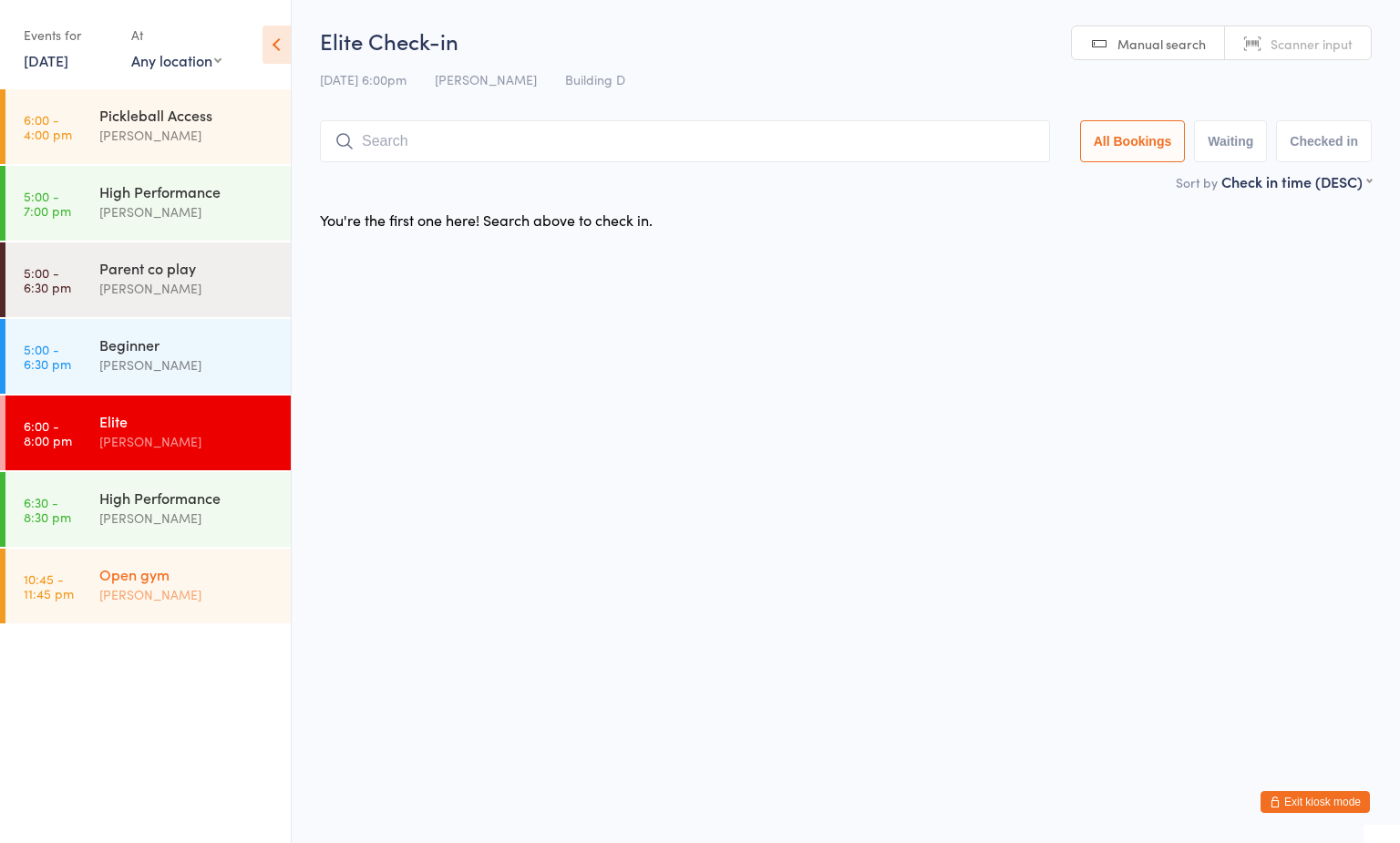
click at [203, 585] on div "Boyd Tahtat" at bounding box center [187, 595] width 176 height 21
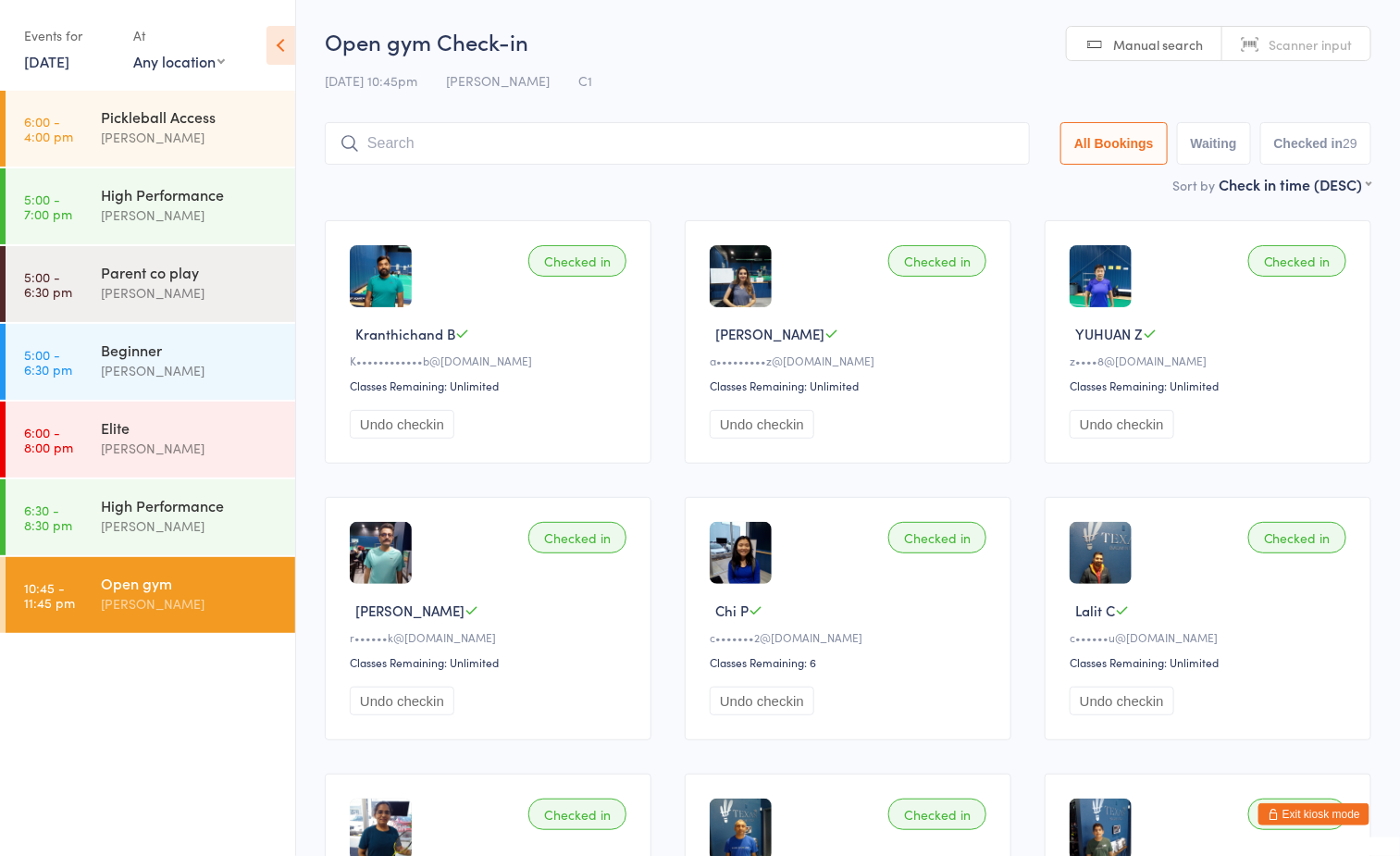
click at [145, 673] on ul "6:00 - 4:00 pm Pickleball Access Boyd Tahtat 5:00 - 7:00 pm High Performance Ay…" at bounding box center [147, 474] width 295 height 766
click at [197, 190] on div "High Performance" at bounding box center [190, 194] width 178 height 21
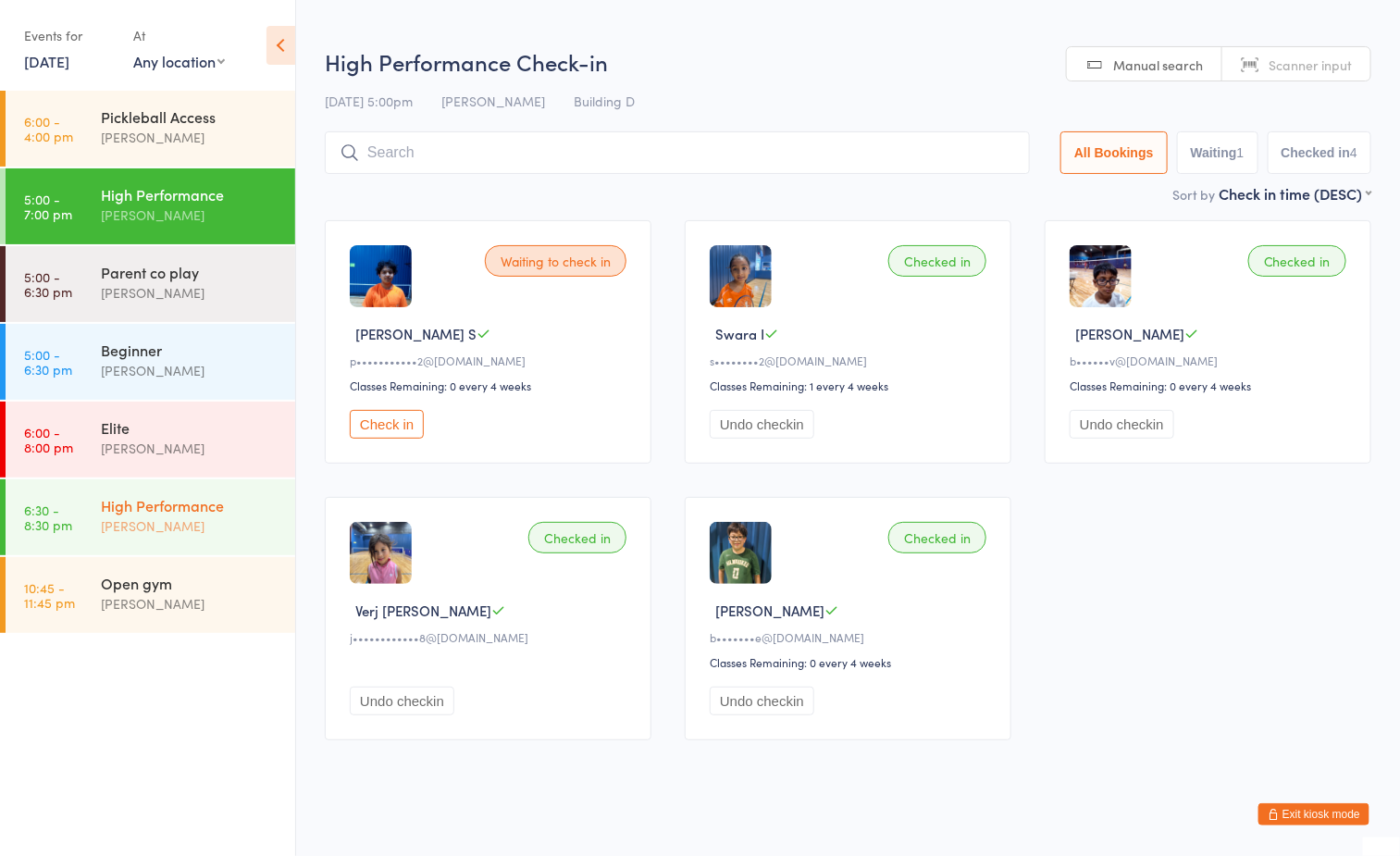
click at [170, 501] on div "High Performance" at bounding box center [190, 505] width 178 height 21
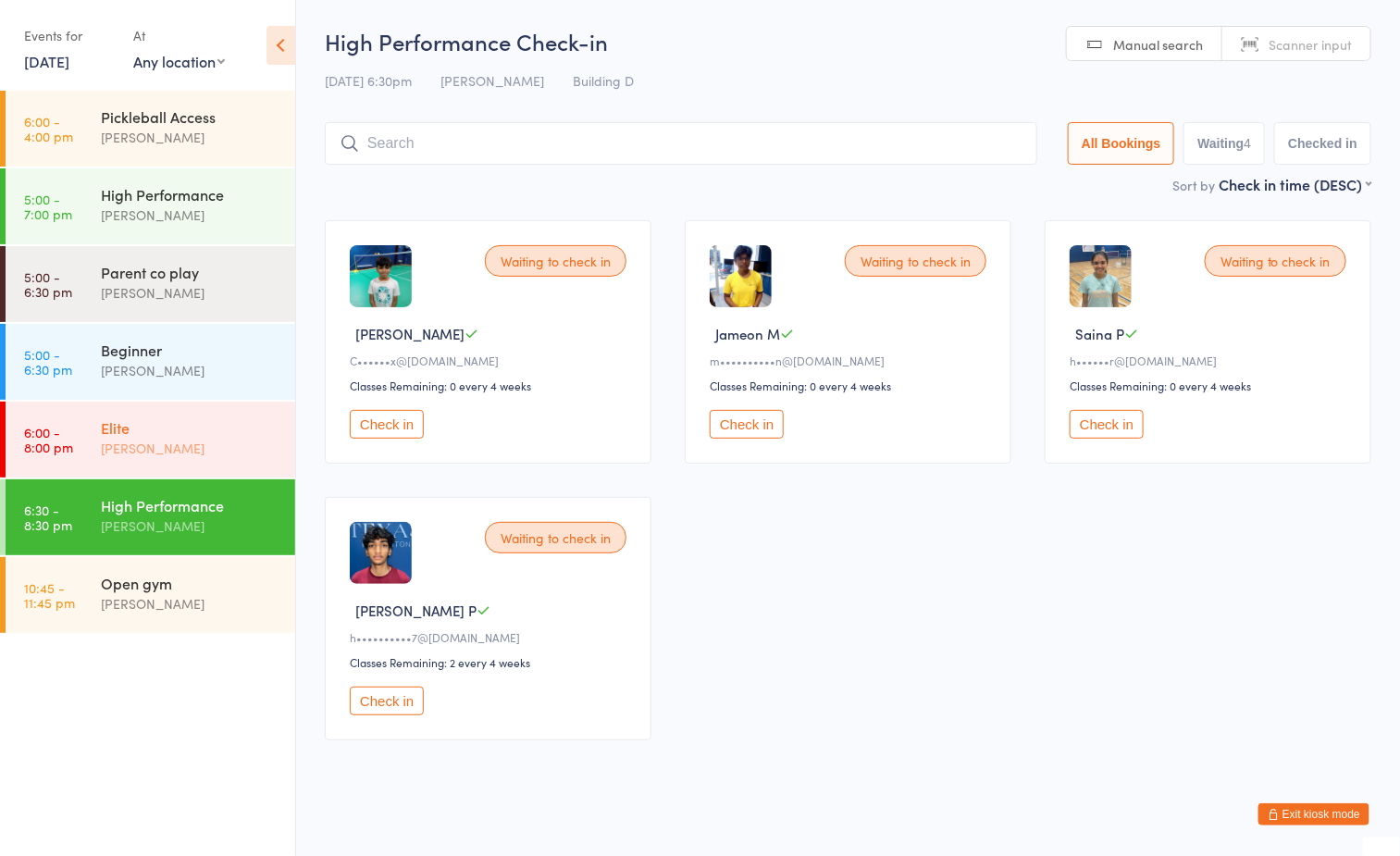
click at [162, 439] on div "[PERSON_NAME]" at bounding box center [190, 448] width 178 height 22
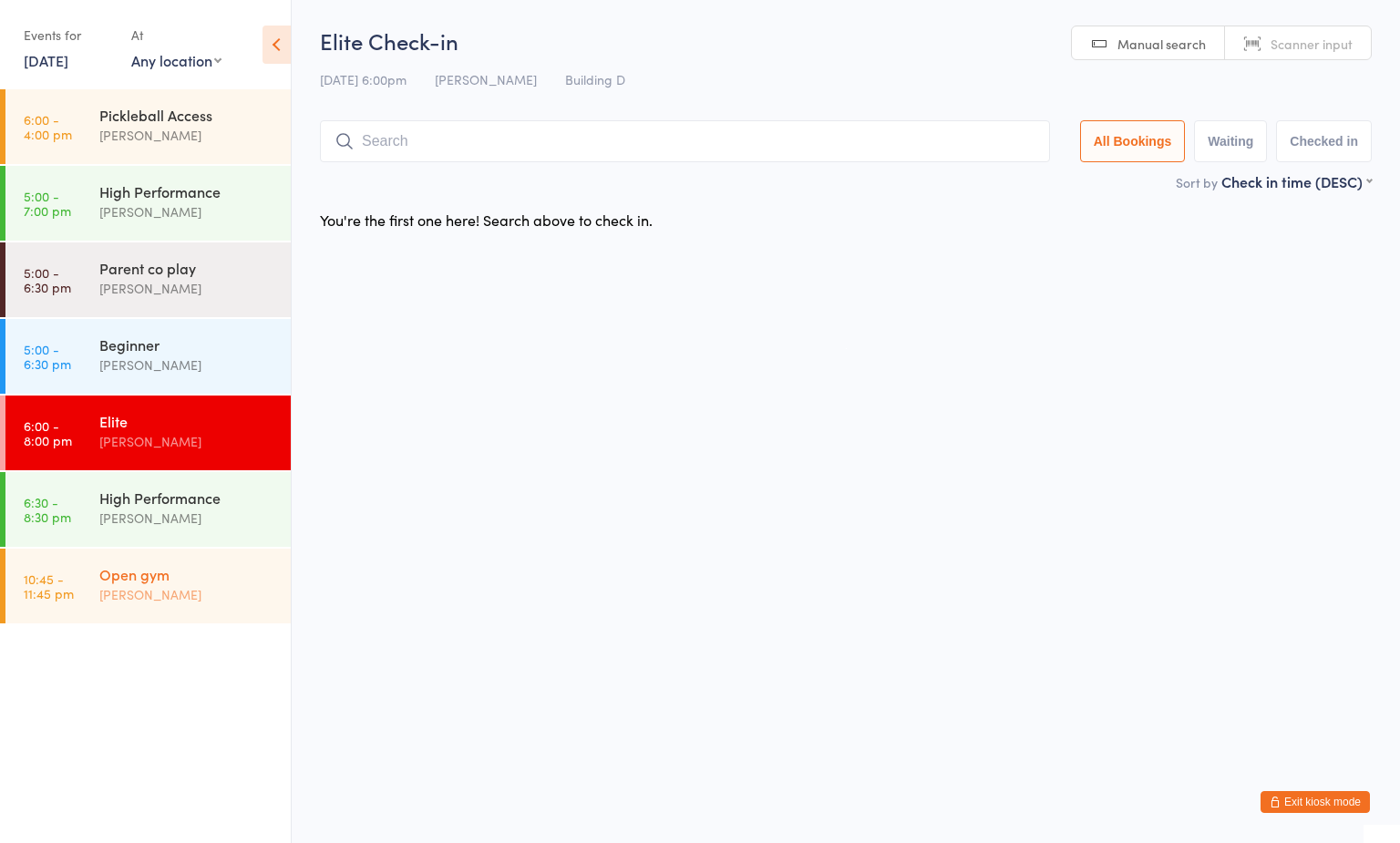
click at [211, 582] on div "Open gym" at bounding box center [187, 574] width 176 height 20
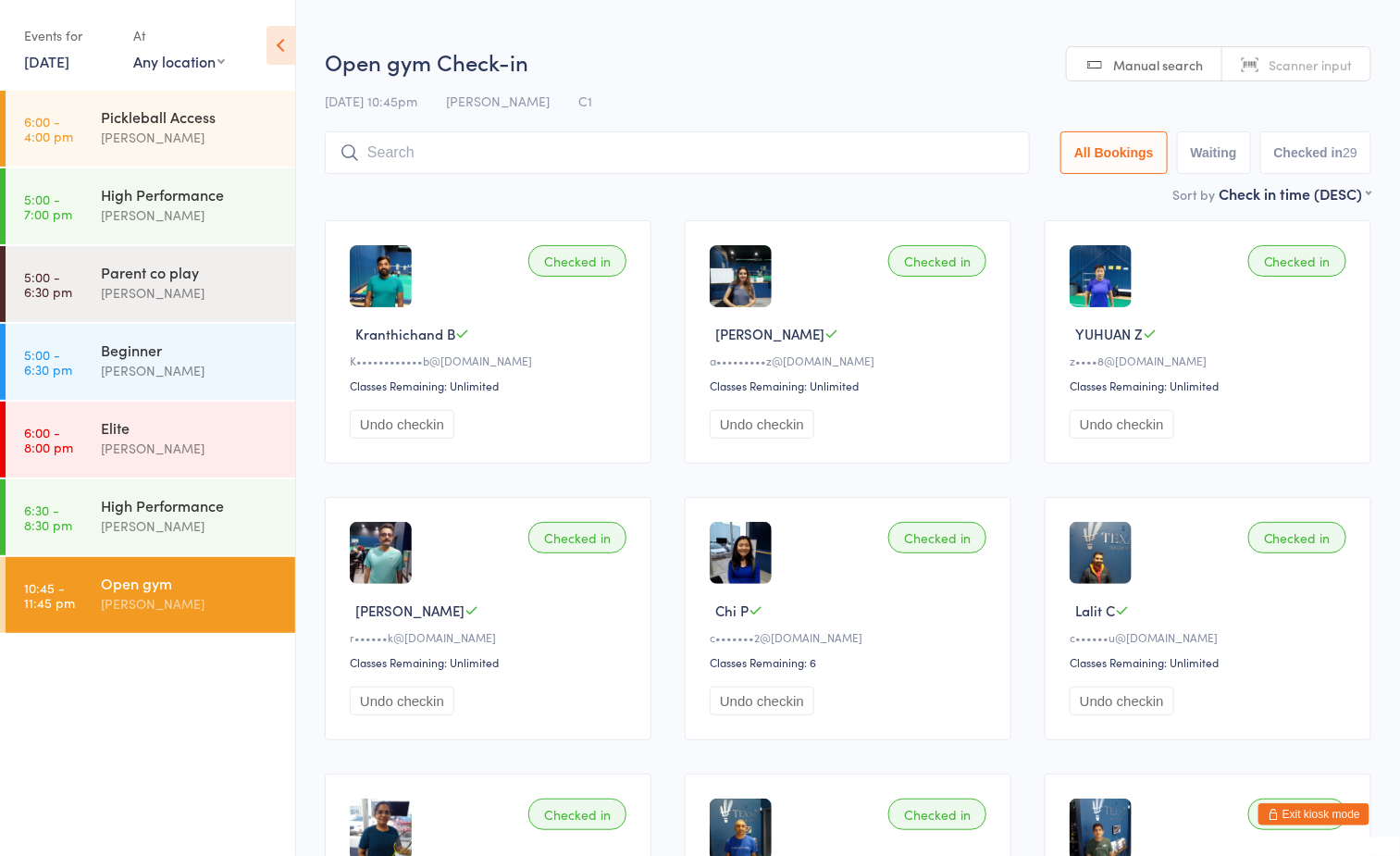
click at [675, 157] on input "search" at bounding box center [676, 152] width 705 height 42
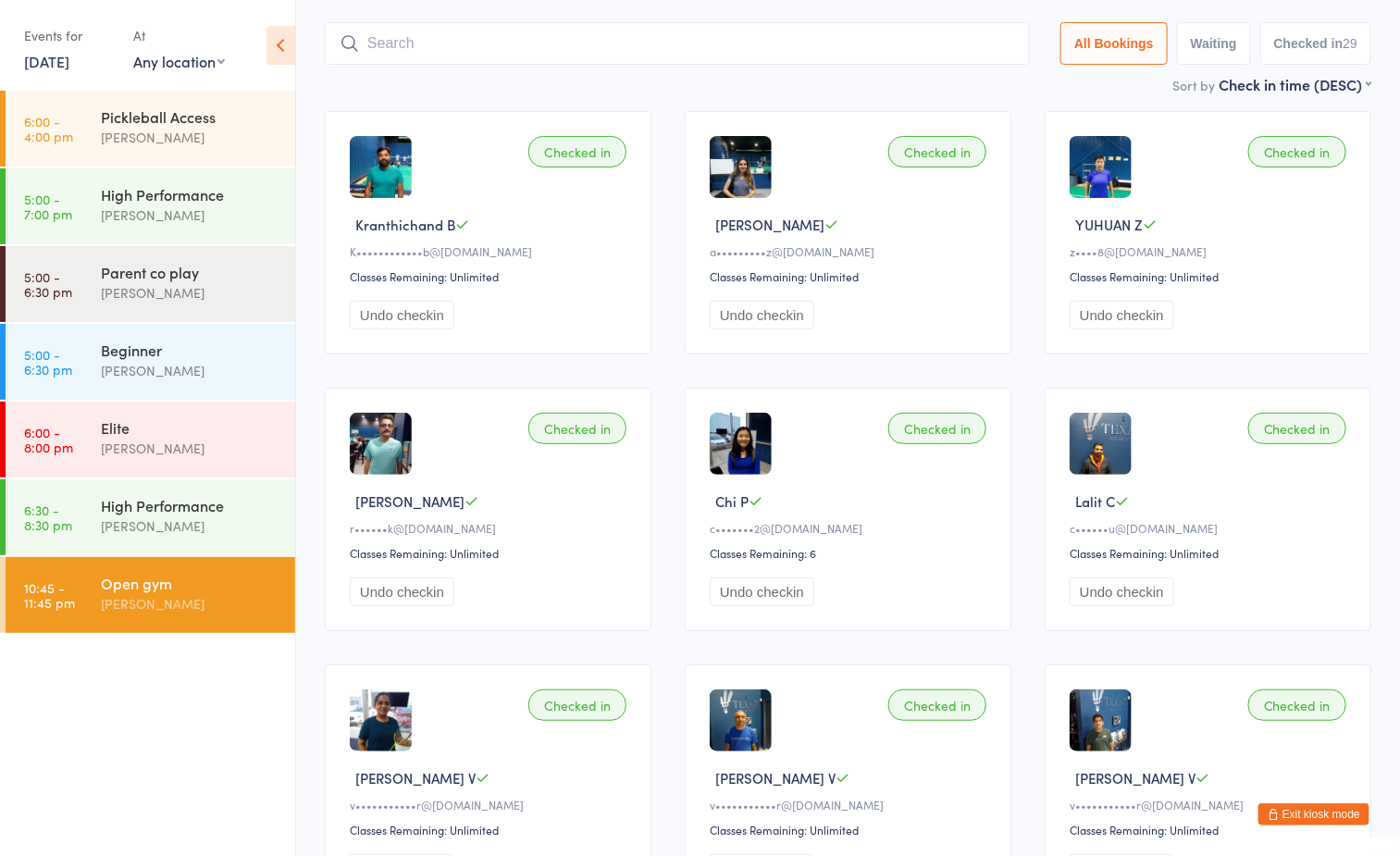
scroll to position [131, 0]
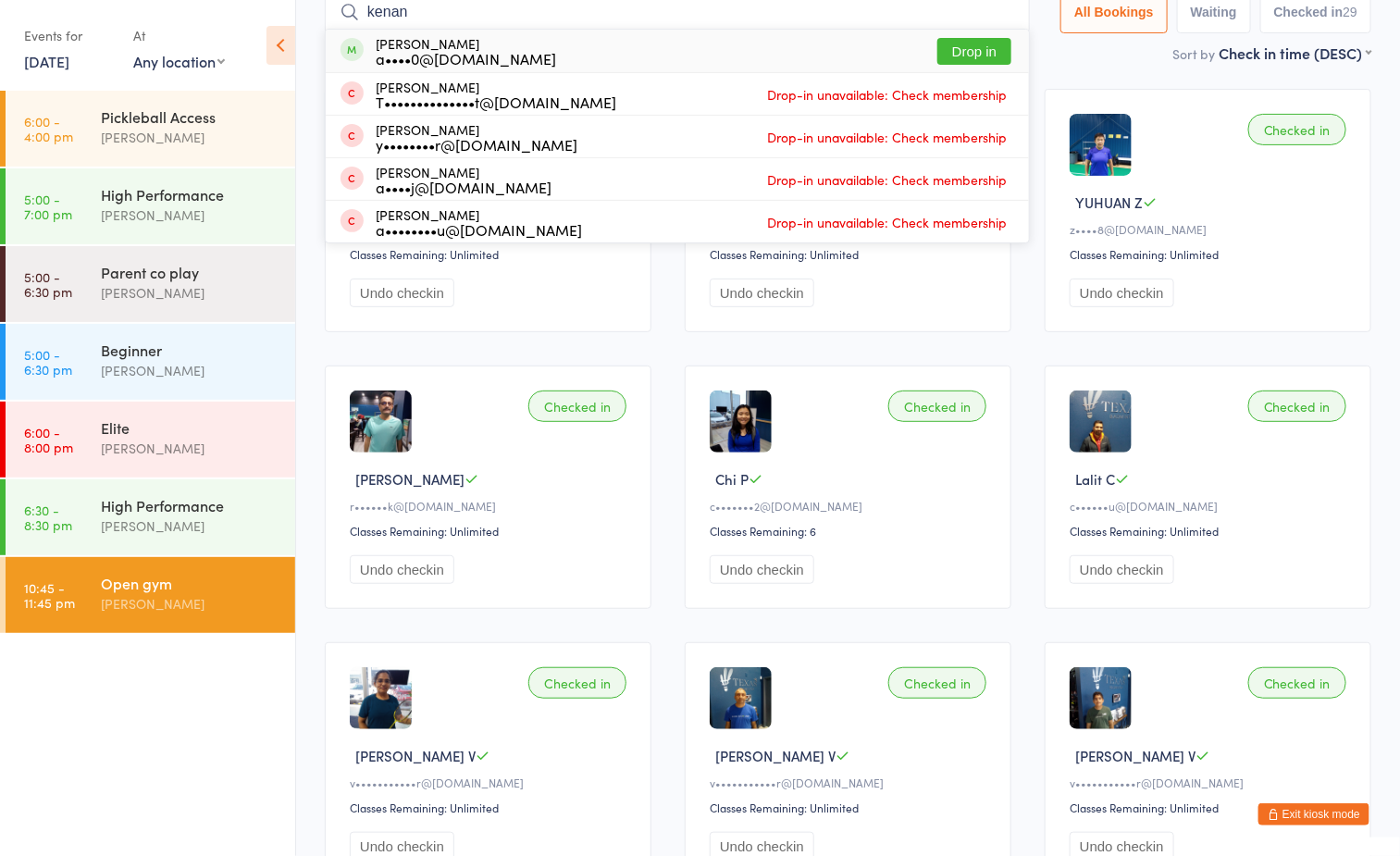
type input "kenan"
click at [970, 50] on button "Drop in" at bounding box center [975, 51] width 75 height 26
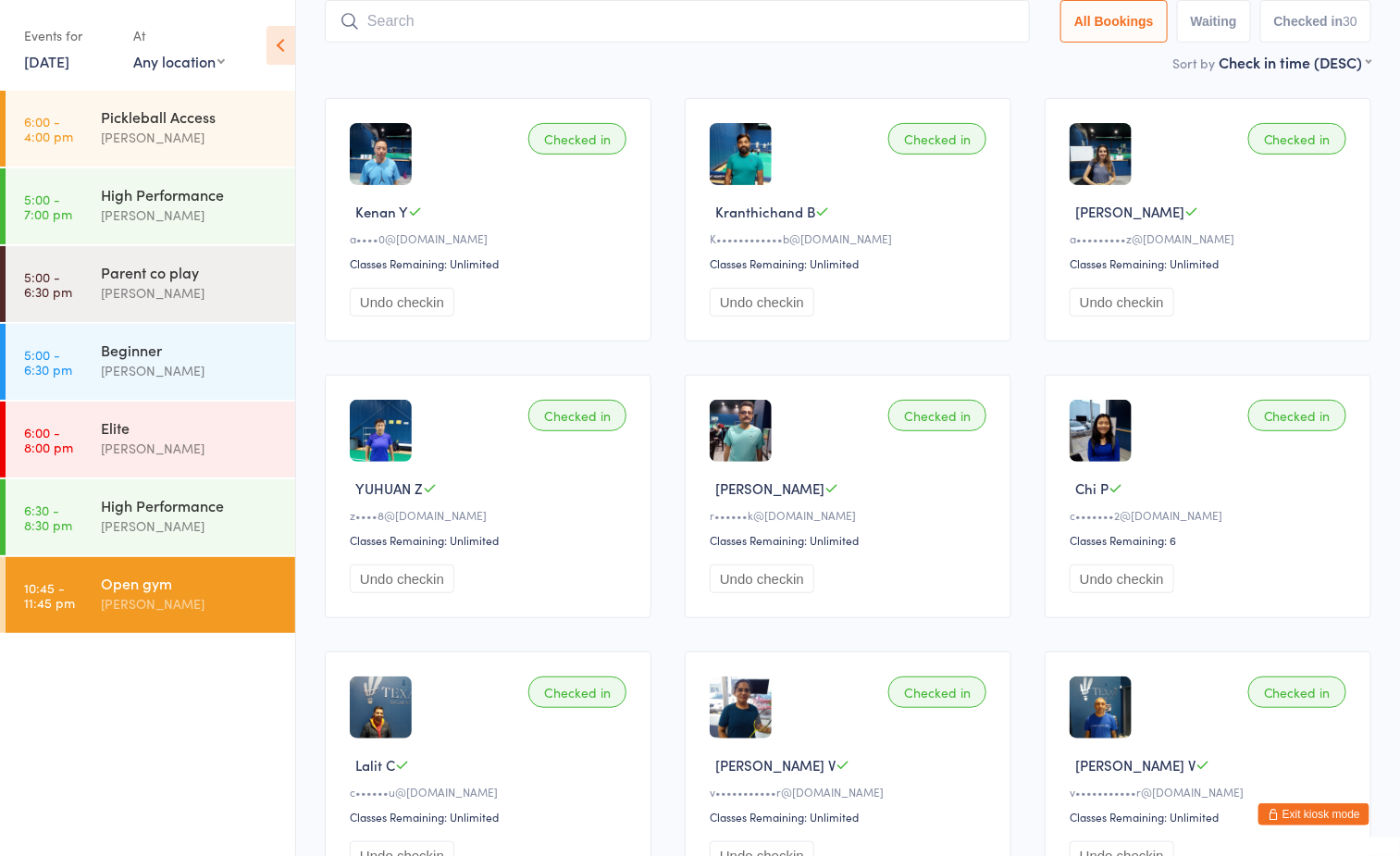
click at [214, 595] on div "[PERSON_NAME]" at bounding box center [190, 604] width 178 height 22
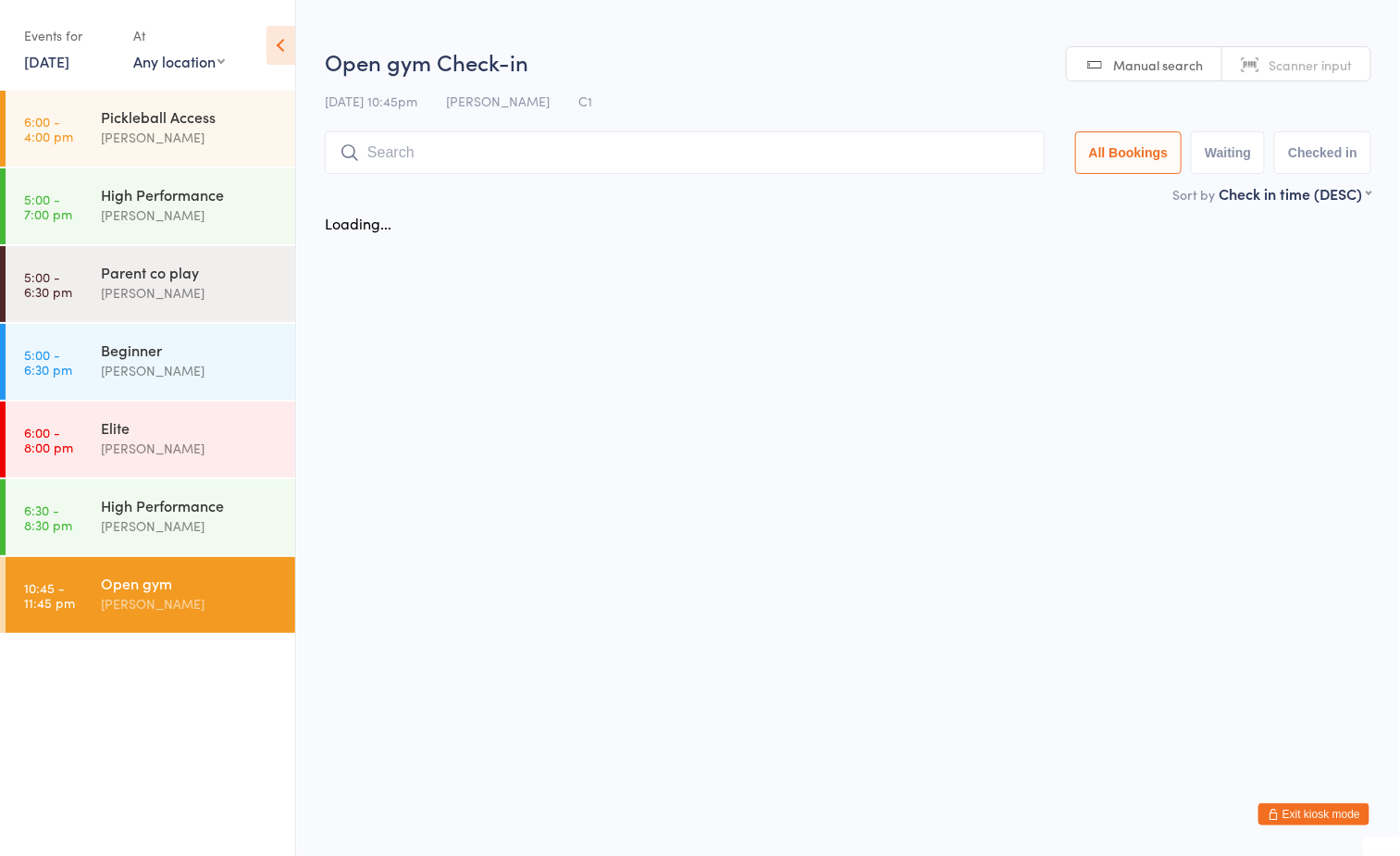
scroll to position [0, 0]
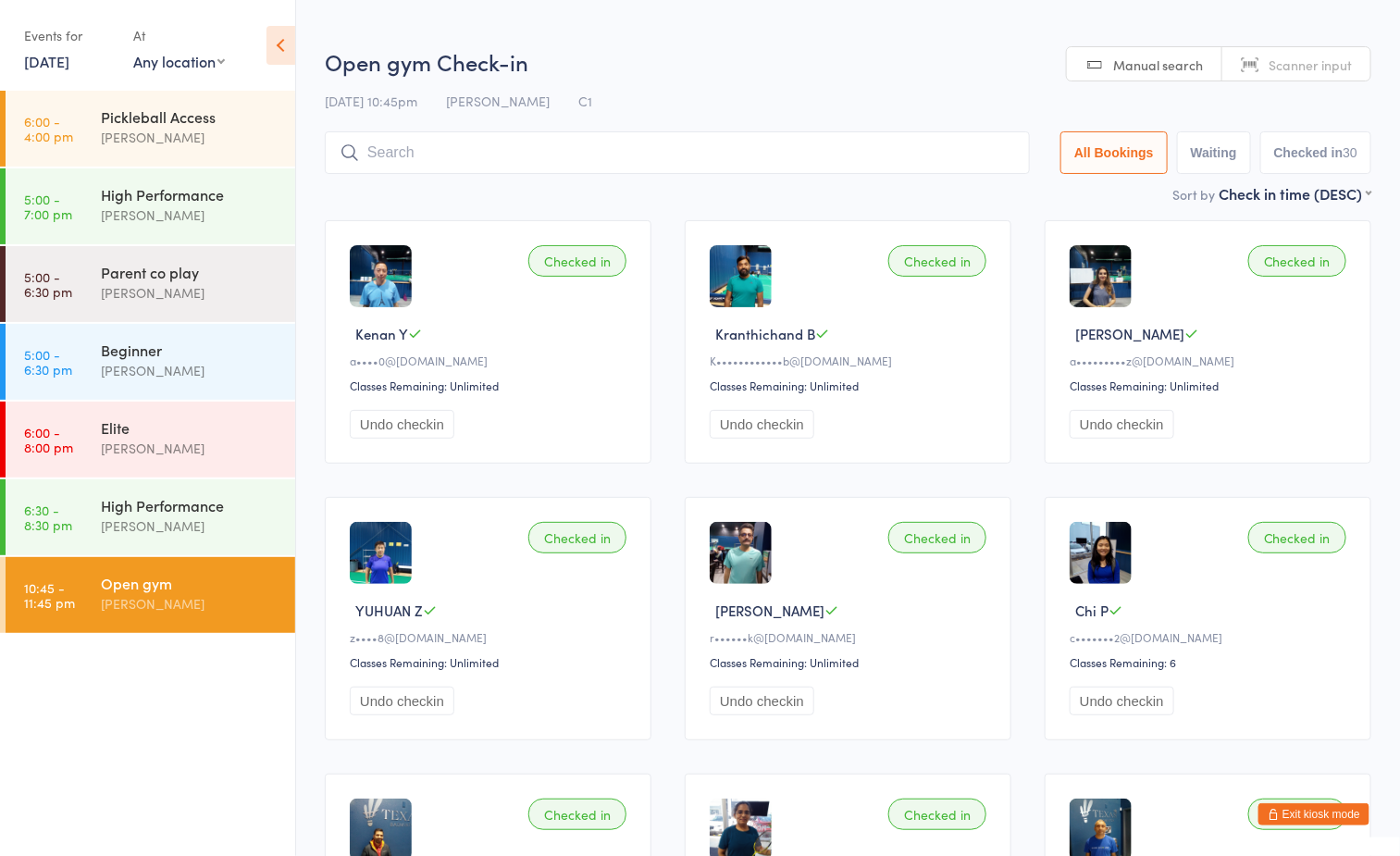
drag, startPoint x: 694, startPoint y: 165, endPoint x: 715, endPoint y: 157, distance: 22.5
click at [702, 164] on input "search" at bounding box center [676, 152] width 705 height 42
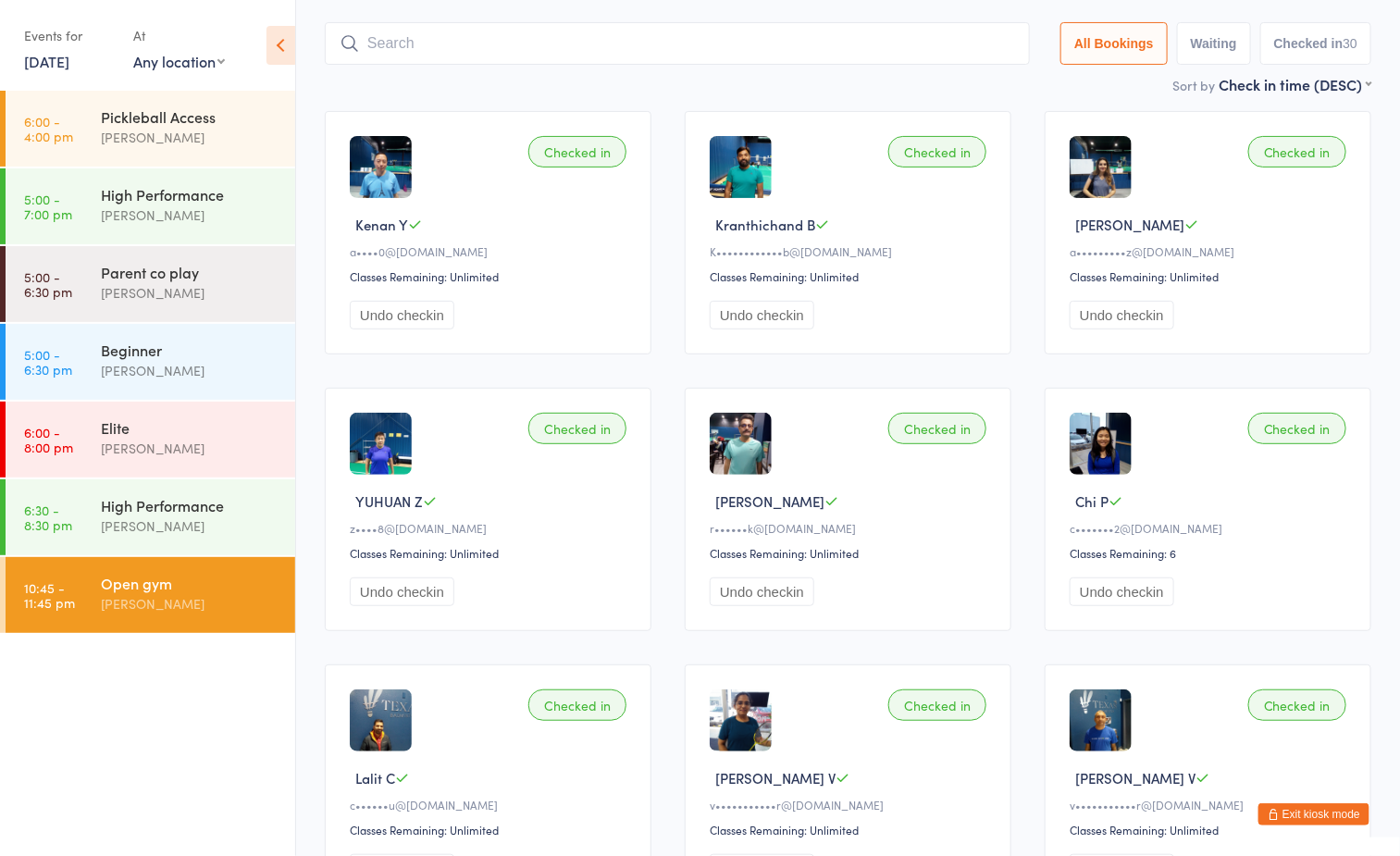
scroll to position [131, 0]
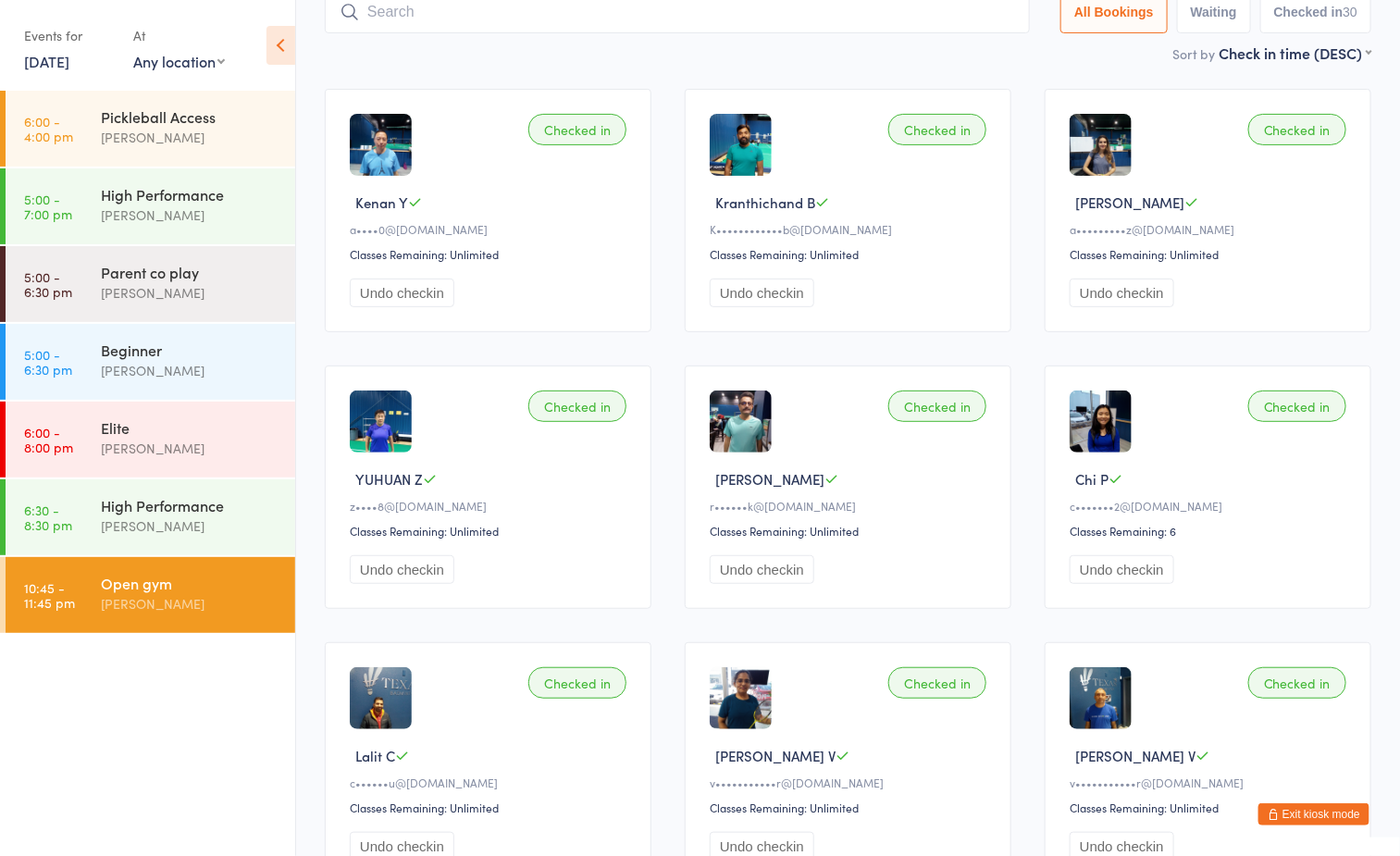
click at [183, 778] on ul "6:00 - 4:00 pm Pickleball Access Boyd Tahtat 5:00 - 7:00 pm High Performance Ay…" at bounding box center [147, 474] width 295 height 766
drag, startPoint x: 203, startPoint y: 758, endPoint x: 371, endPoint y: 292, distance: 495.4
click at [206, 744] on ul "6:00 - 4:00 pm Pickleball Access Boyd Tahtat 5:00 - 7:00 pm High Performance Ay…" at bounding box center [147, 474] width 295 height 766
click at [154, 622] on div "Open gym Boyd Tahtat" at bounding box center [198, 593] width 194 height 74
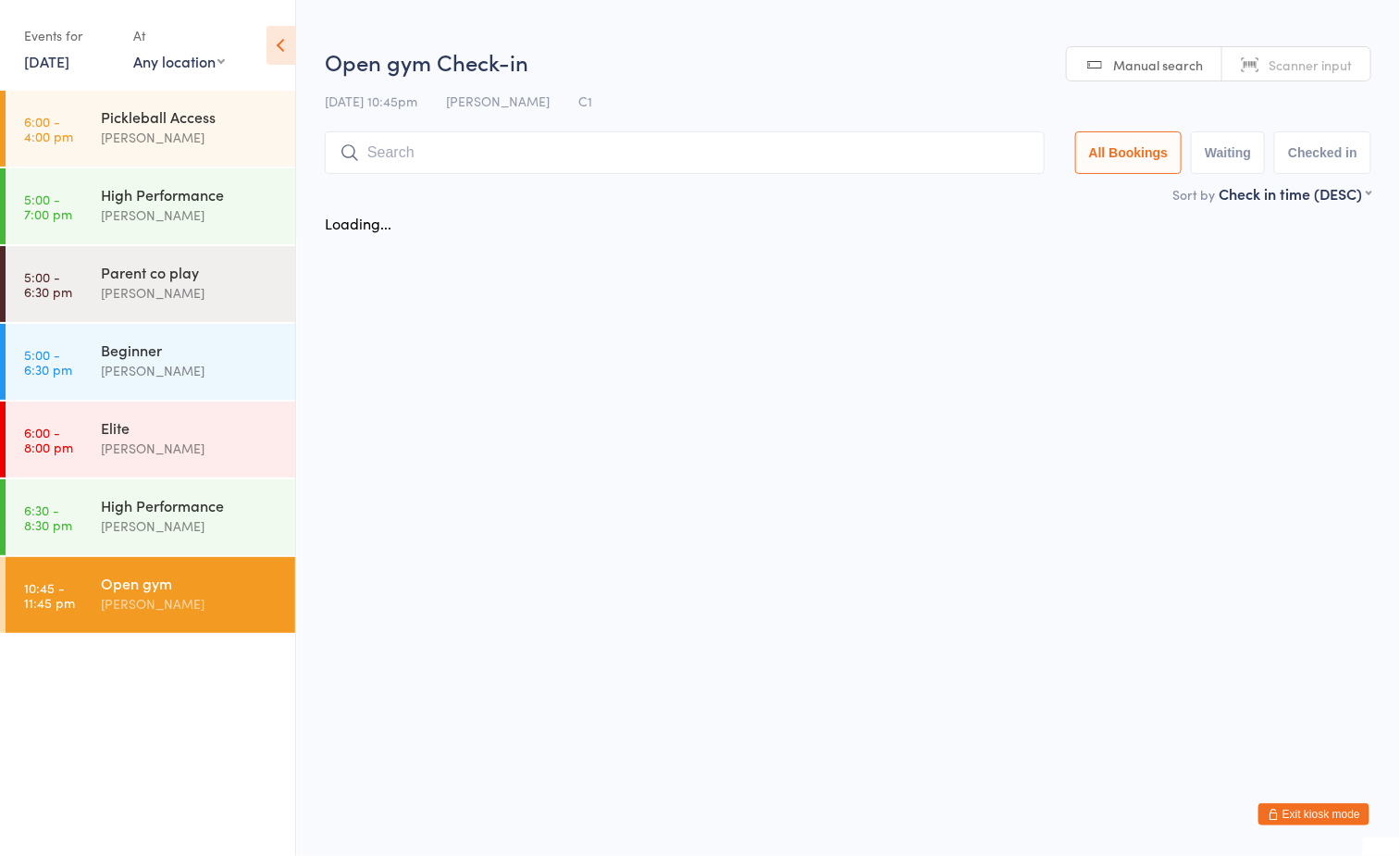
scroll to position [0, 0]
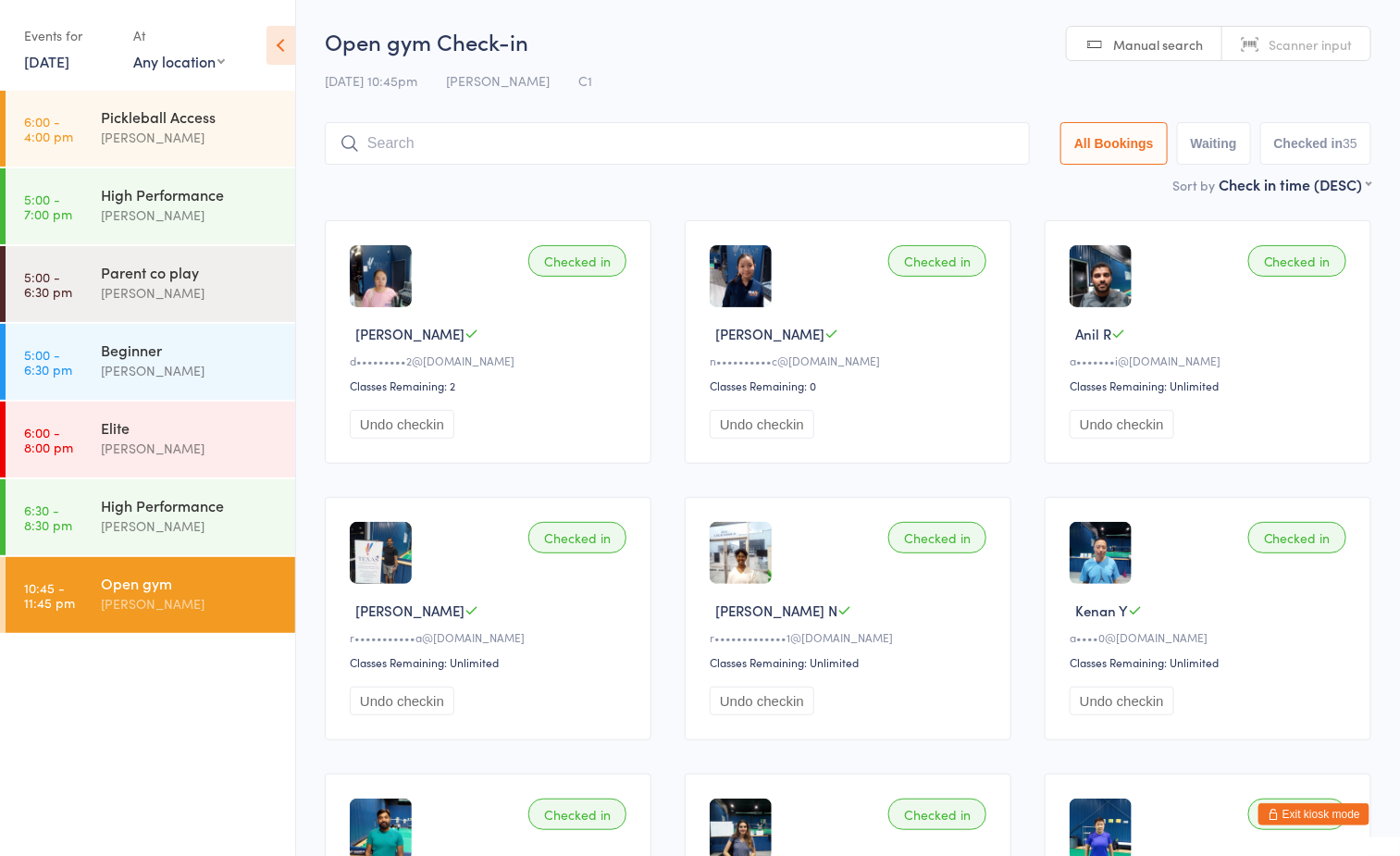
click at [1356, 817] on button "Exit kiosk mode" at bounding box center [1314, 814] width 111 height 23
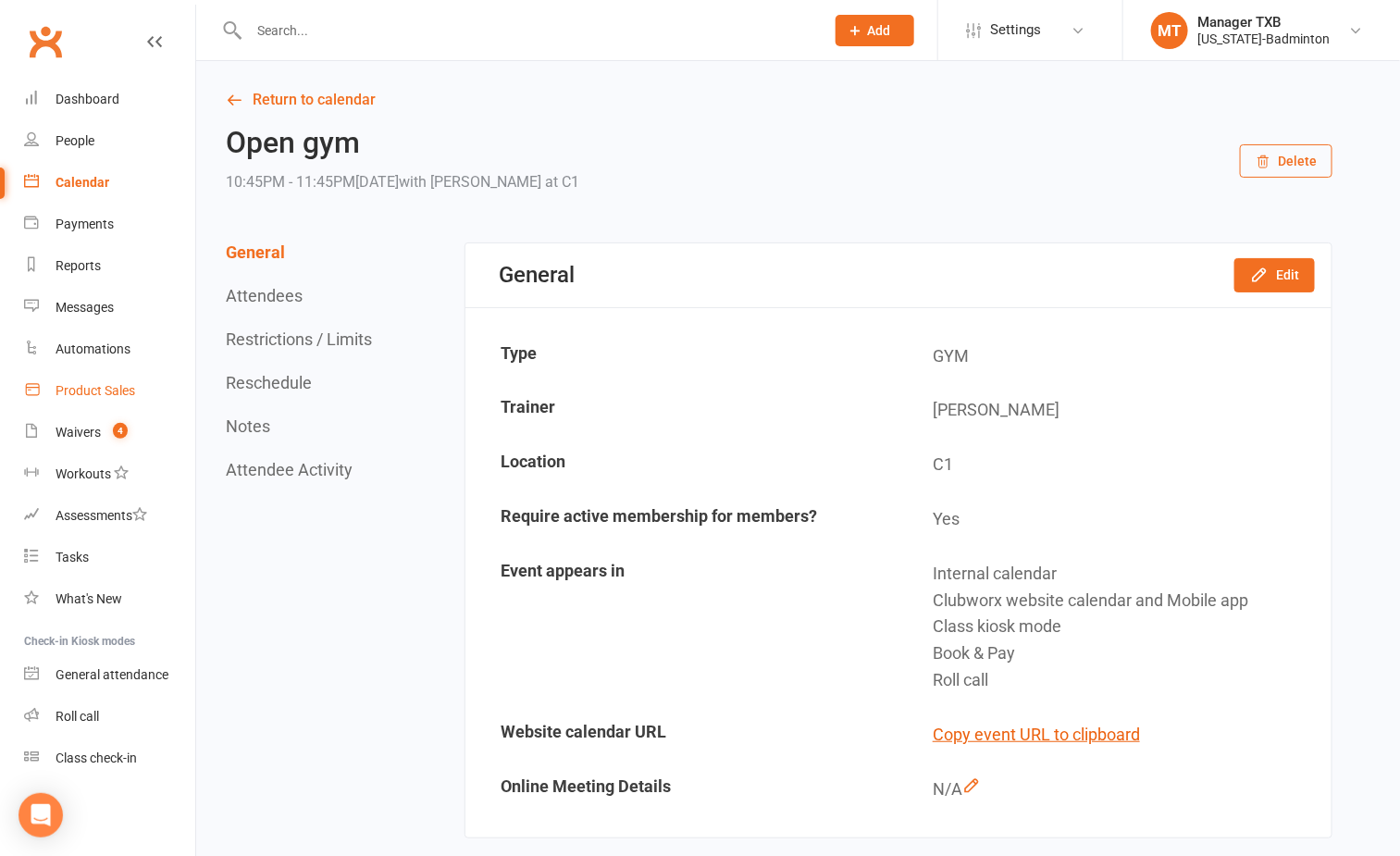
click at [91, 401] on link "Product Sales" at bounding box center [110, 391] width 172 height 41
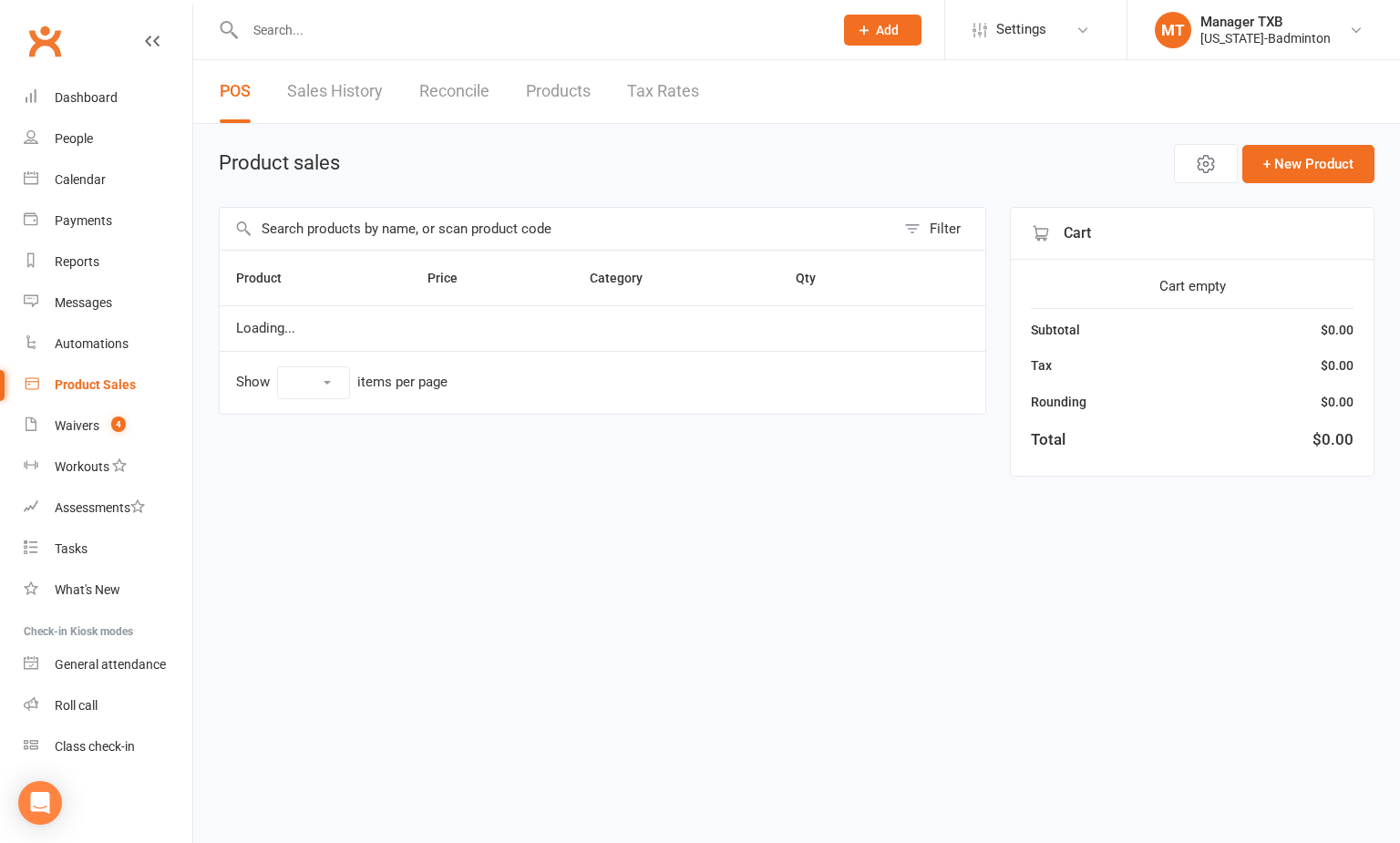
select select "100"
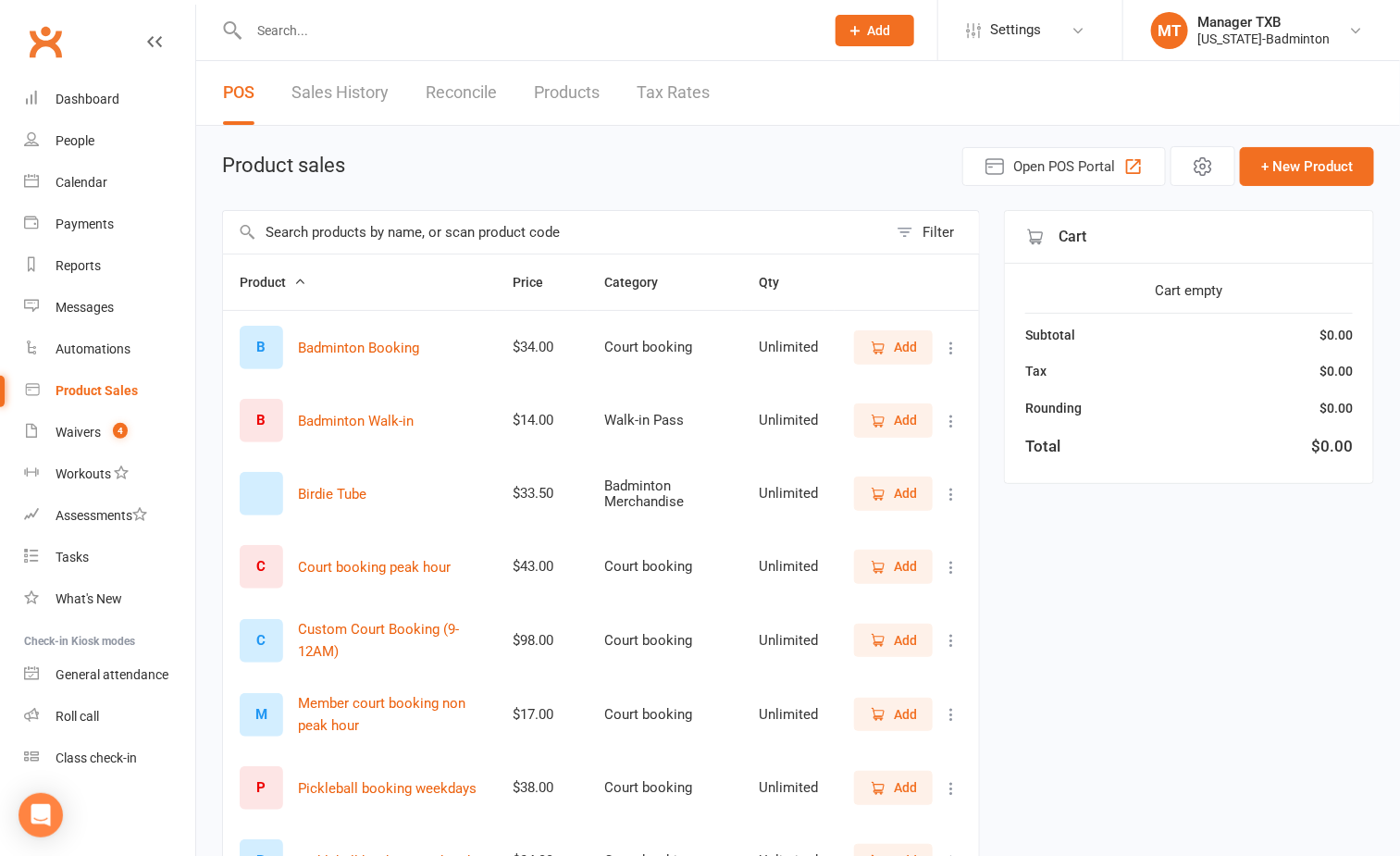
click at [891, 421] on span "Add" at bounding box center [893, 420] width 47 height 21
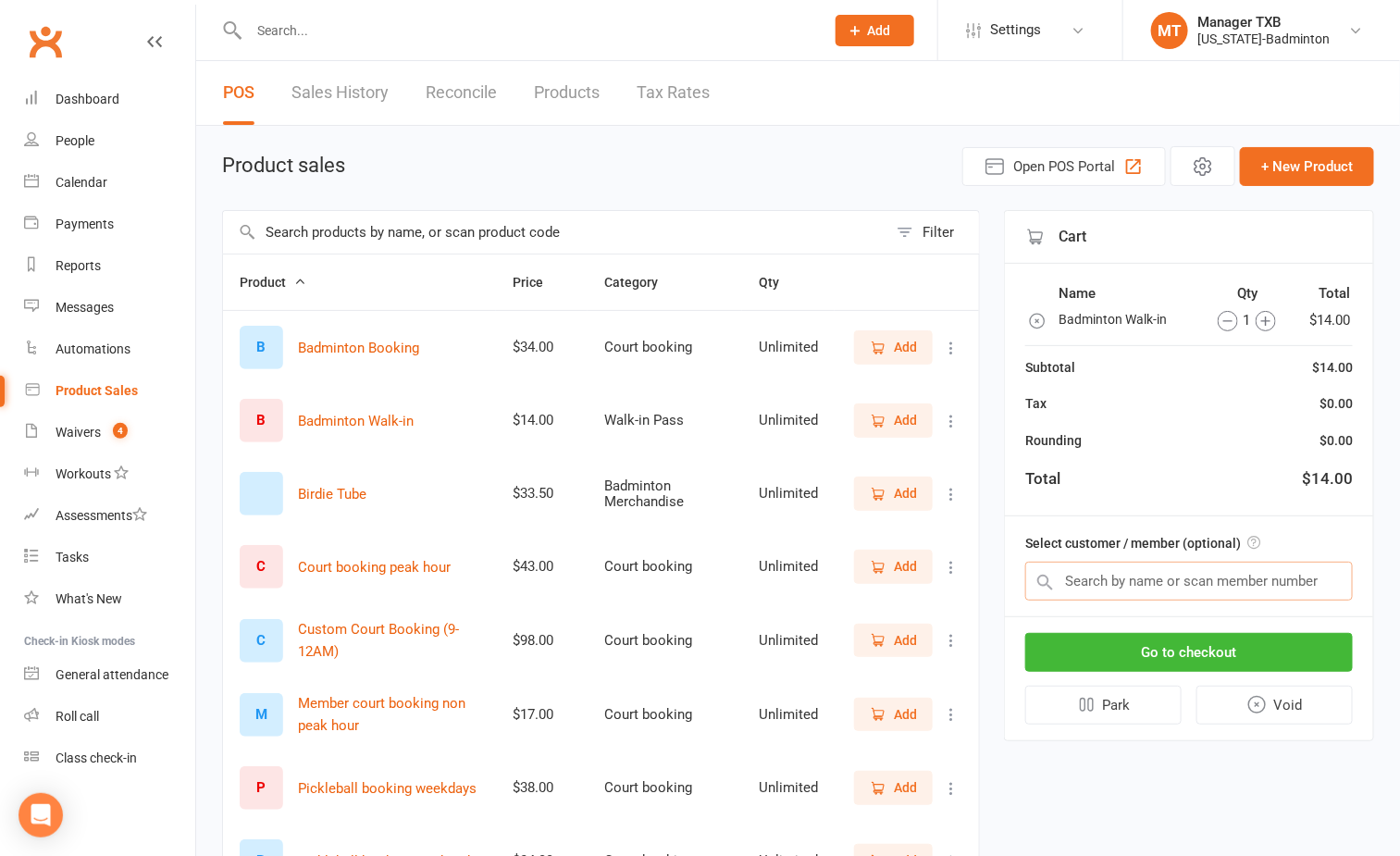
click at [1114, 584] on input "text" at bounding box center [1189, 581] width 327 height 39
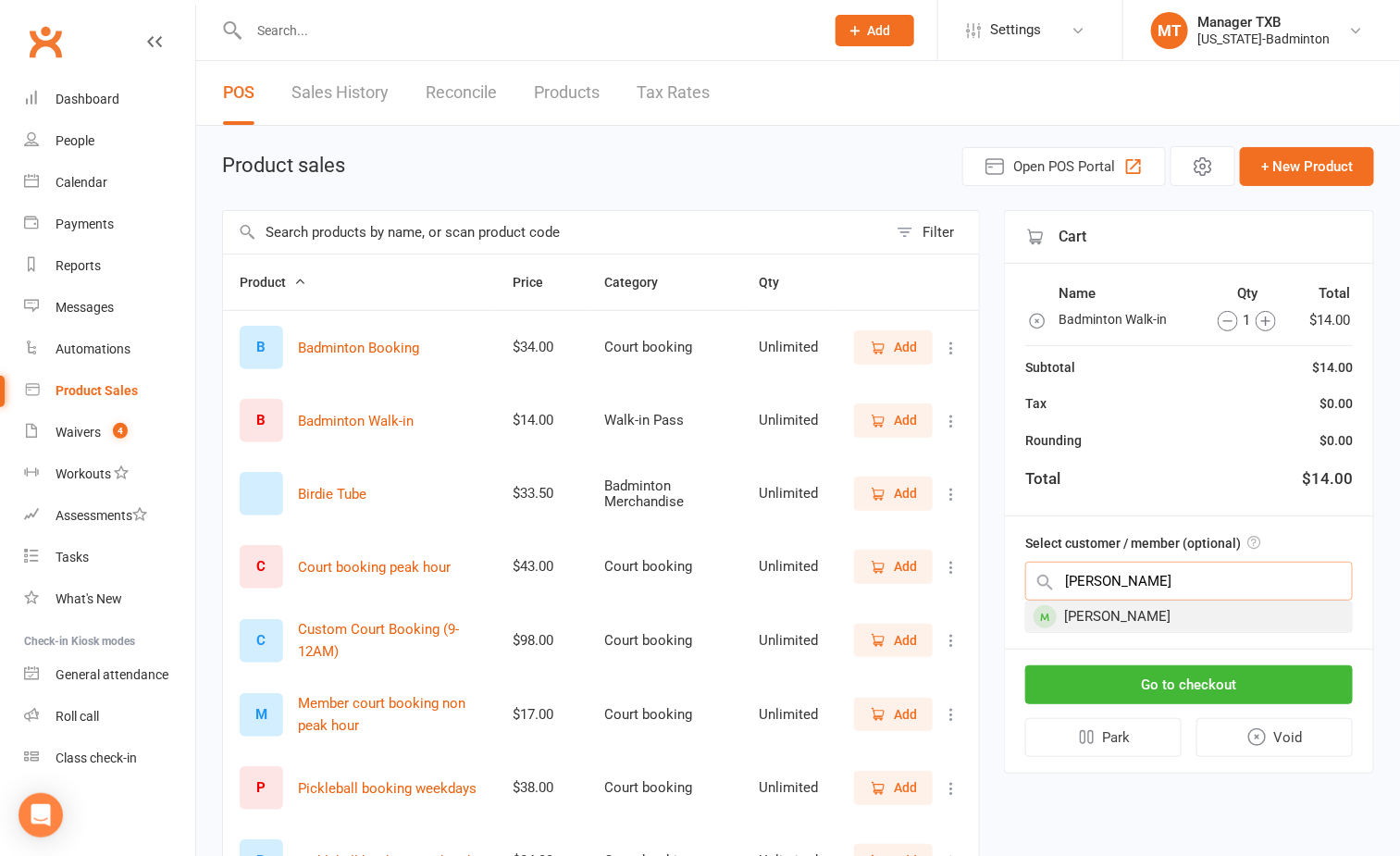
type input "[PERSON_NAME]"
click at [1123, 620] on div "[PERSON_NAME]" at bounding box center [1189, 617] width 325 height 30
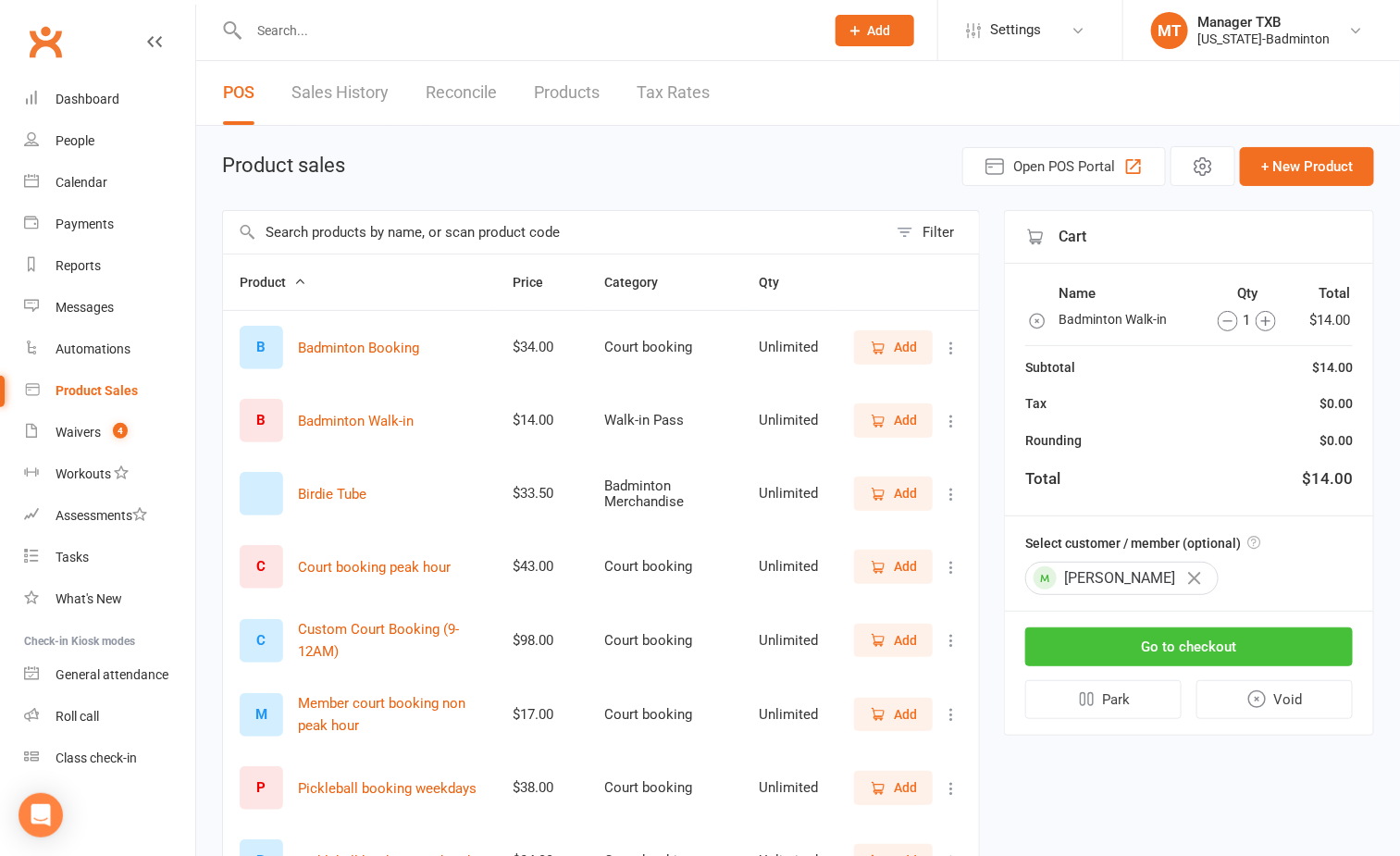
click at [1173, 639] on button "Go to checkout" at bounding box center [1189, 647] width 327 height 39
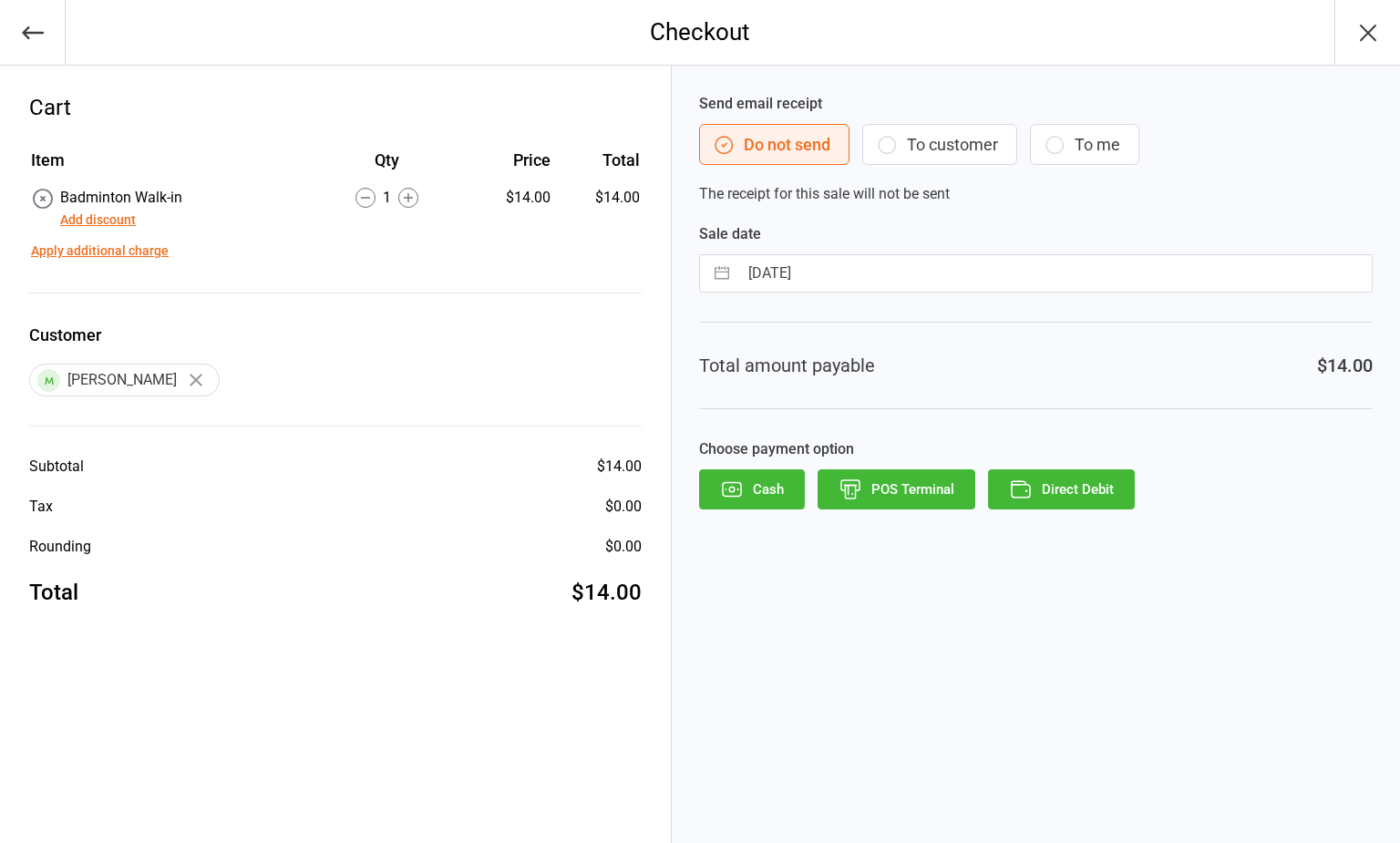
click at [950, 151] on button "To customer" at bounding box center [939, 144] width 154 height 41
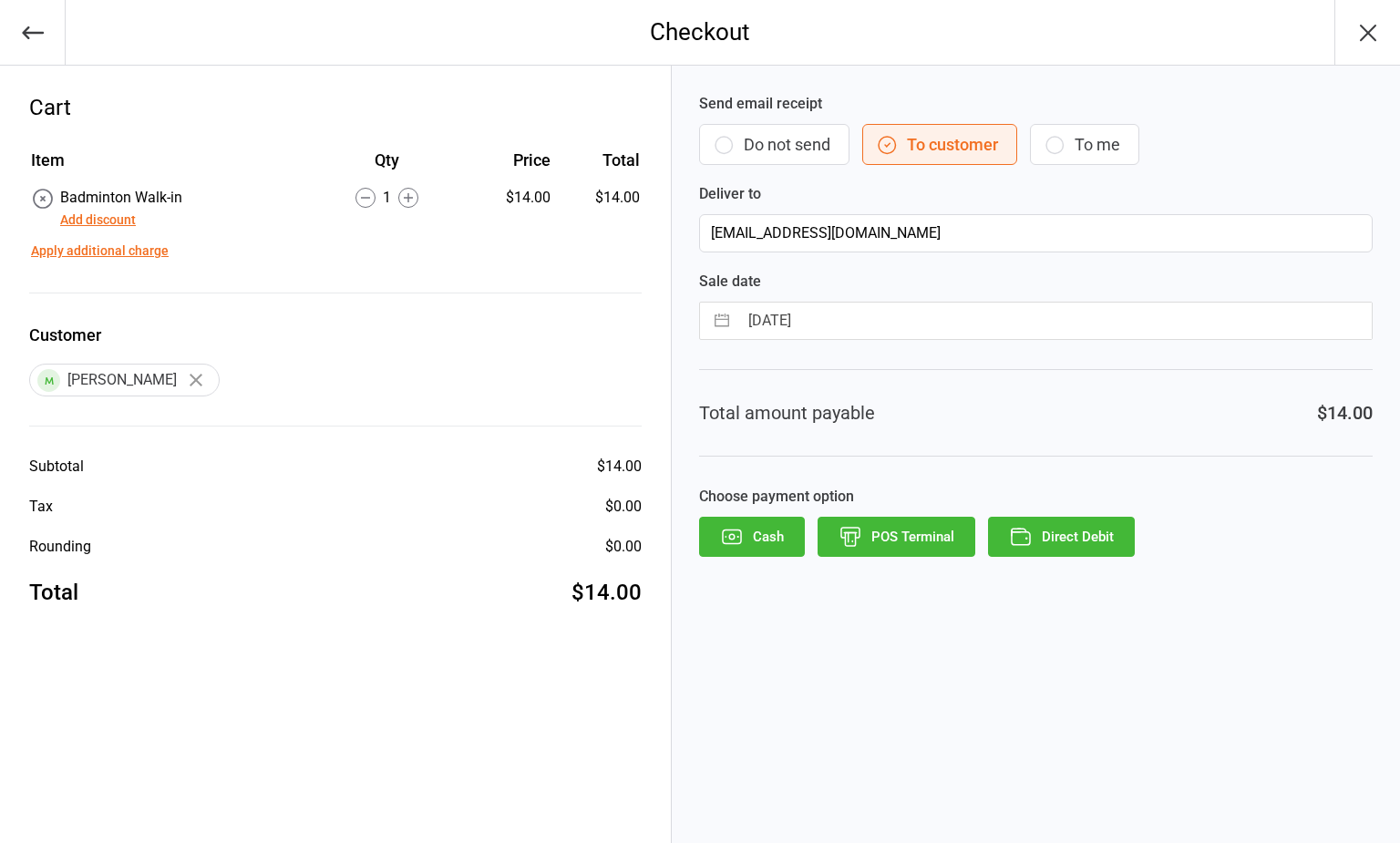
click at [1082, 552] on button "Direct Debit" at bounding box center [1061, 537] width 147 height 41
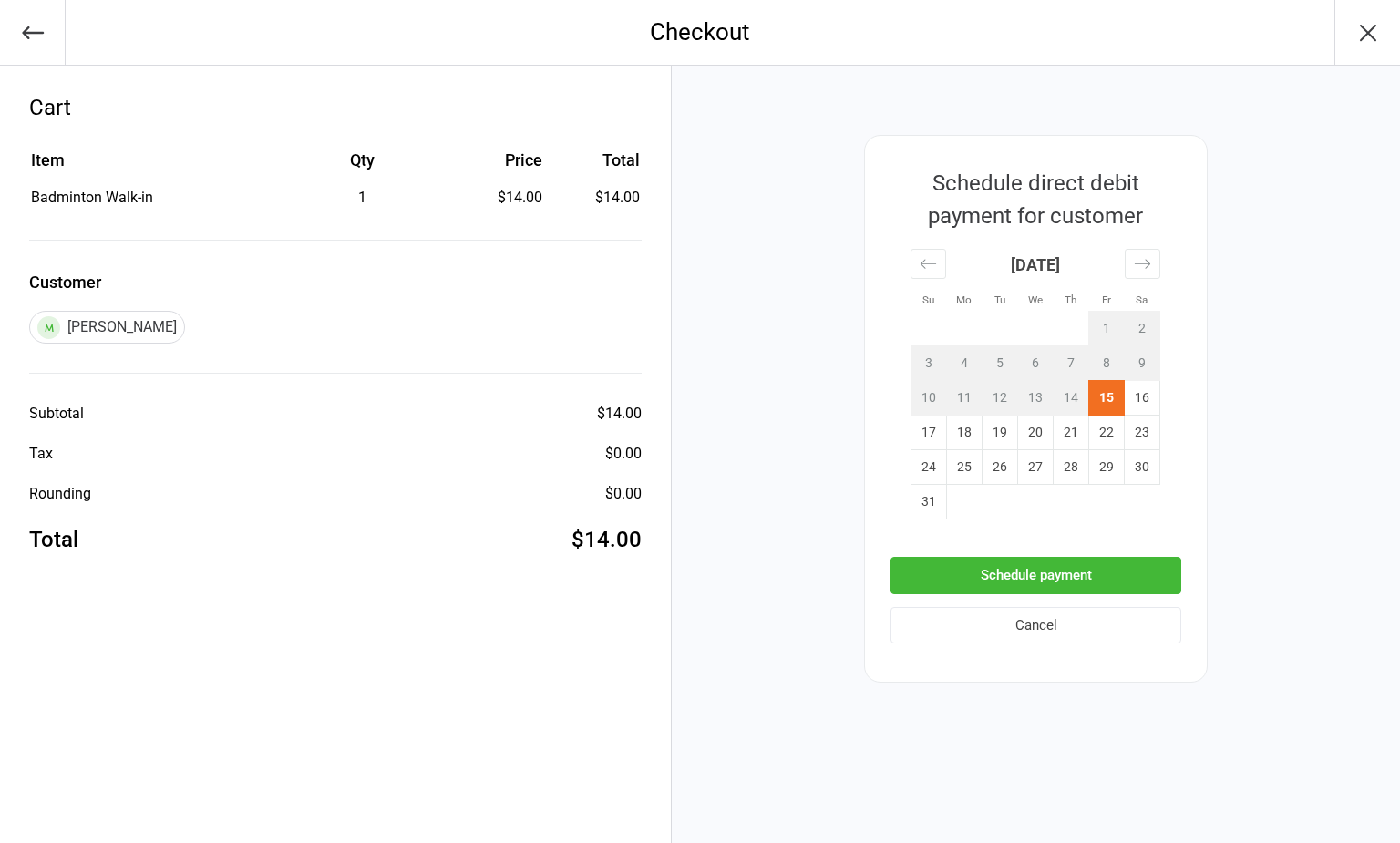
click at [1069, 576] on button "Schedule payment" at bounding box center [1035, 576] width 291 height 38
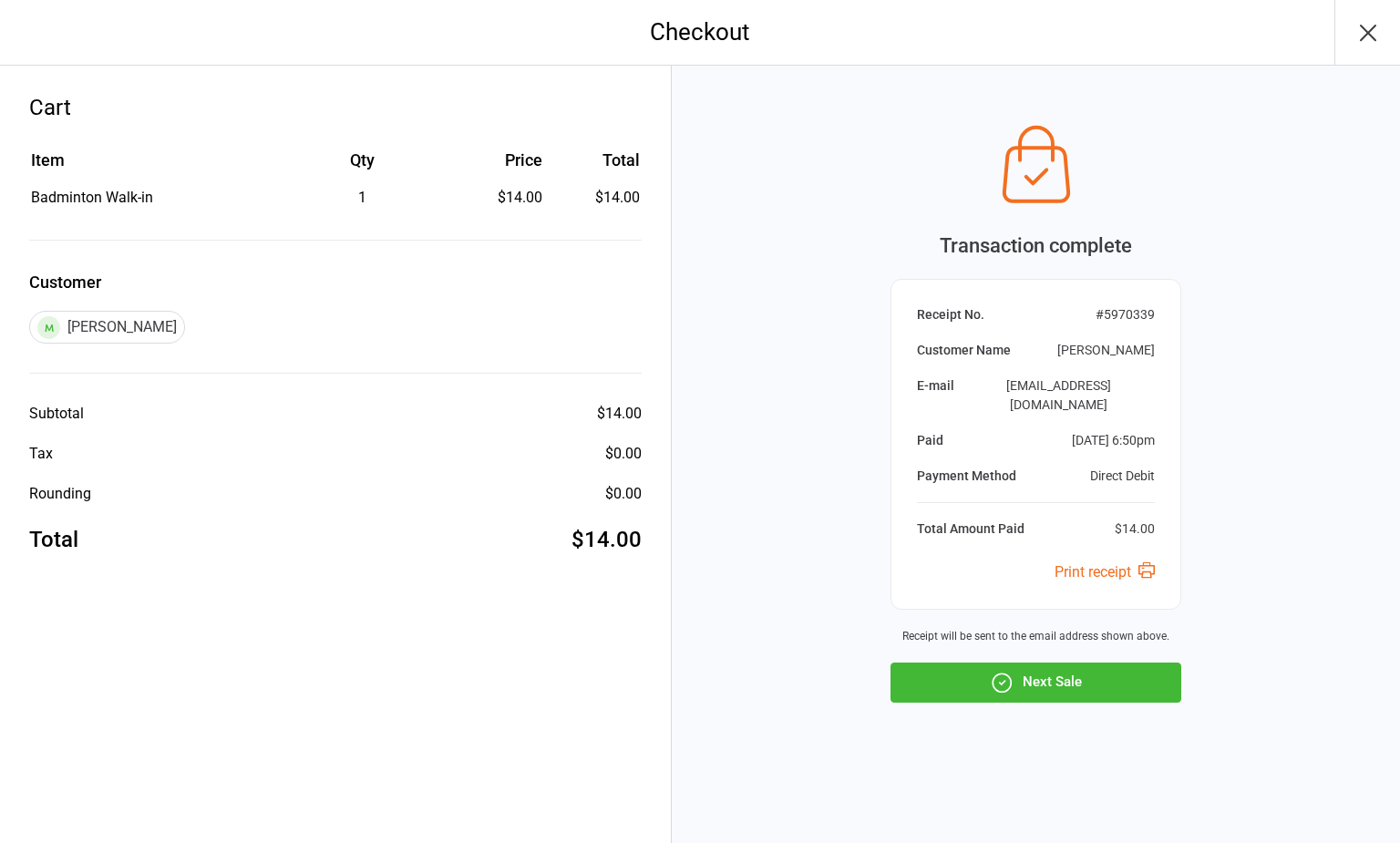
click at [1371, 31] on icon "button" at bounding box center [1368, 33] width 29 height 29
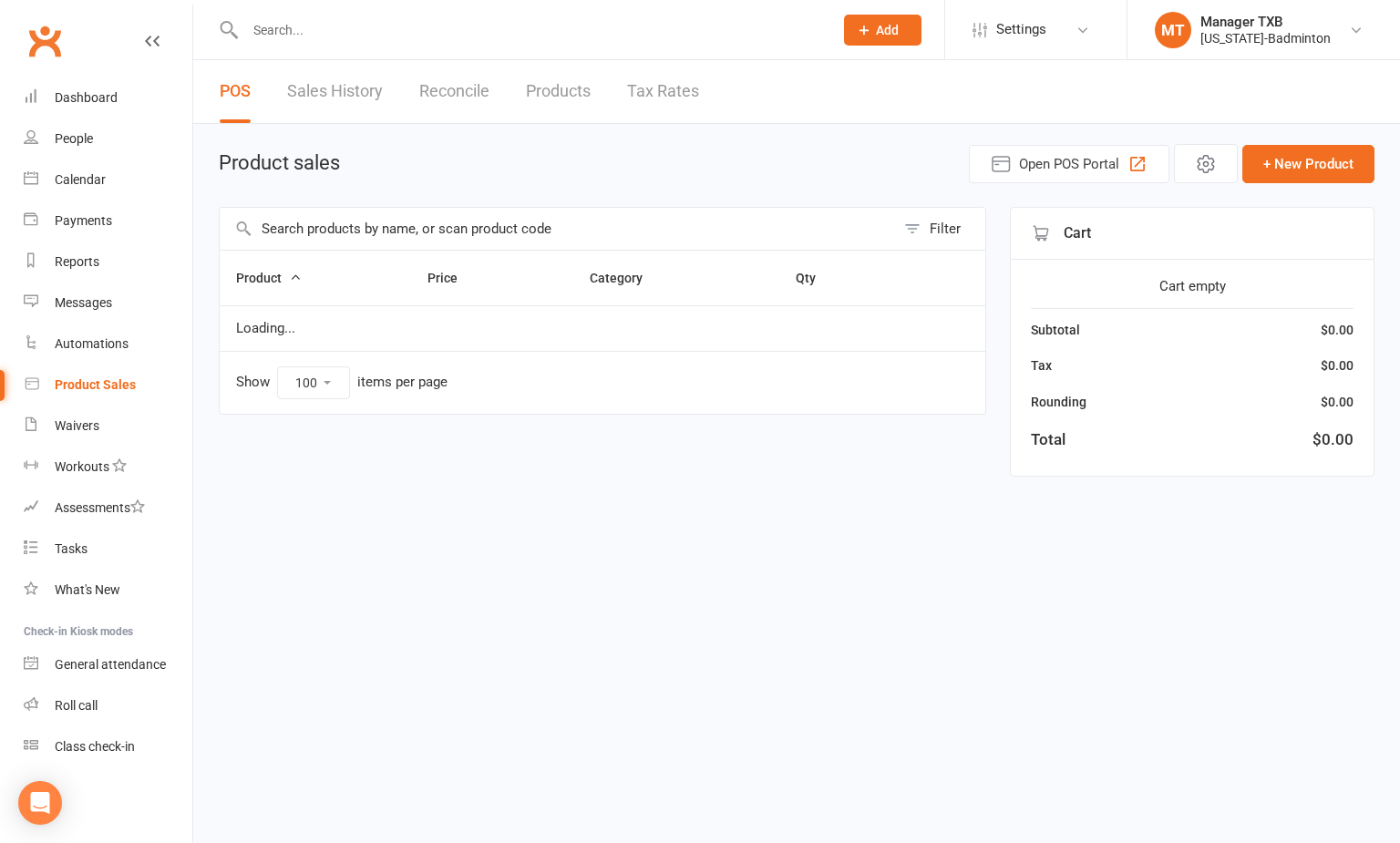
select select "100"
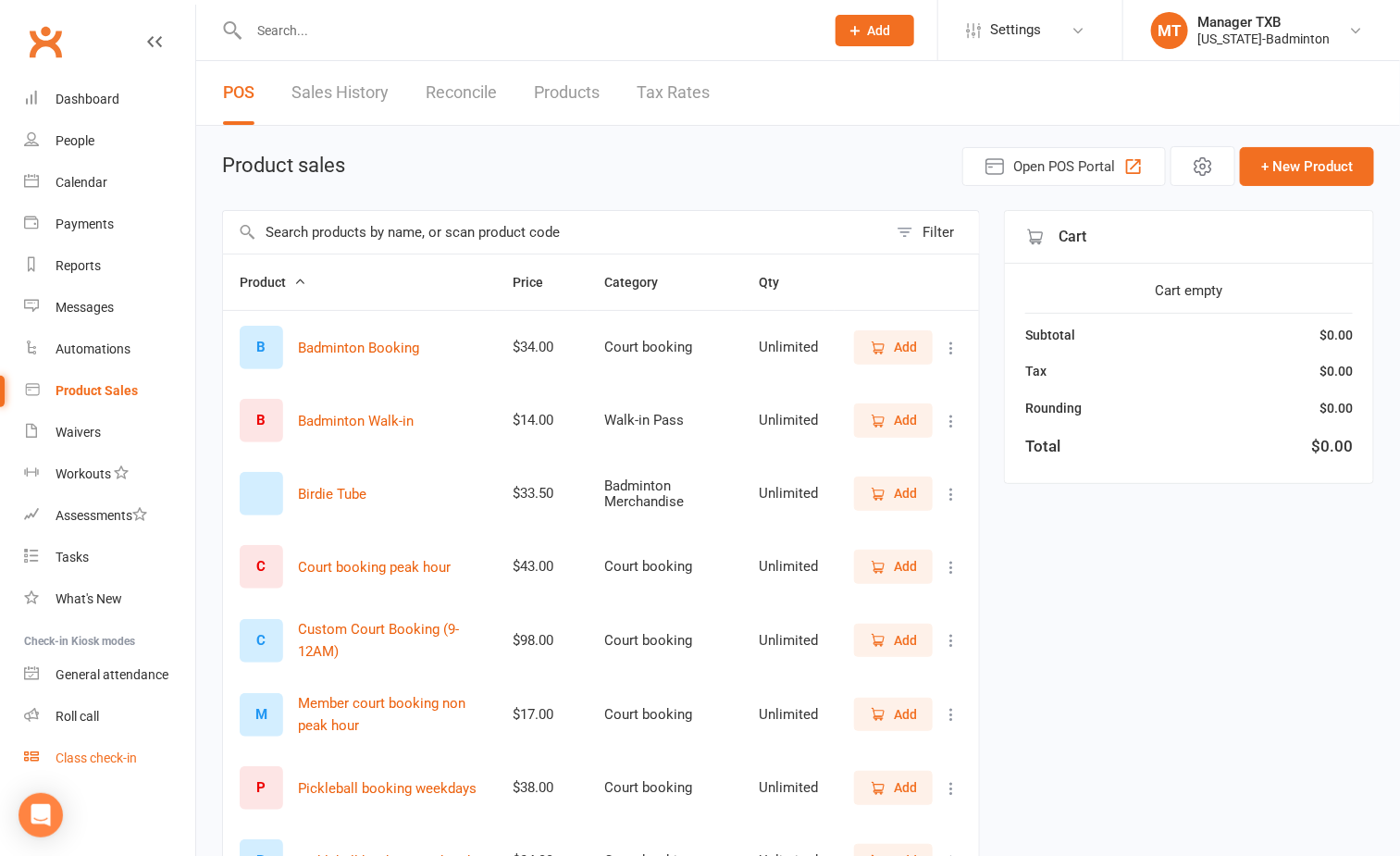
click at [100, 752] on div "Class check-in" at bounding box center [96, 758] width 81 height 15
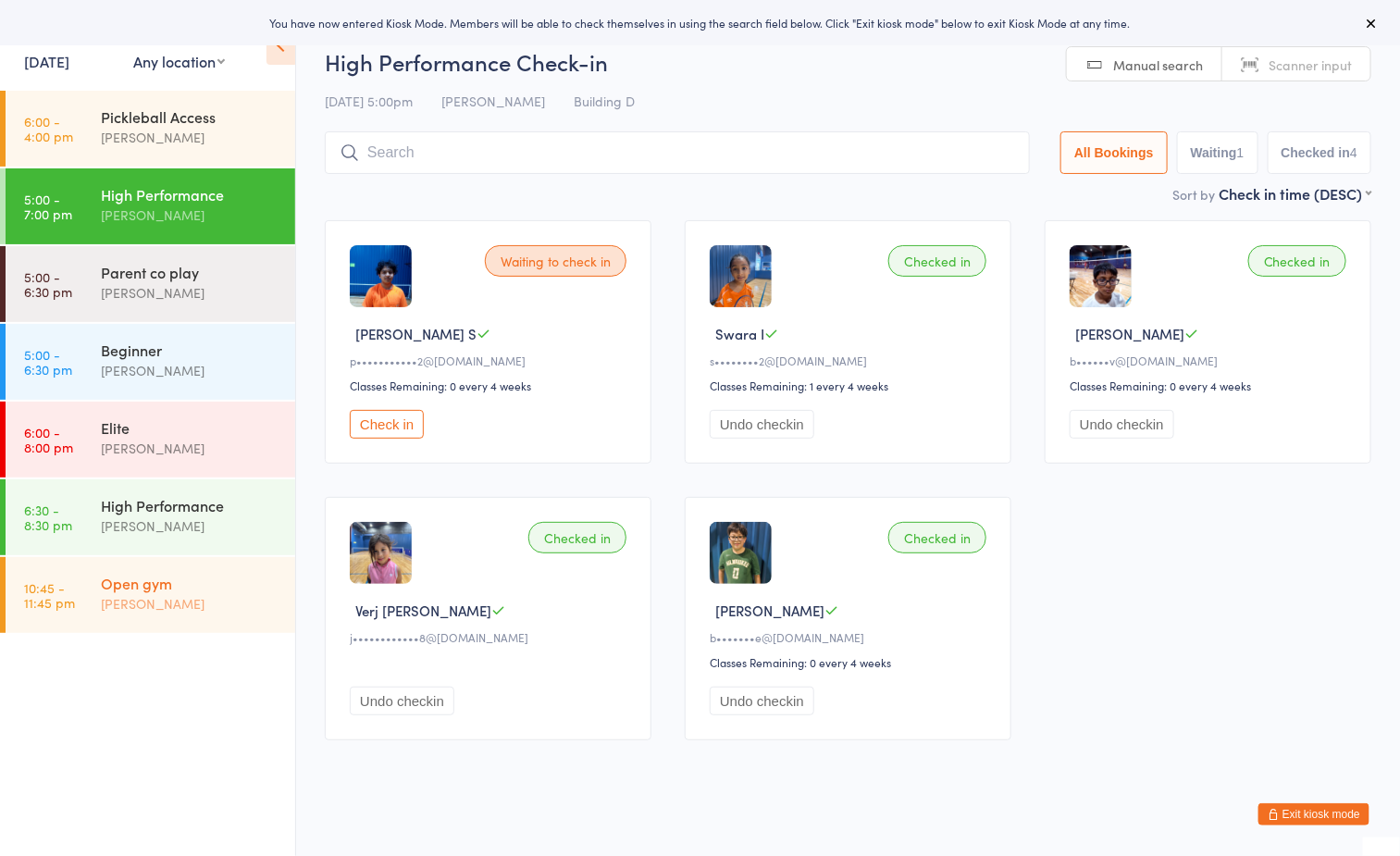
click at [223, 589] on div "Open gym" at bounding box center [190, 582] width 178 height 21
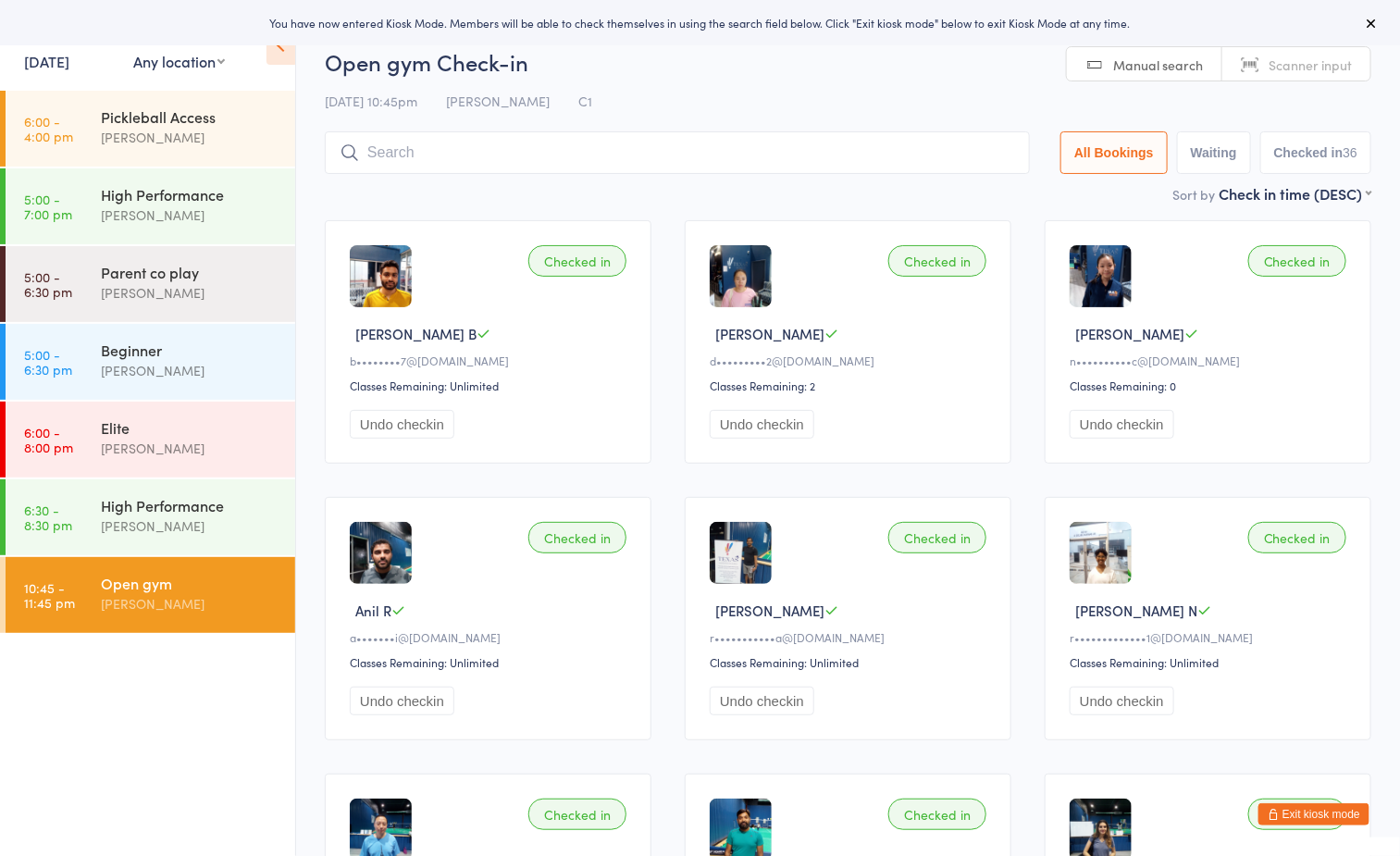
click at [731, 50] on h2 "Open gym Check-in" at bounding box center [848, 61] width 1047 height 30
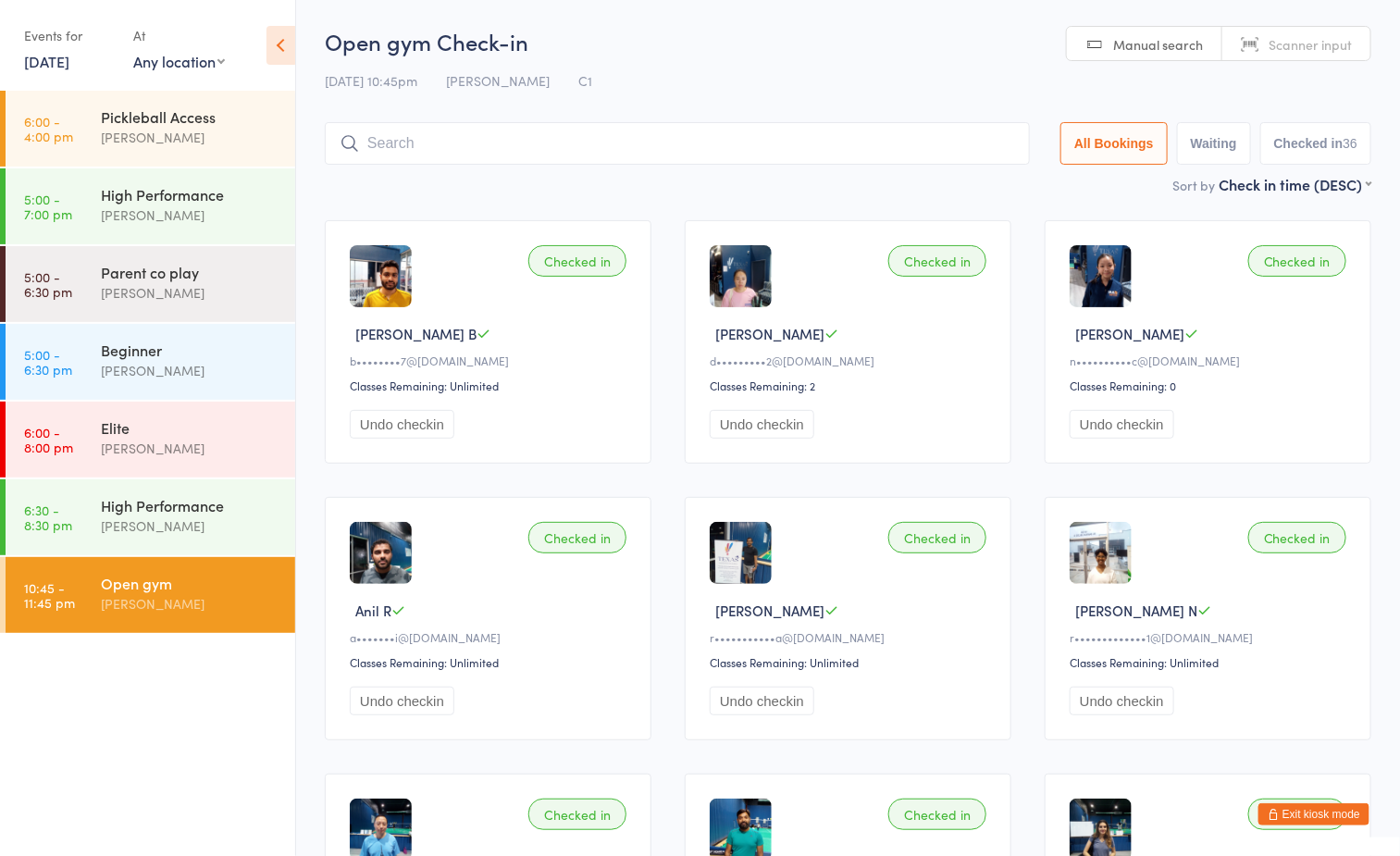
click at [1325, 817] on button "Exit kiosk mode" at bounding box center [1314, 814] width 111 height 23
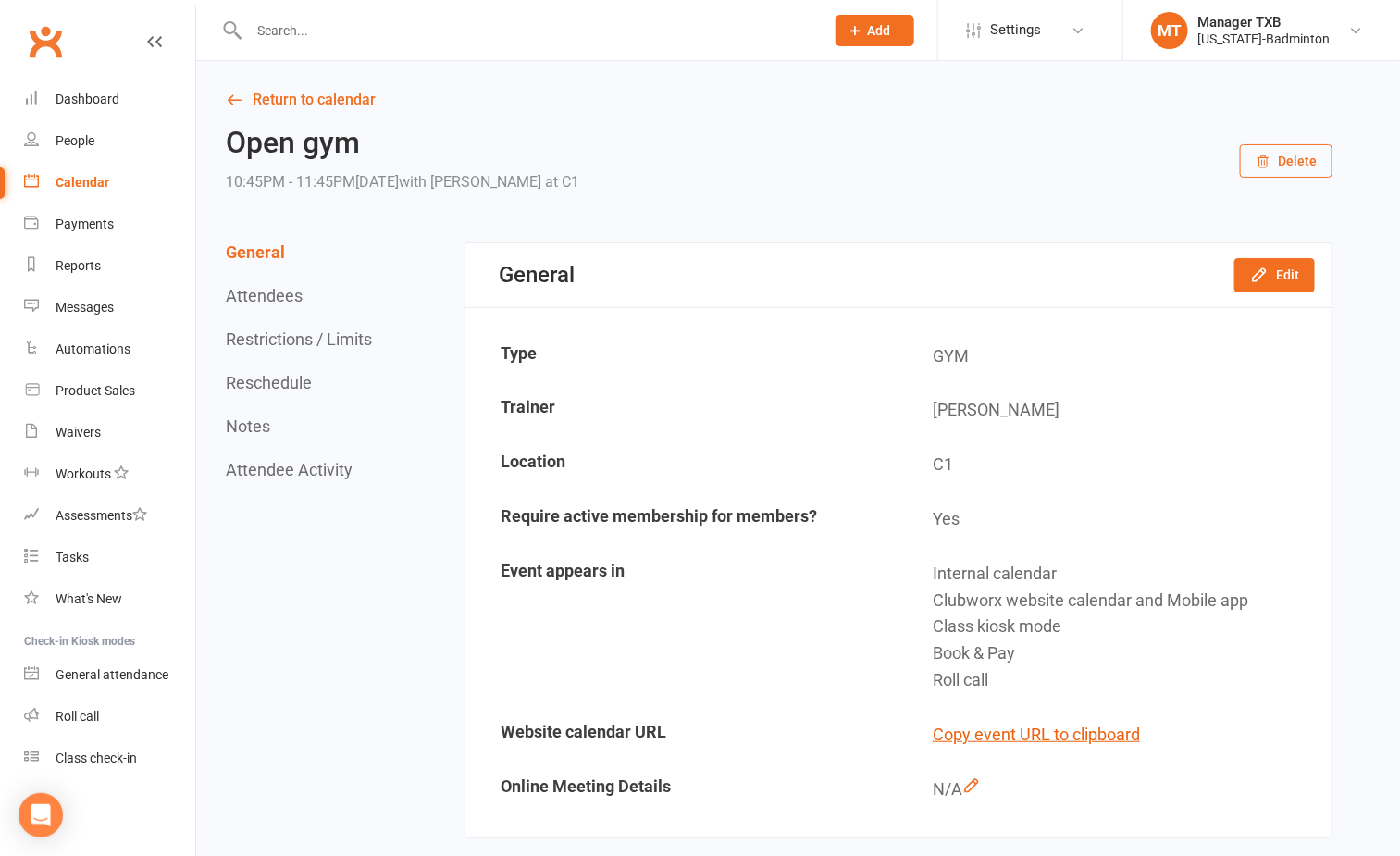
click at [375, 20] on input "text" at bounding box center [527, 30] width 569 height 25
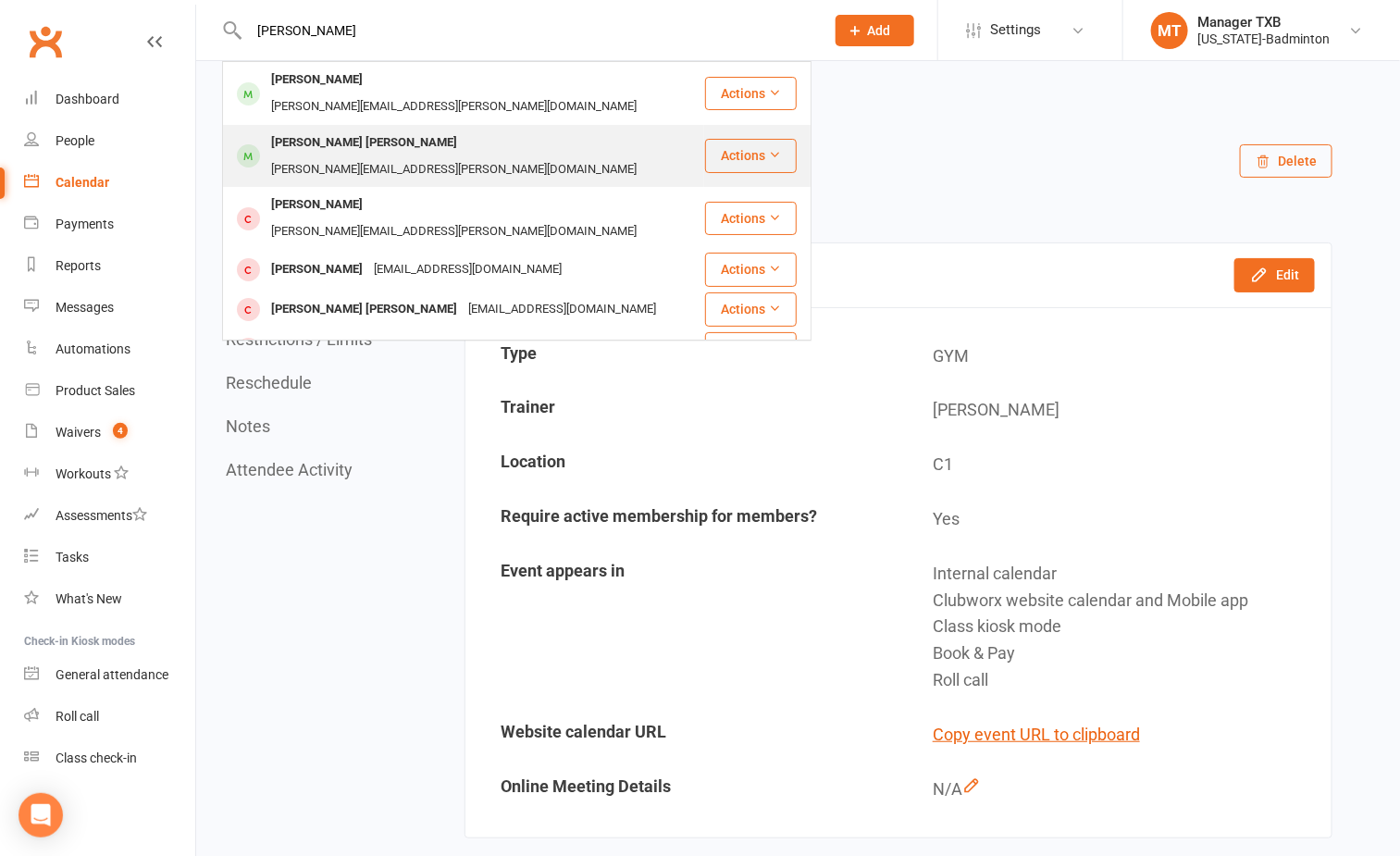
type input "bharath"
click at [386, 129] on div "Bharath Srikanth Jami" at bounding box center [364, 142] width 197 height 26
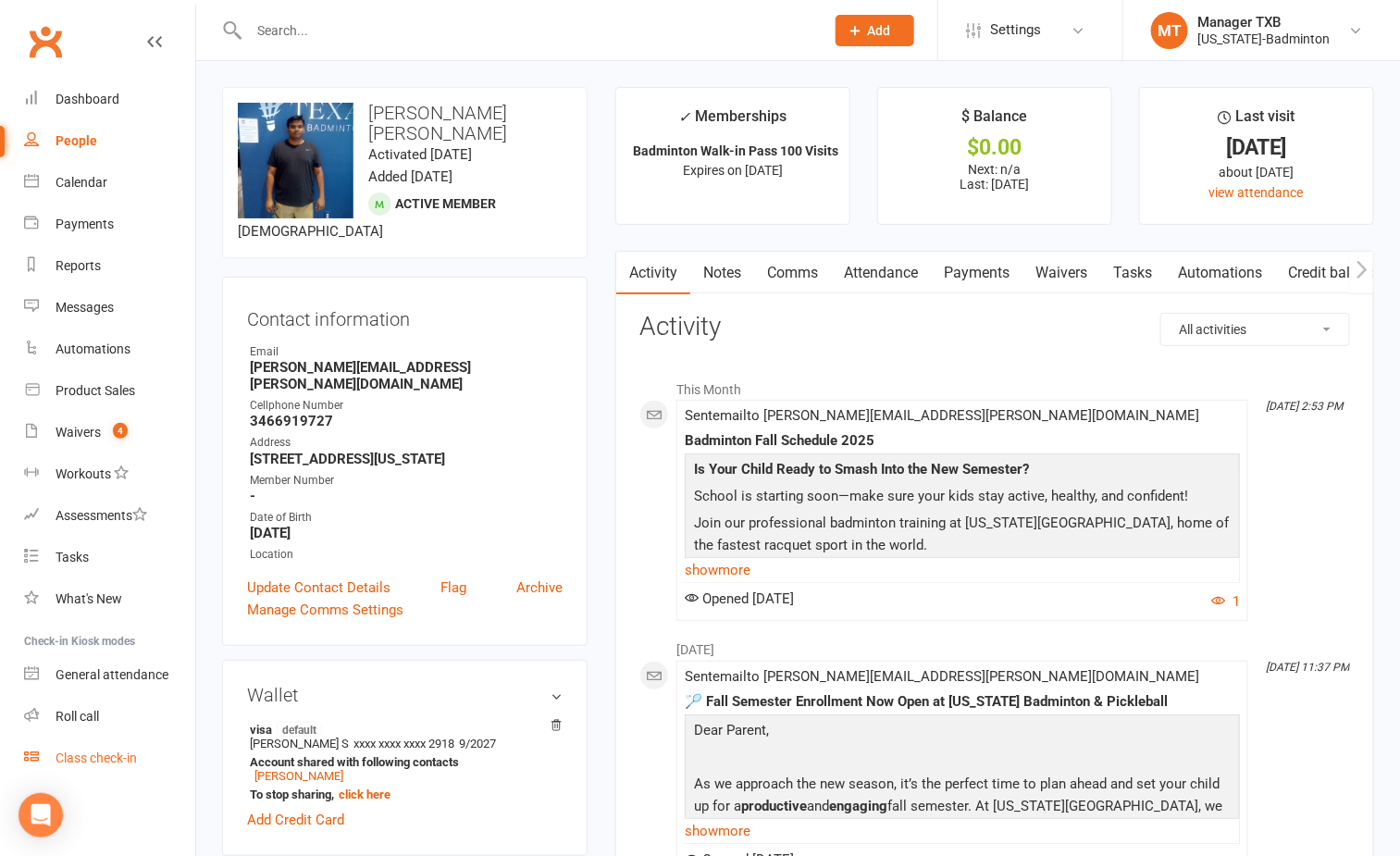
click at [112, 758] on div "Class check-in" at bounding box center [96, 758] width 81 height 15
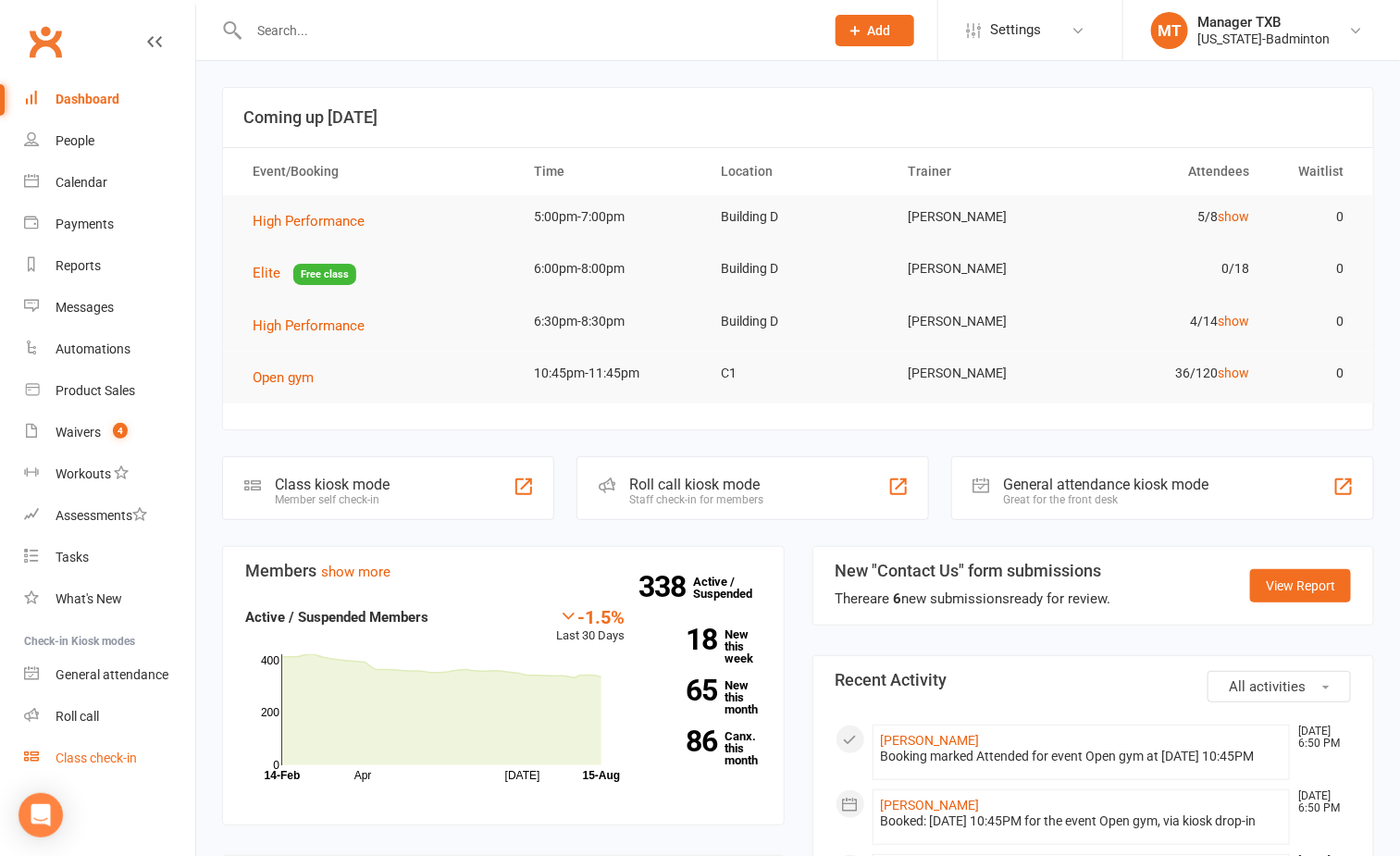
click at [97, 758] on div "Class check-in" at bounding box center [96, 758] width 81 height 15
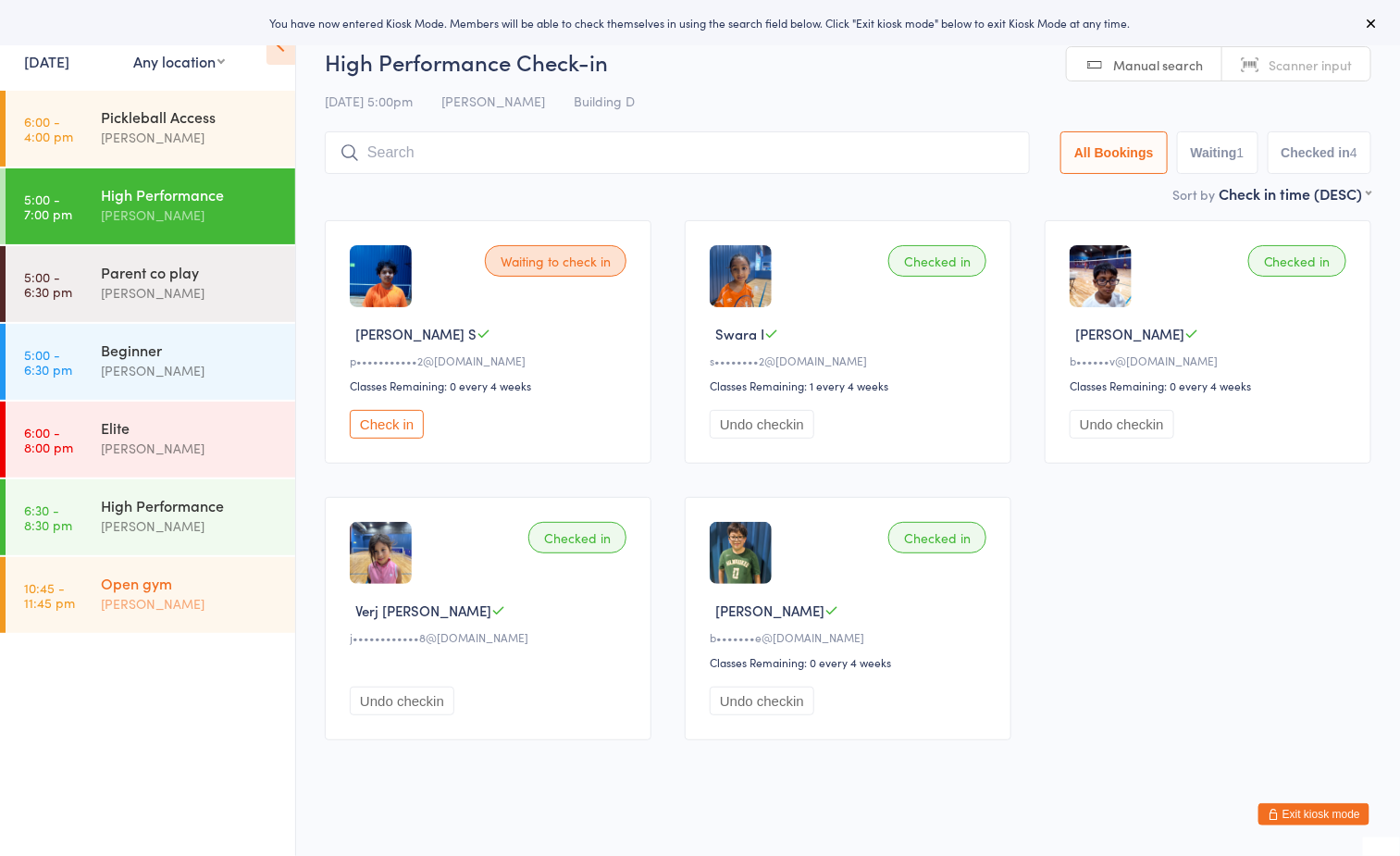
click at [170, 605] on div "[PERSON_NAME]" at bounding box center [190, 604] width 178 height 22
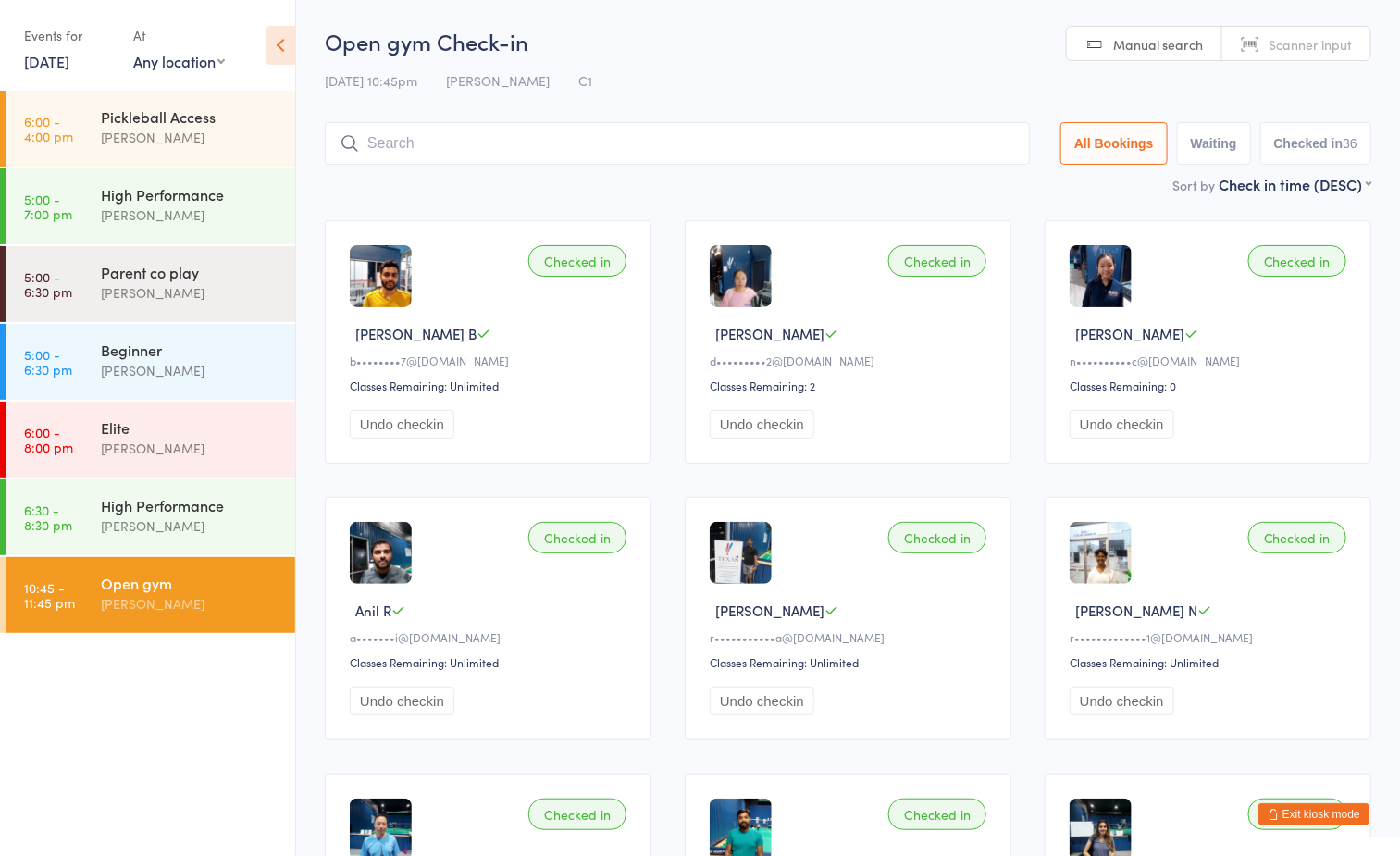
click at [203, 583] on div "Open gym" at bounding box center [190, 582] width 178 height 21
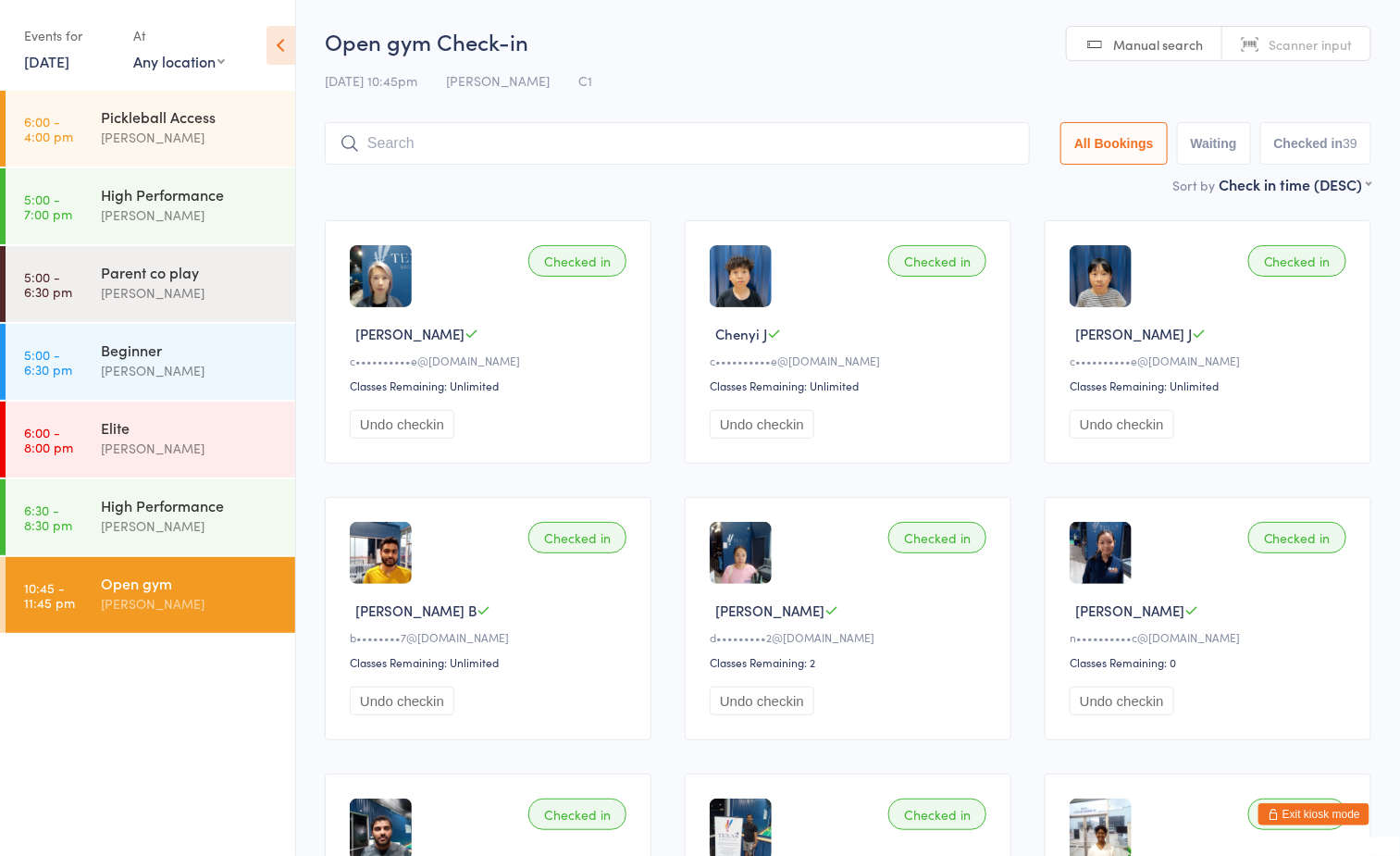
click at [622, 140] on input "search" at bounding box center [676, 143] width 705 height 42
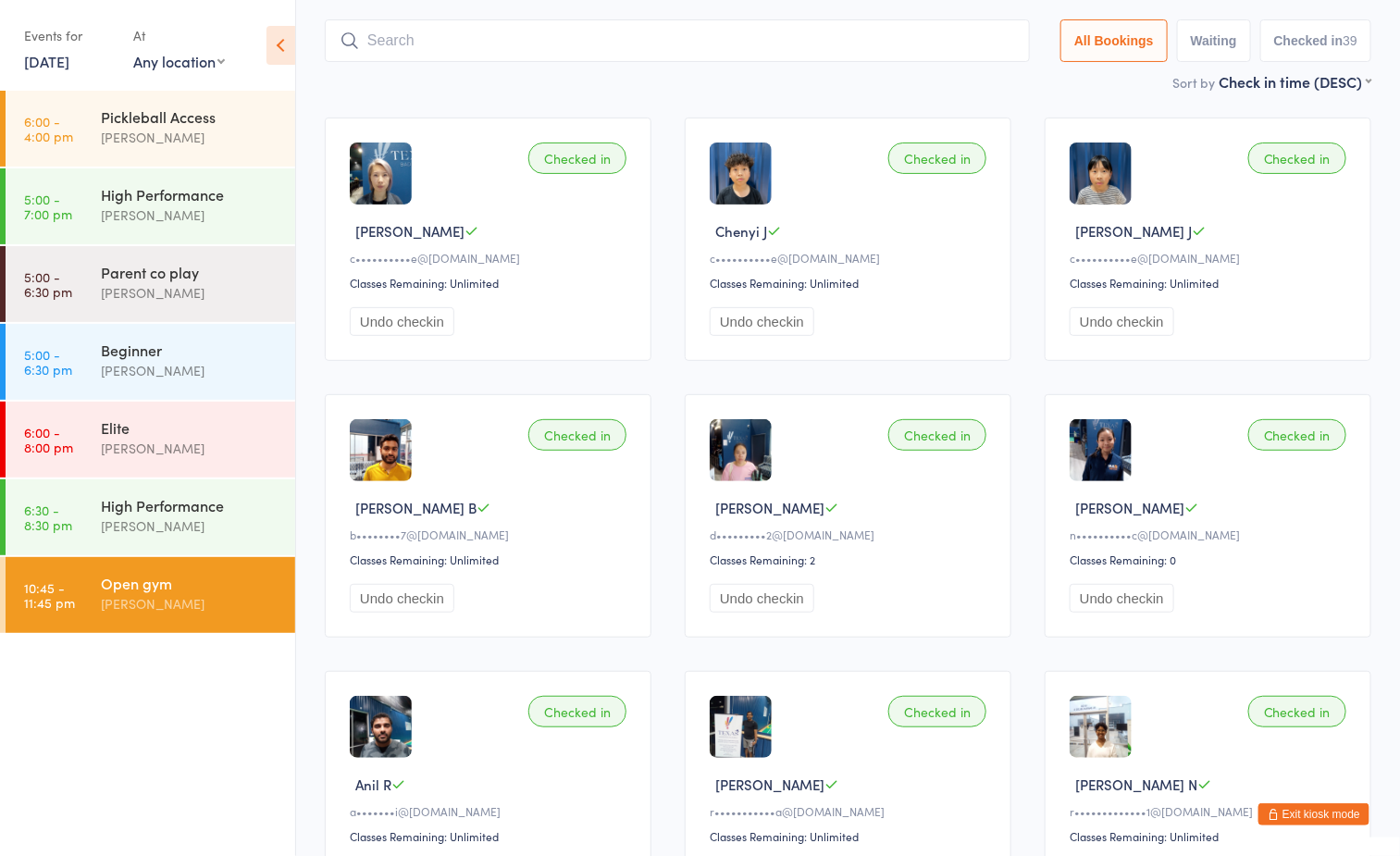
scroll to position [123, 0]
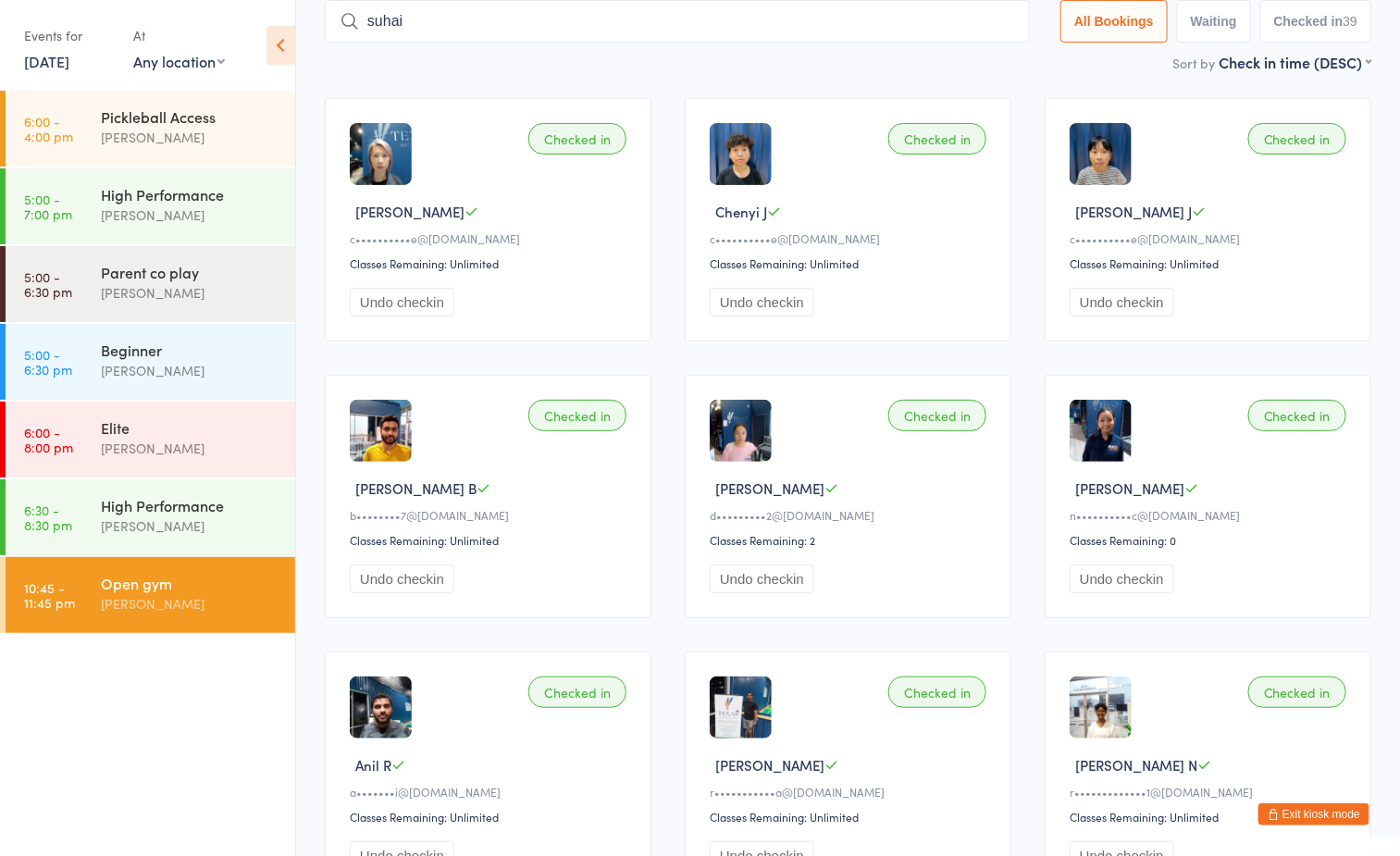
type input "[PERSON_NAME]"
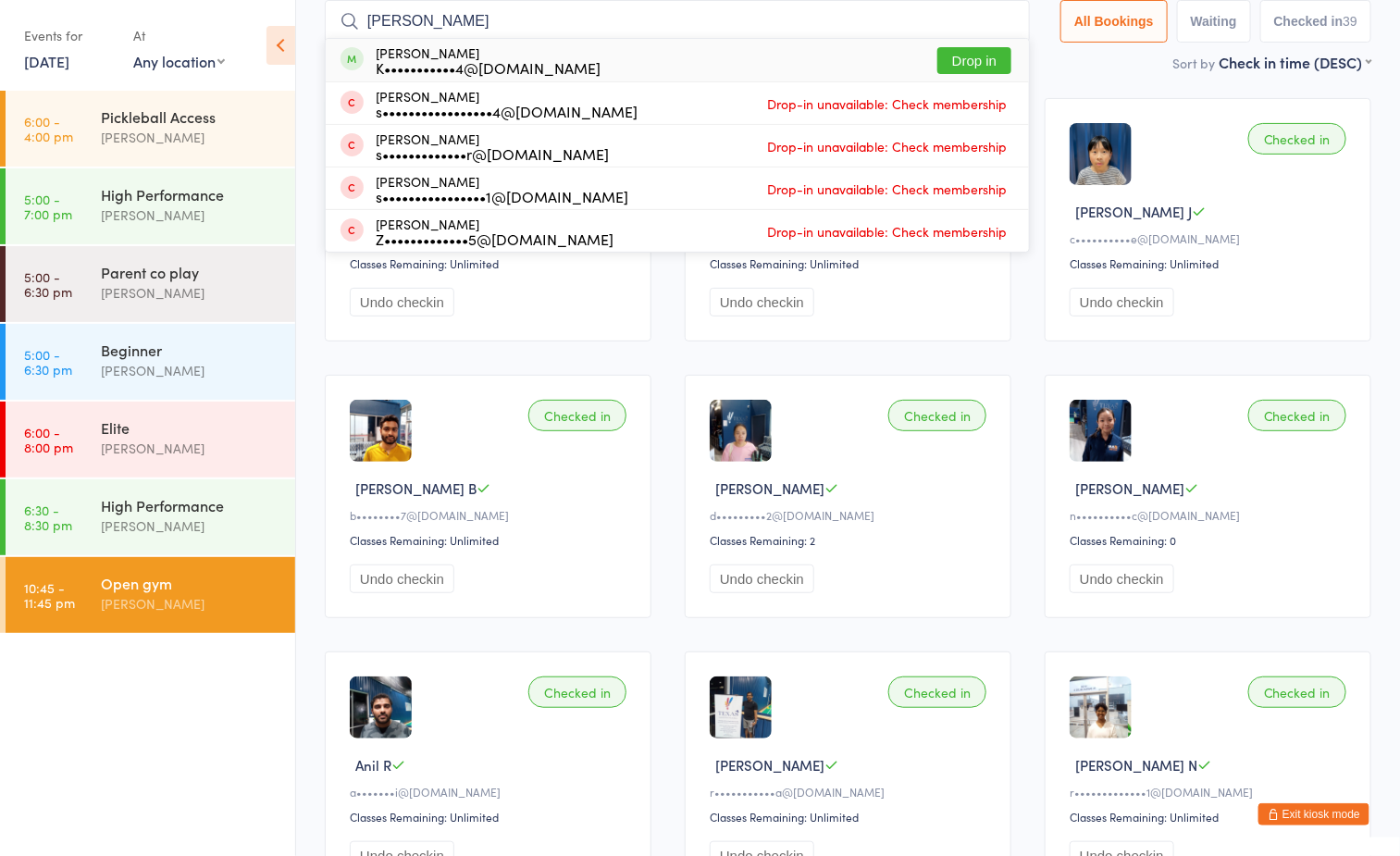
click at [998, 17] on input "[PERSON_NAME]" at bounding box center [676, 21] width 705 height 42
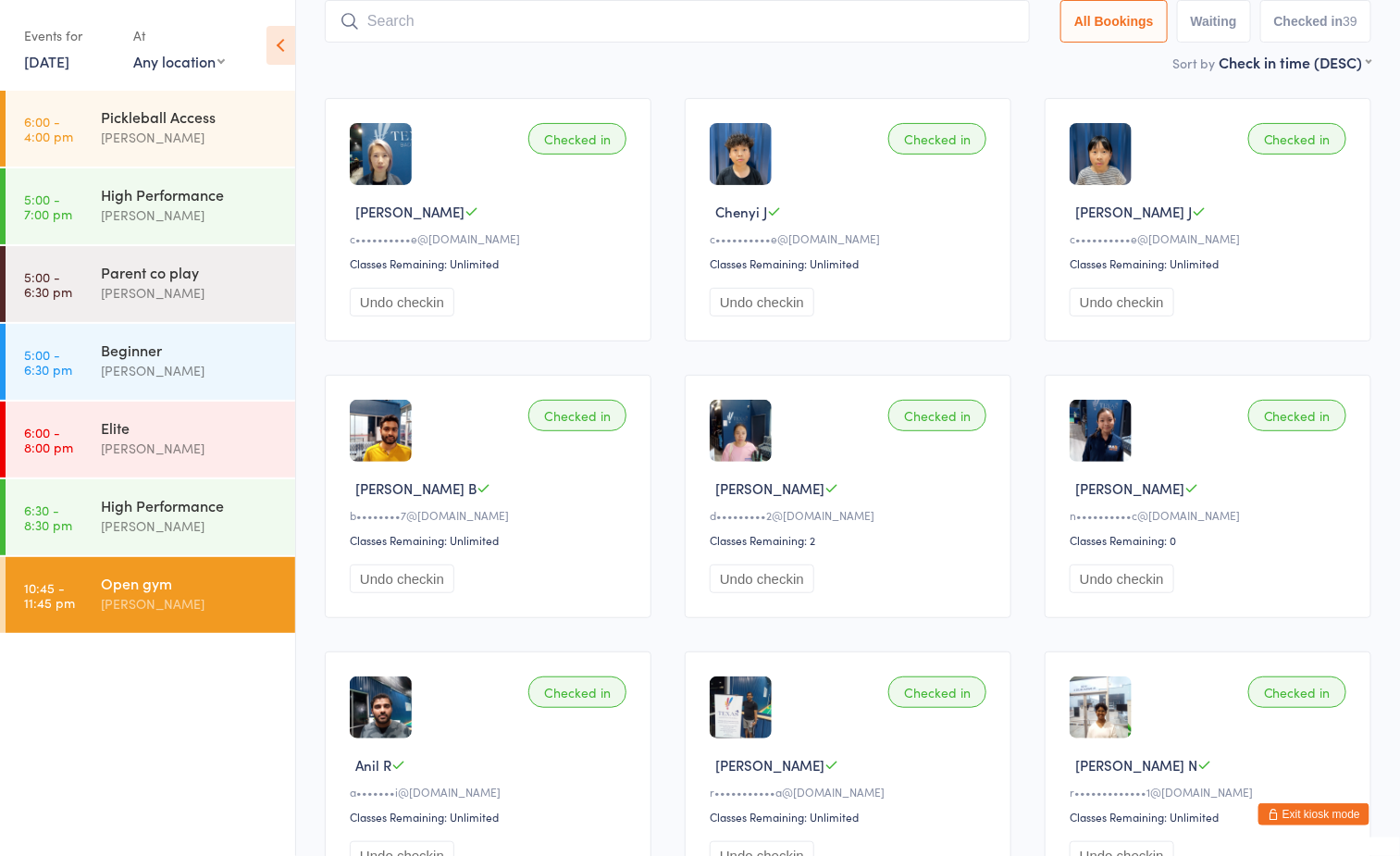
click at [1322, 823] on button "Exit kiosk mode" at bounding box center [1314, 814] width 111 height 23
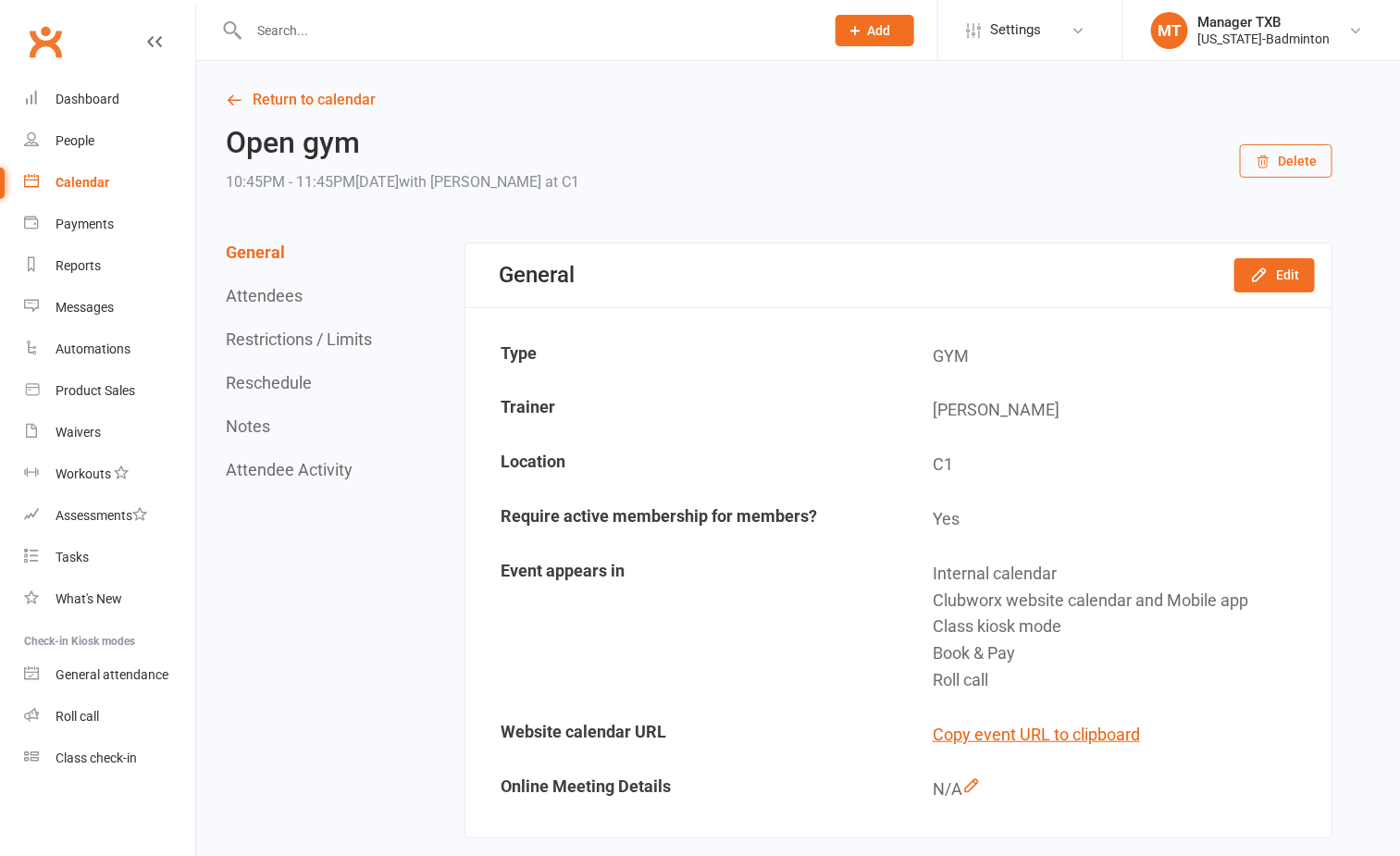
click at [478, 31] on input "text" at bounding box center [527, 30] width 569 height 25
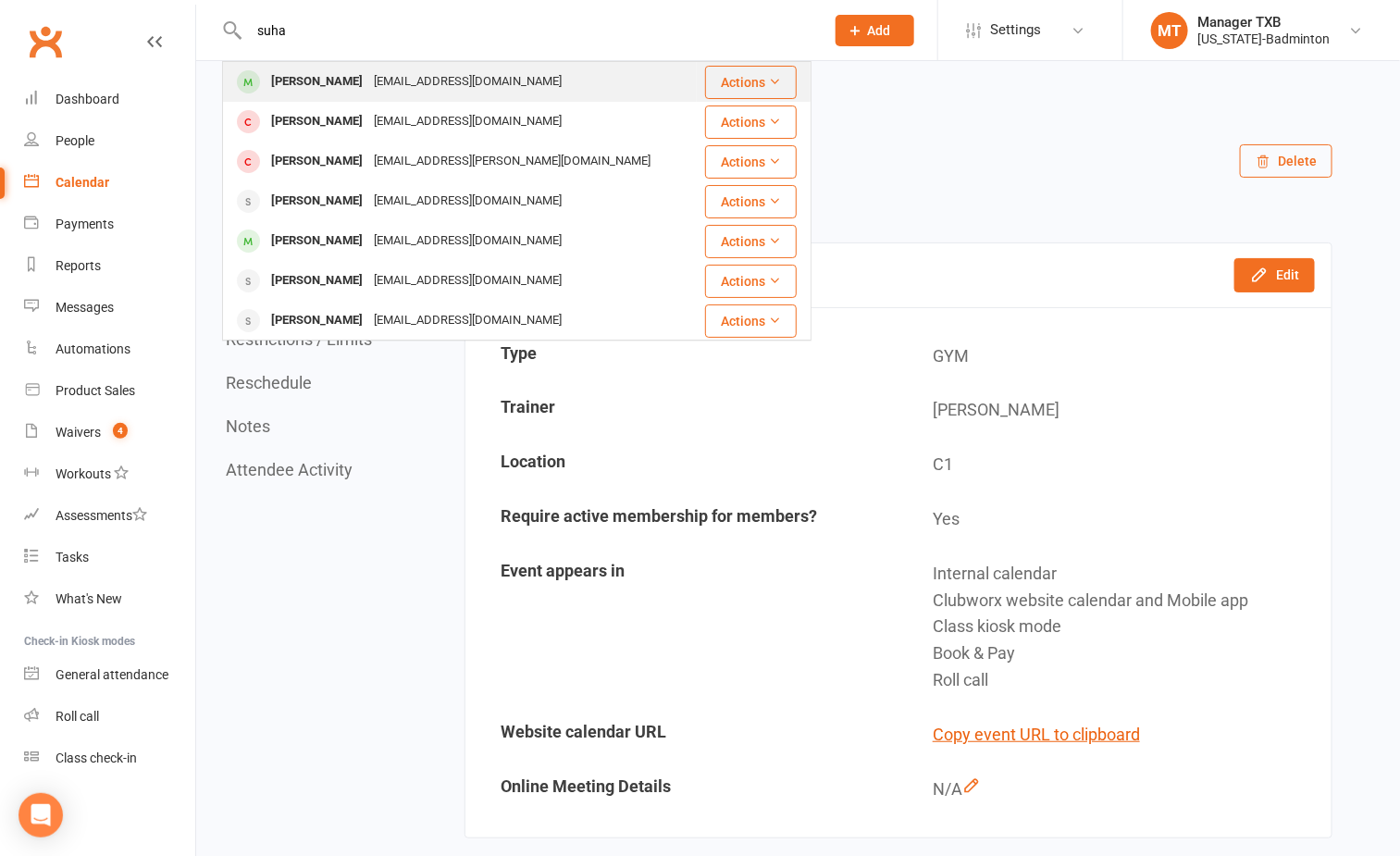
type input "suha"
click at [428, 77] on div "[EMAIL_ADDRESS][DOMAIN_NAME]" at bounding box center [468, 81] width 199 height 26
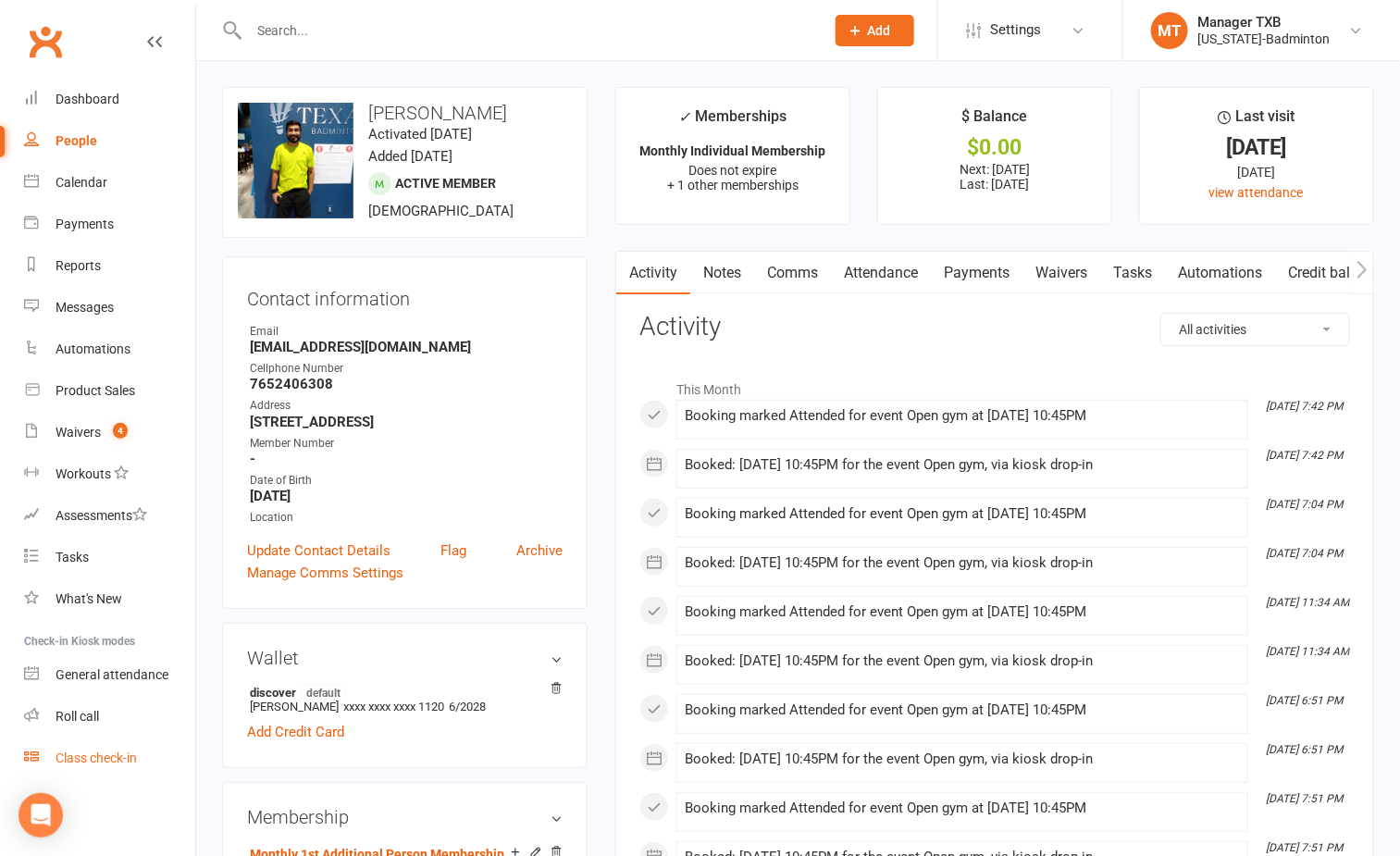
click at [107, 748] on link "Class check-in" at bounding box center [110, 758] width 172 height 41
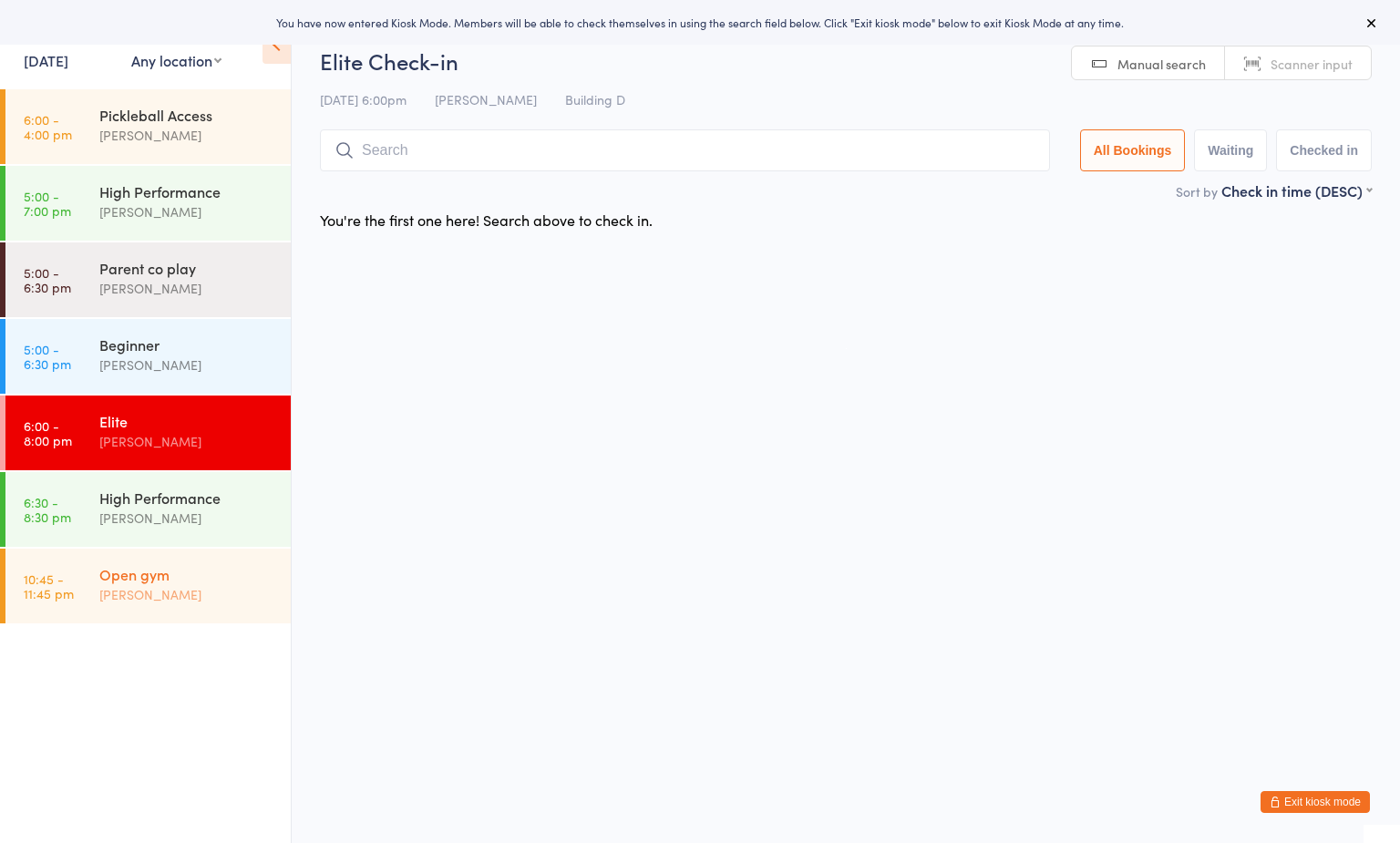
click at [227, 602] on div "[PERSON_NAME]" at bounding box center [187, 595] width 176 height 21
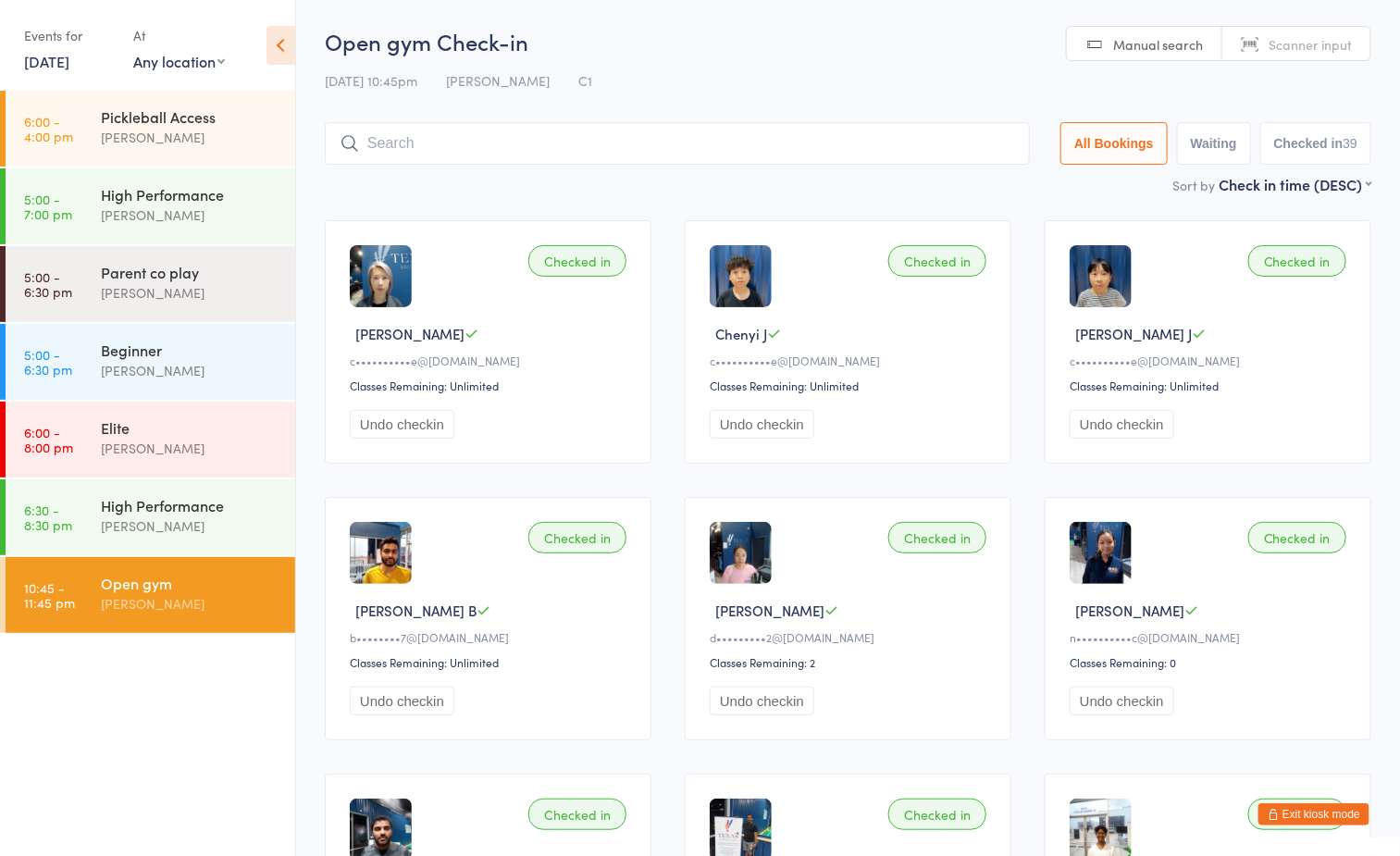
click at [1339, 823] on button "Exit kiosk mode" at bounding box center [1314, 814] width 111 height 23
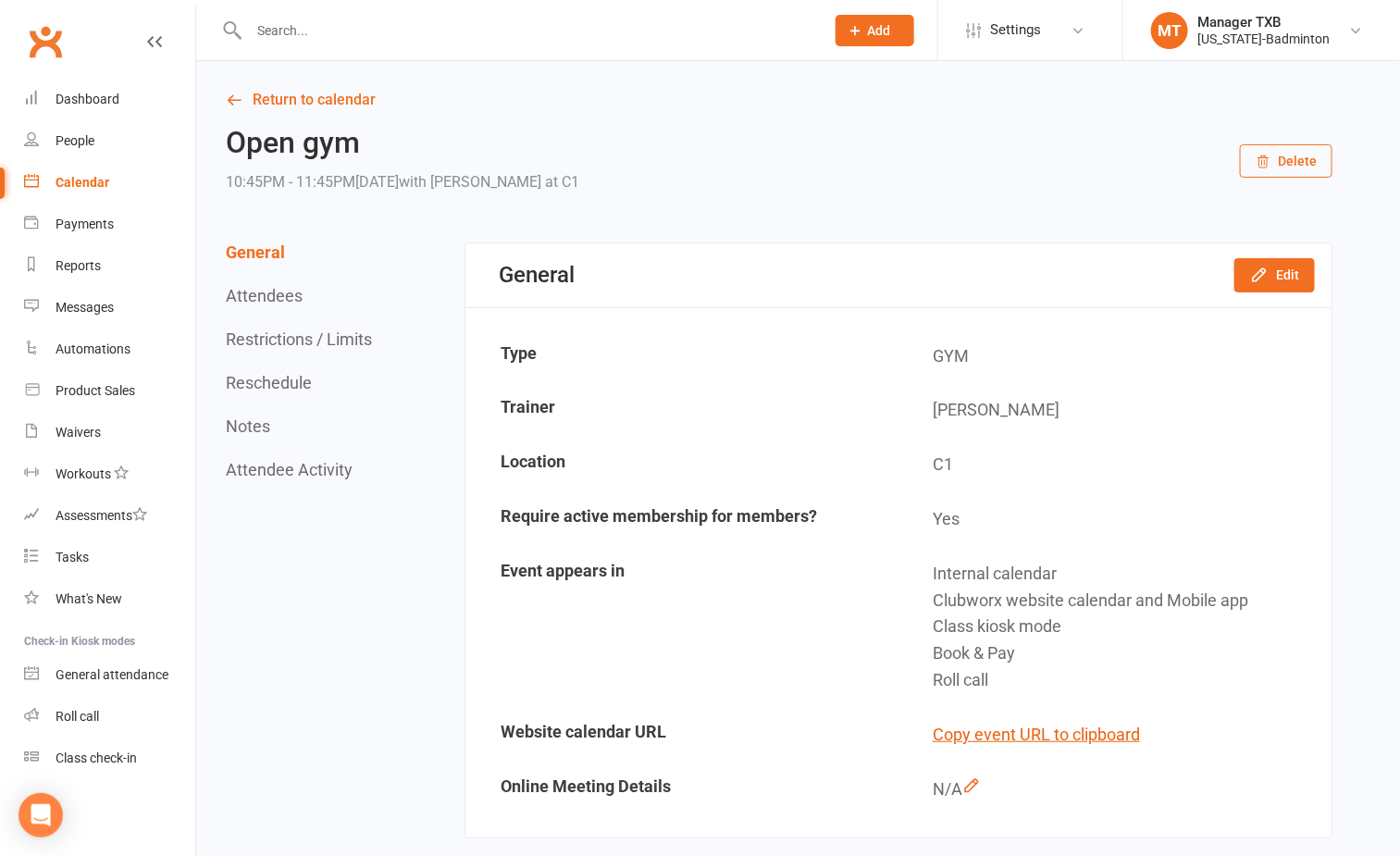
click at [430, 31] on input "text" at bounding box center [527, 30] width 569 height 25
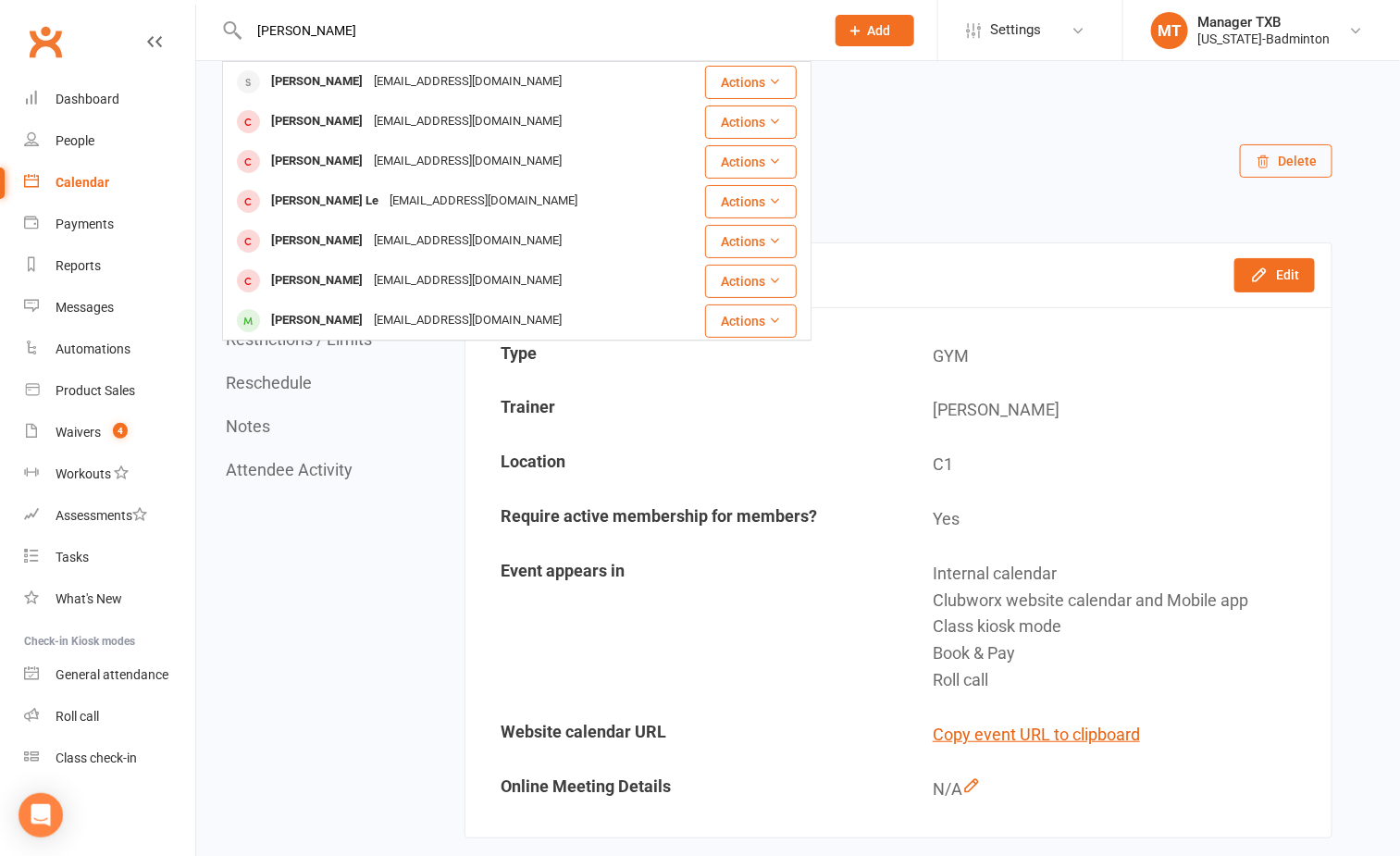
type input "minh tran"
click at [915, 137] on div "Open gym 10:45PM - 11:45PM, Friday August 15, 2025 with Boyd Tahtat at C1 Delete" at bounding box center [778, 161] width 1107 height 69
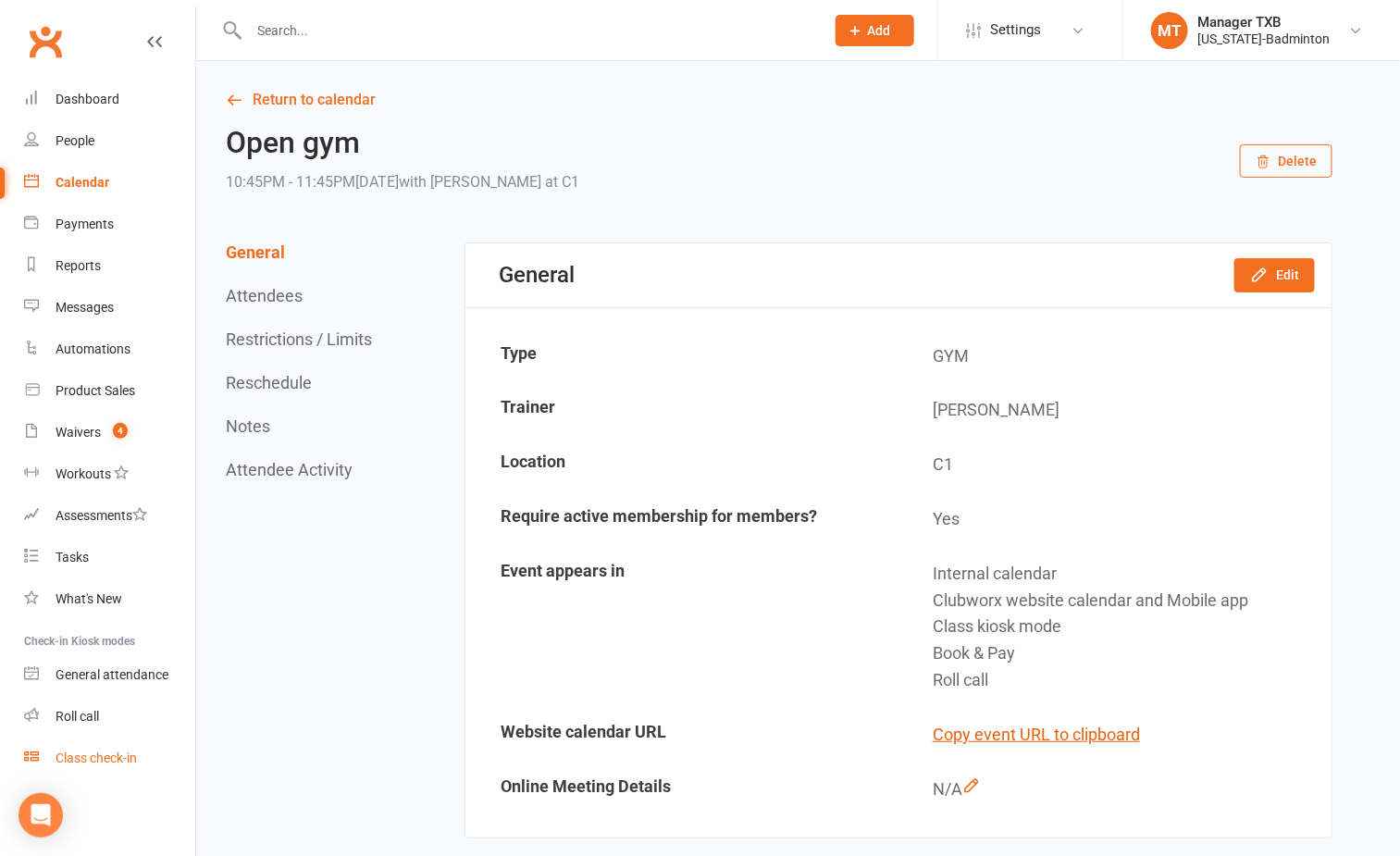
click at [97, 758] on div "Class check-in" at bounding box center [96, 758] width 81 height 15
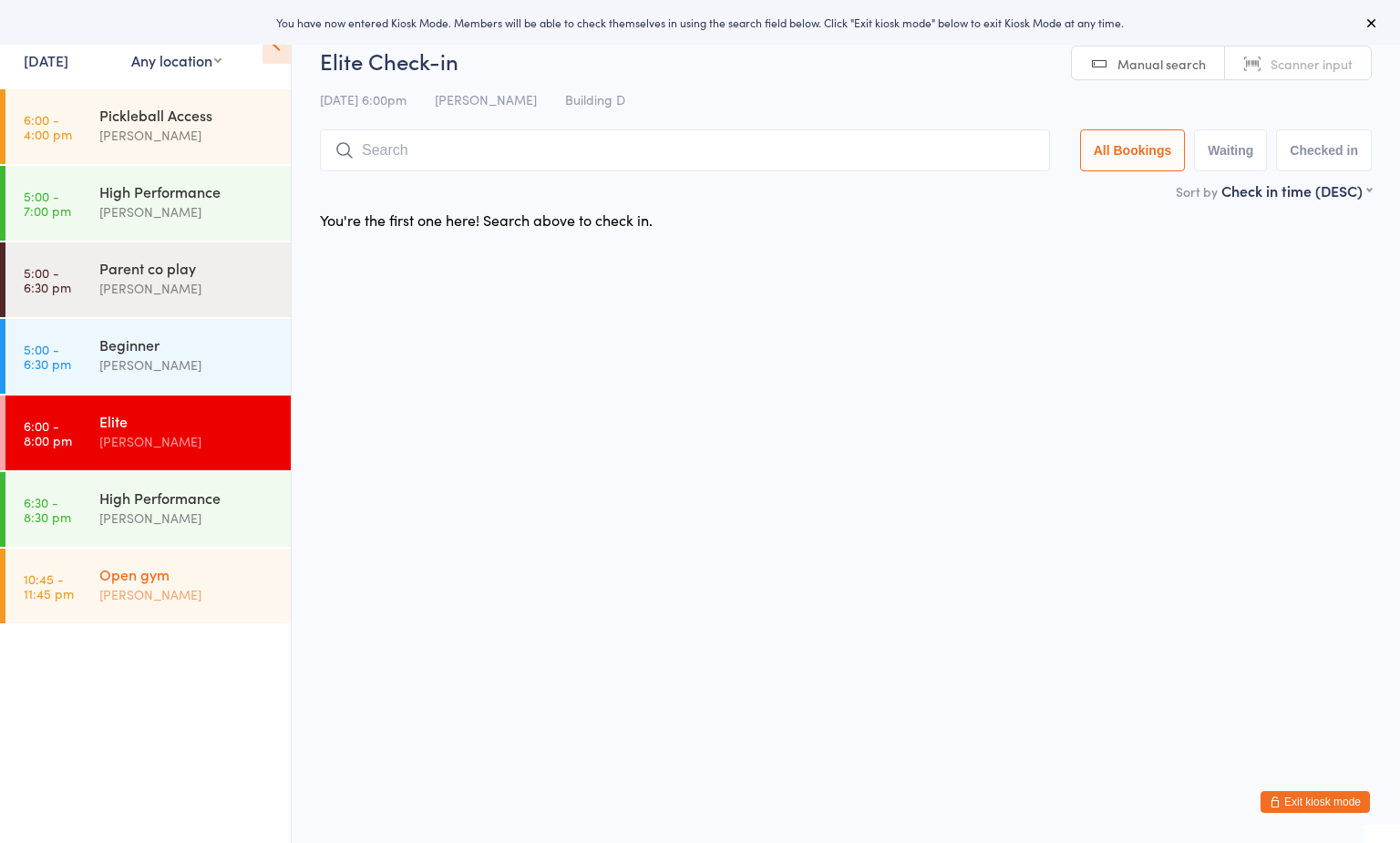
click at [186, 589] on div "[PERSON_NAME]" at bounding box center [187, 595] width 176 height 21
